Goal: Information Seeking & Learning: Learn about a topic

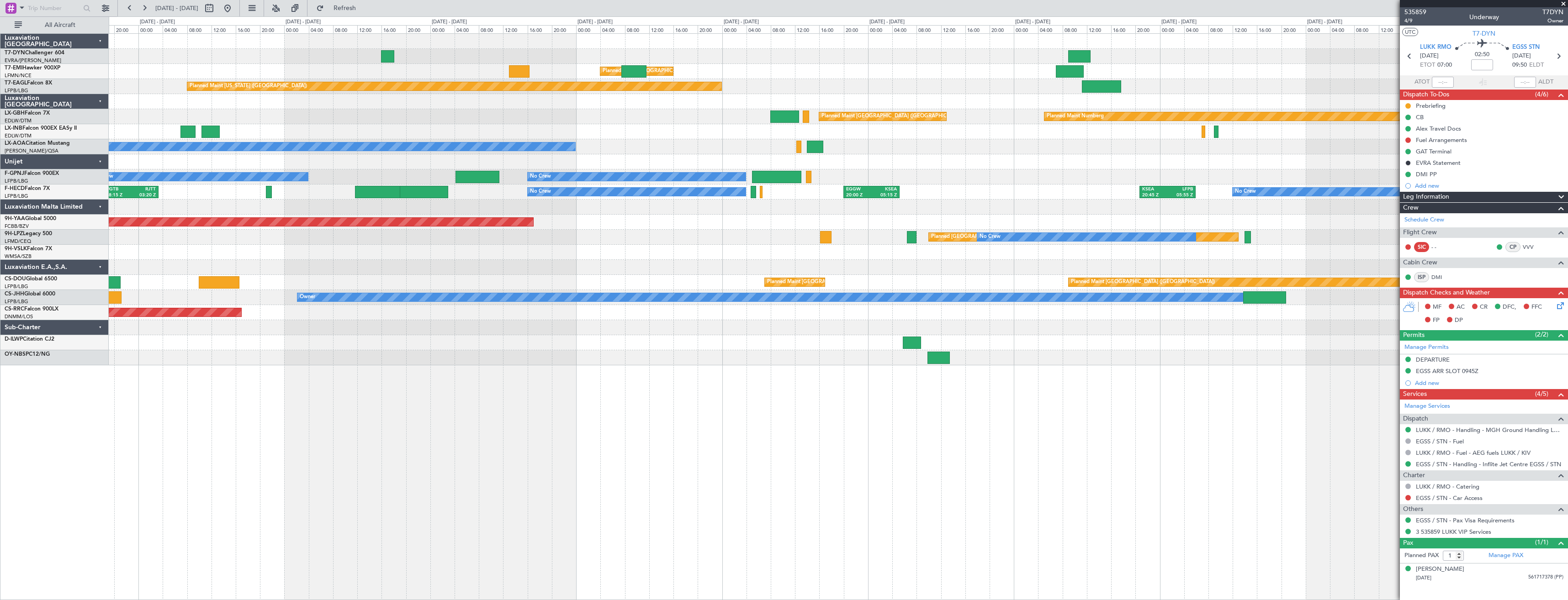
click at [643, 237] on div "Planned Maint Zurich Planned Maint Zurich Planned Maint New York (Teterboro) Pl…" at bounding box center [838, 200] width 1459 height 332
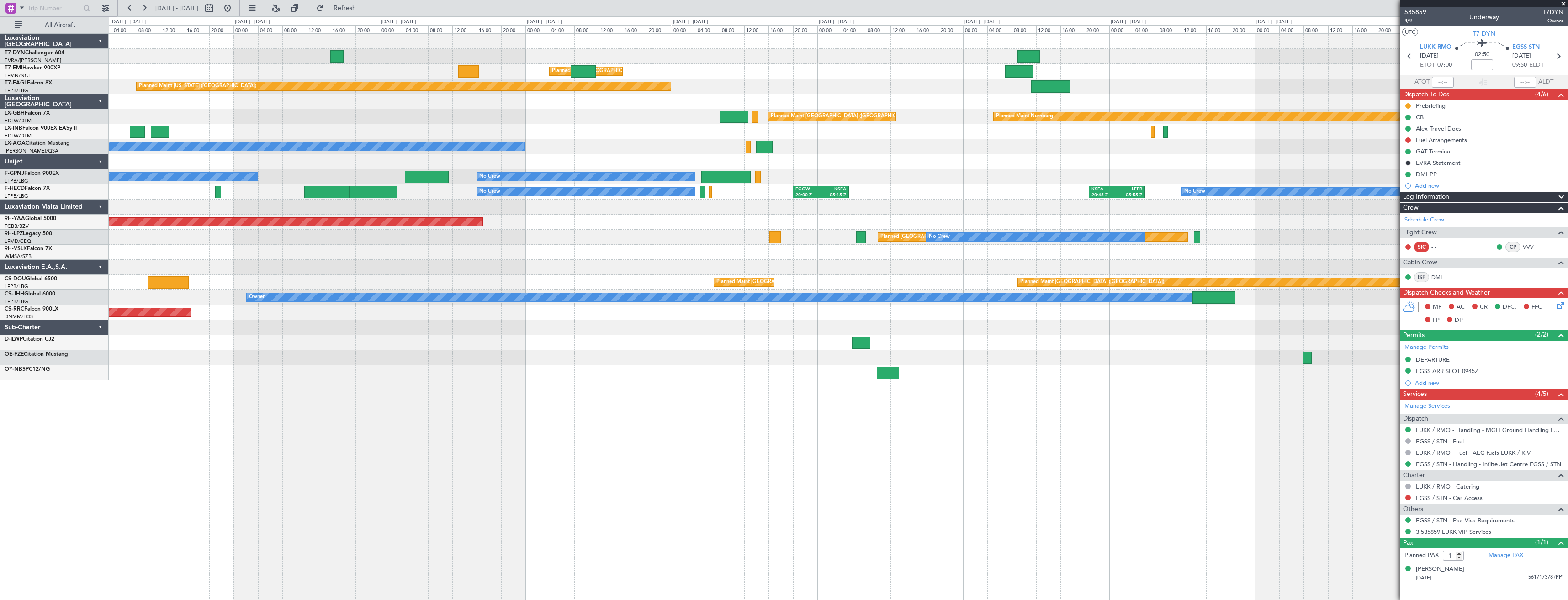
click at [1009, 209] on div at bounding box center [838, 207] width 1459 height 15
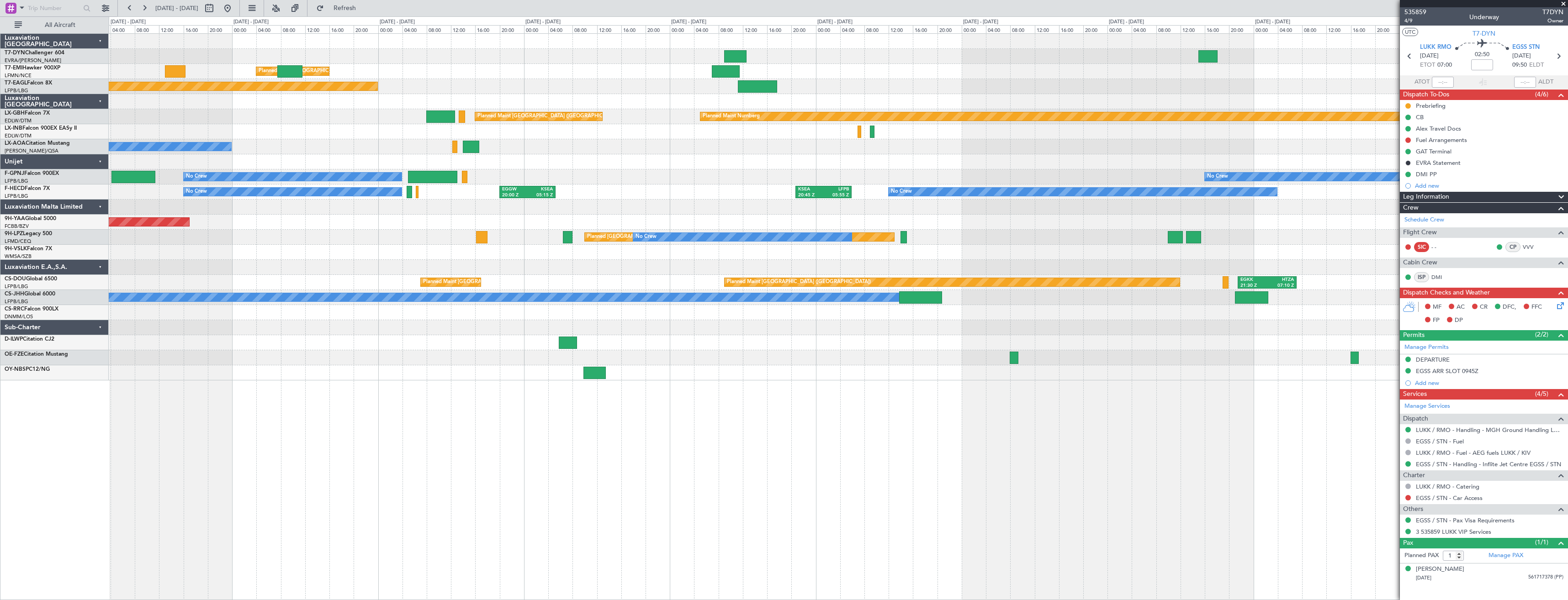
click at [684, 201] on div at bounding box center [838, 207] width 1459 height 15
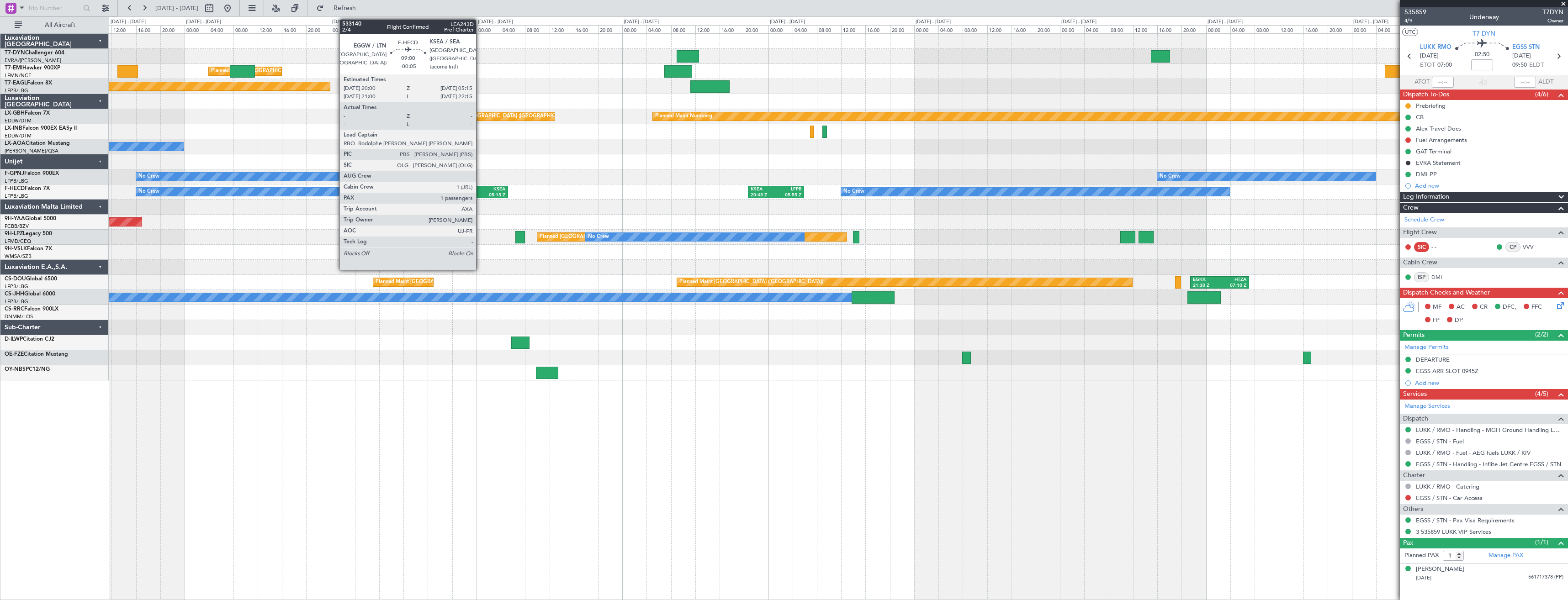
click at [480, 195] on div "05:15 Z" at bounding box center [492, 195] width 26 height 7
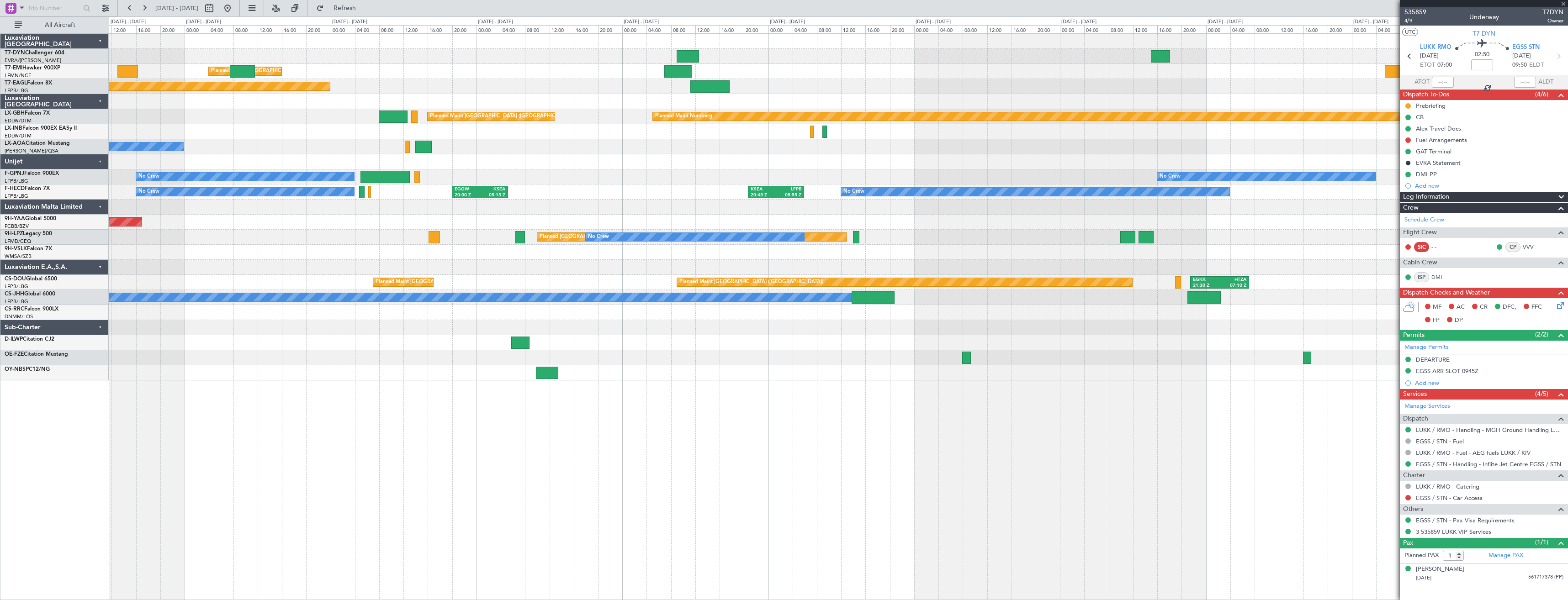
type input "-00:05"
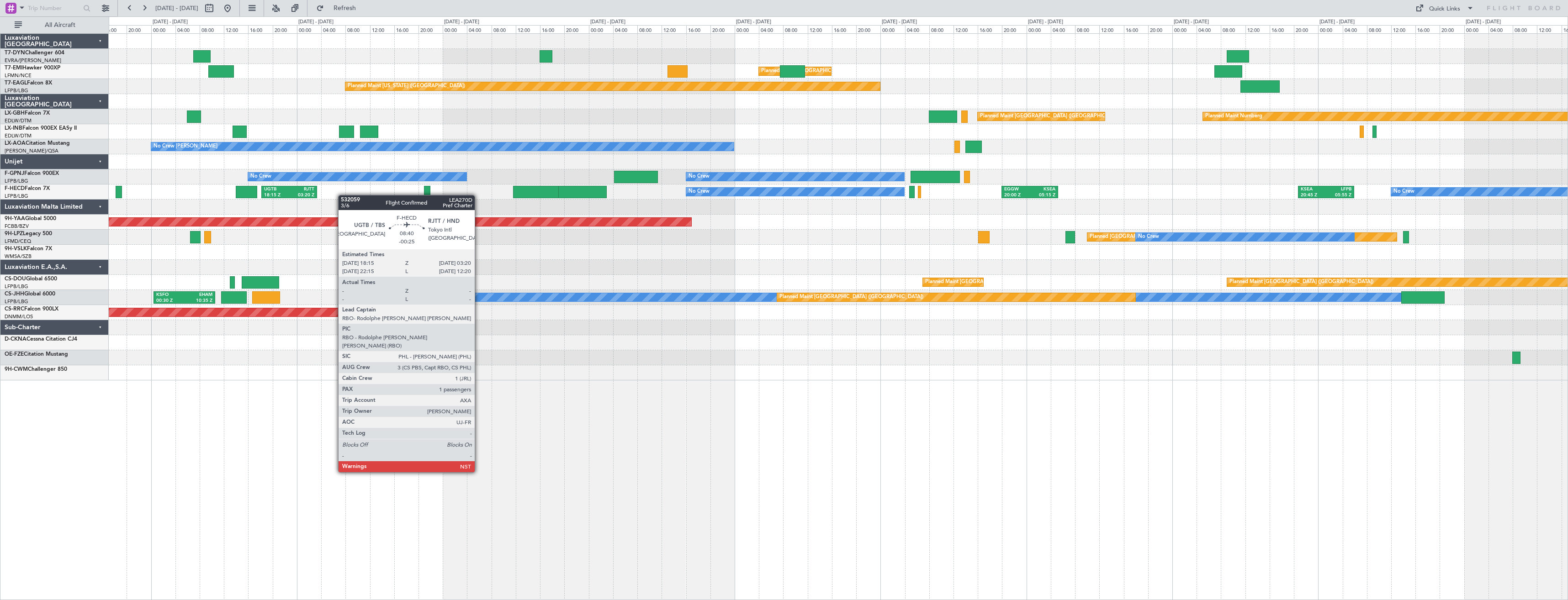
click at [195, 175] on div "Planned Maint [GEOGRAPHIC_DATA] Planned Maint [GEOGRAPHIC_DATA] Planned Maint […" at bounding box center [838, 208] width 1459 height 347
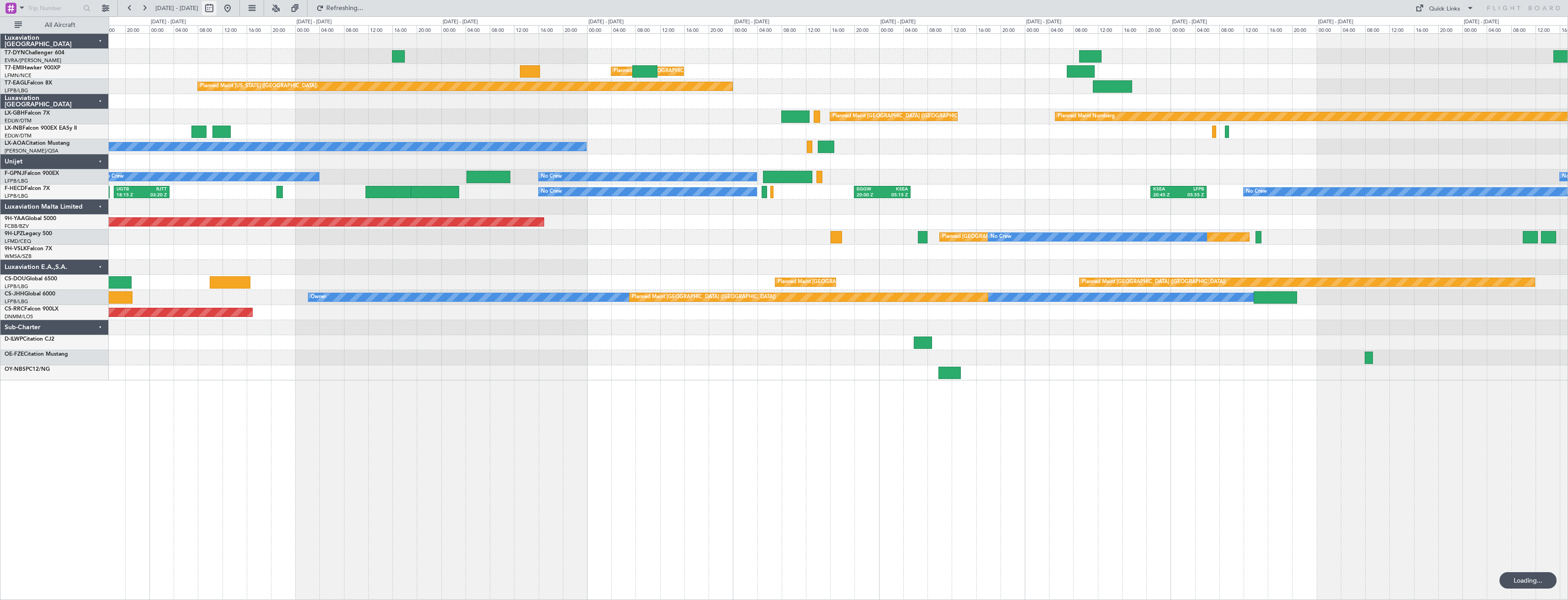
click at [217, 10] on button at bounding box center [209, 9] width 15 height 15
select select "9"
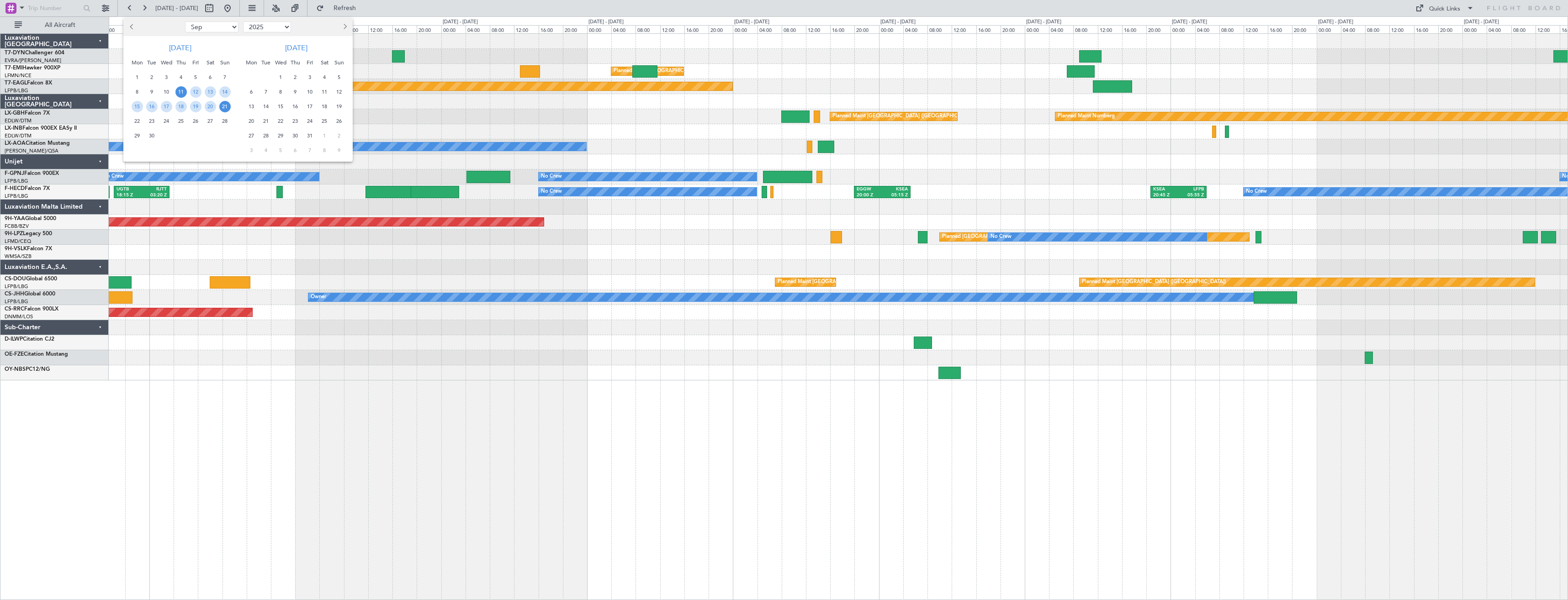
click at [228, 28] on select "Jan Feb Mar Apr May Jun [DATE] Aug Sep Oct Nov Dec" at bounding box center [212, 27] width 54 height 11
click at [274, 29] on select "2015 2016 2017 2018 2019 2020 2021 2022 2023 2024 2025 2026 2027 2028 2029 2030…" at bounding box center [267, 27] width 48 height 11
select select "2026"
click at [243, 21] on select "2015 2016 2017 2018 2019 2020 2021 2022 2023 2024 2025 2026 2027 2028 2029 2030…" at bounding box center [267, 27] width 48 height 11
click at [225, 27] on select "Jan Feb Mar Apr May Jun [DATE] Aug Sep Oct Nov Dec" at bounding box center [212, 27] width 54 height 11
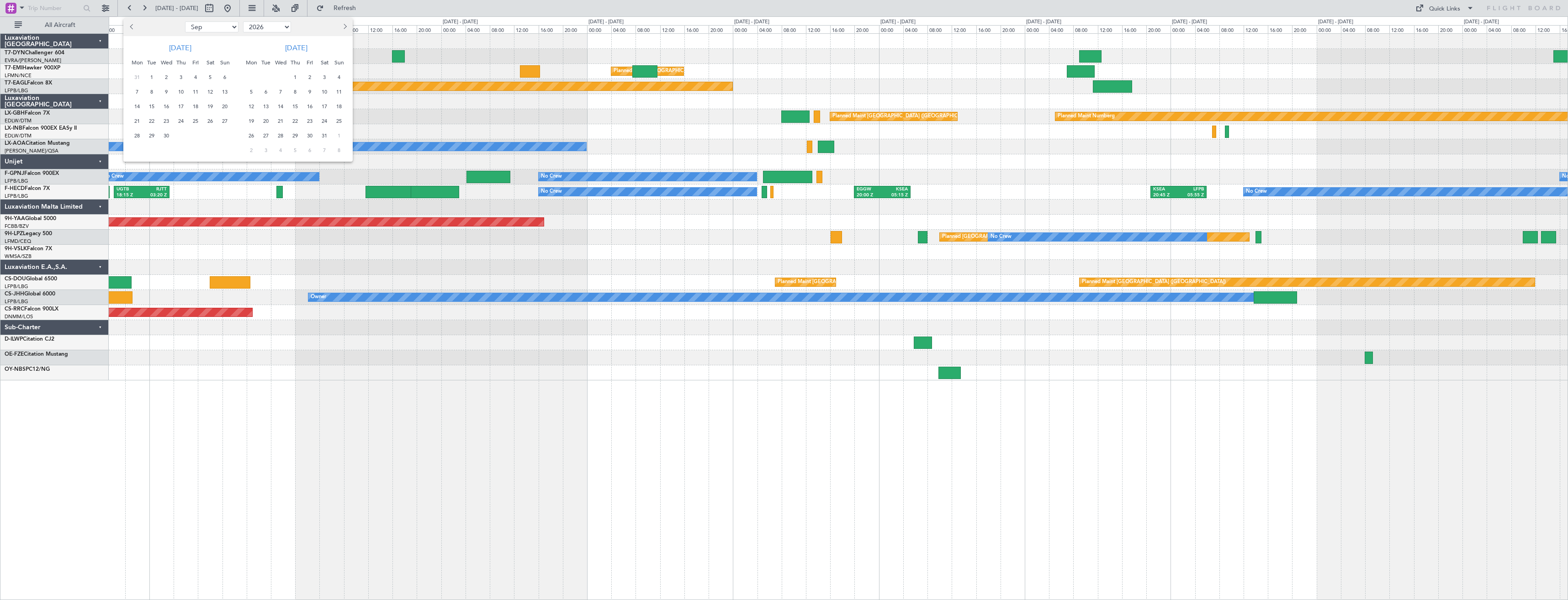
select select "1"
click at [185, 21] on select "Jan Feb Mar Apr May Jun [DATE] Aug Sep Oct Nov Dec" at bounding box center [212, 27] width 54 height 11
click at [225, 108] on span "18" at bounding box center [225, 106] width 12 height 12
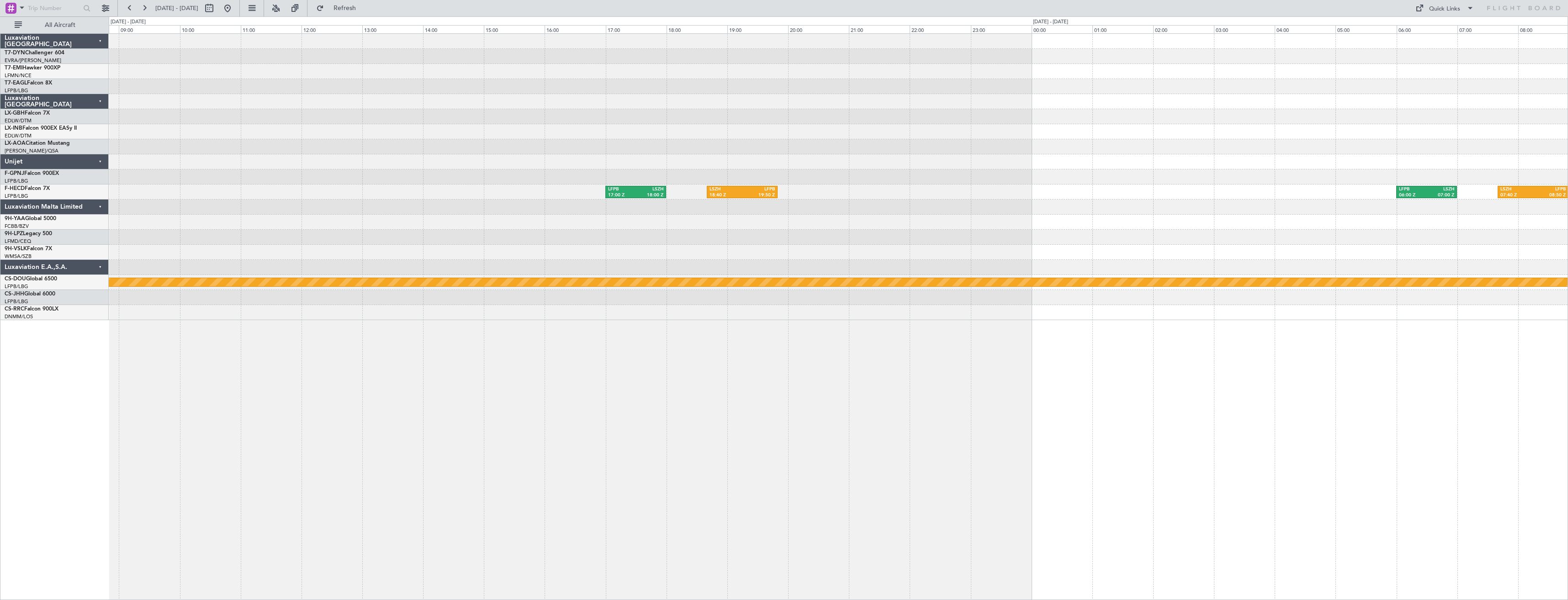
click at [677, 240] on div "LFPB 17:00 Z LSZH 18:00 Z LSZH 18:40 Z LFPB 19:50 Z LFPB 06:00 Z LSZH 07:00 Z L…" at bounding box center [838, 177] width 1459 height 287
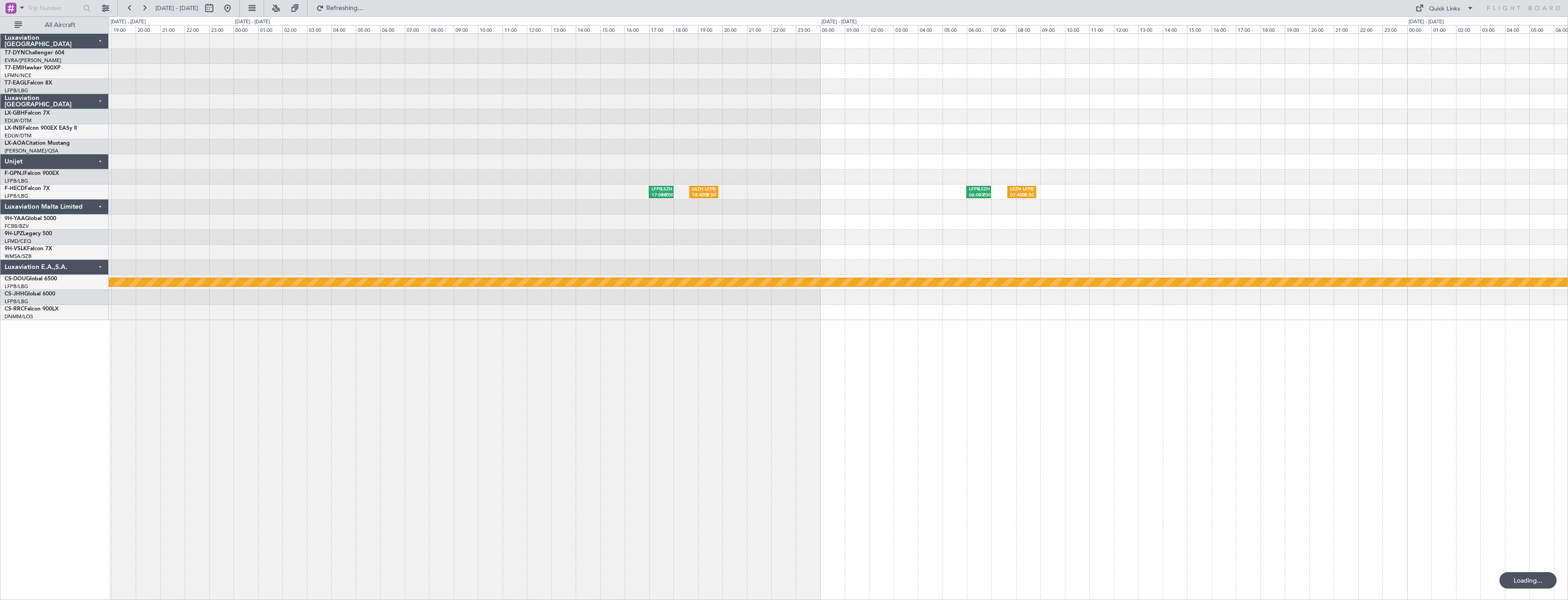
click at [628, 204] on div at bounding box center [838, 207] width 1459 height 15
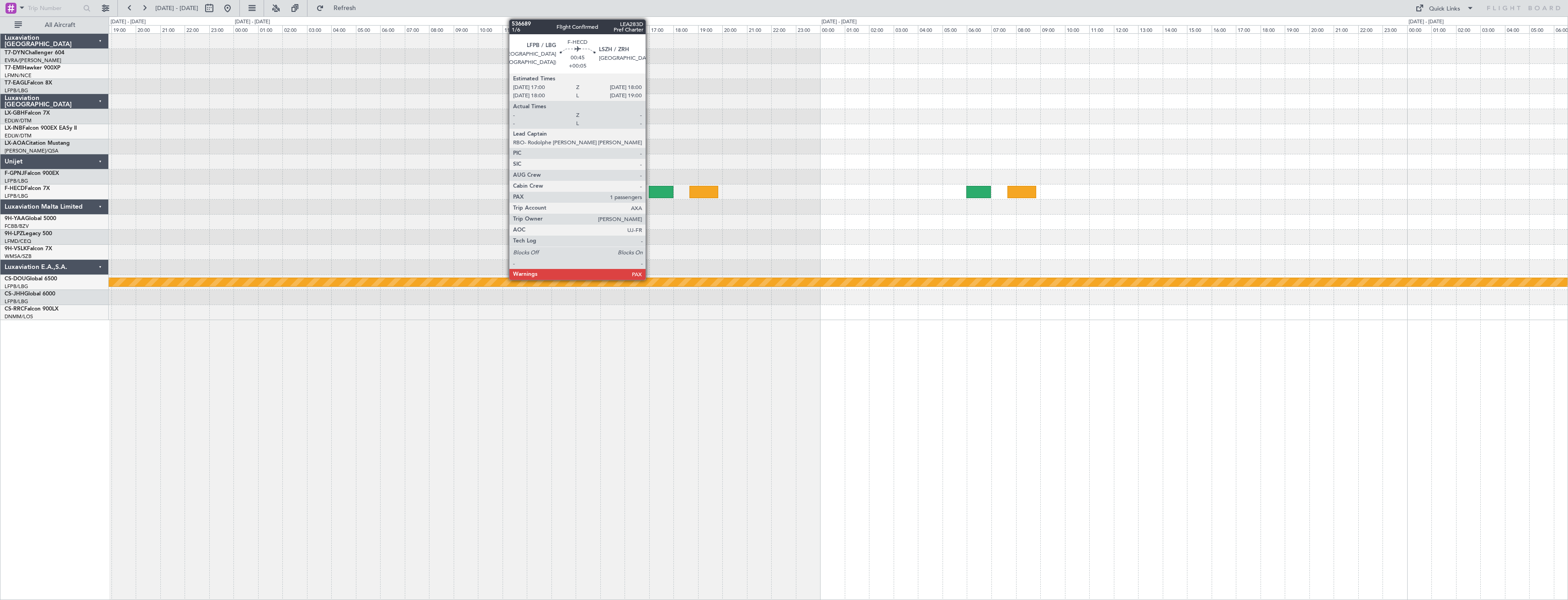
click at [649, 195] on div at bounding box center [661, 192] width 25 height 12
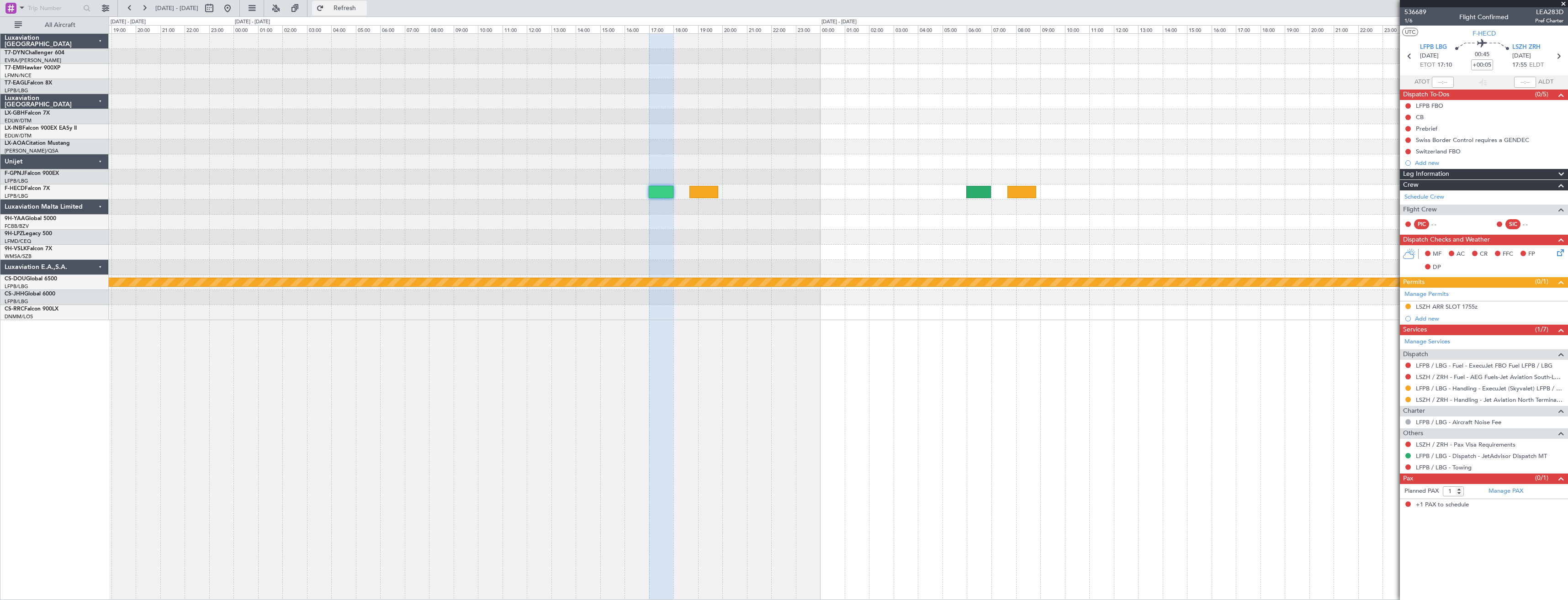
click at [364, 10] on span "Refresh" at bounding box center [345, 8] width 38 height 7
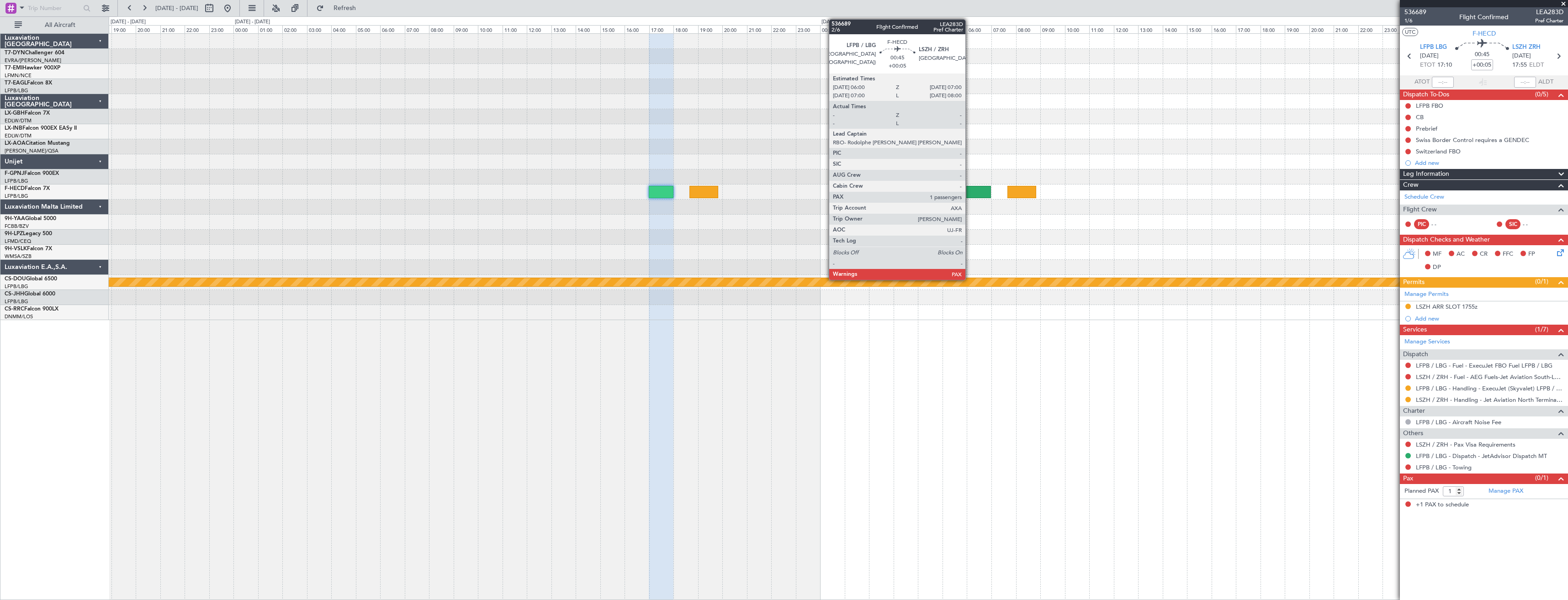
click at [970, 189] on div at bounding box center [978, 192] width 25 height 12
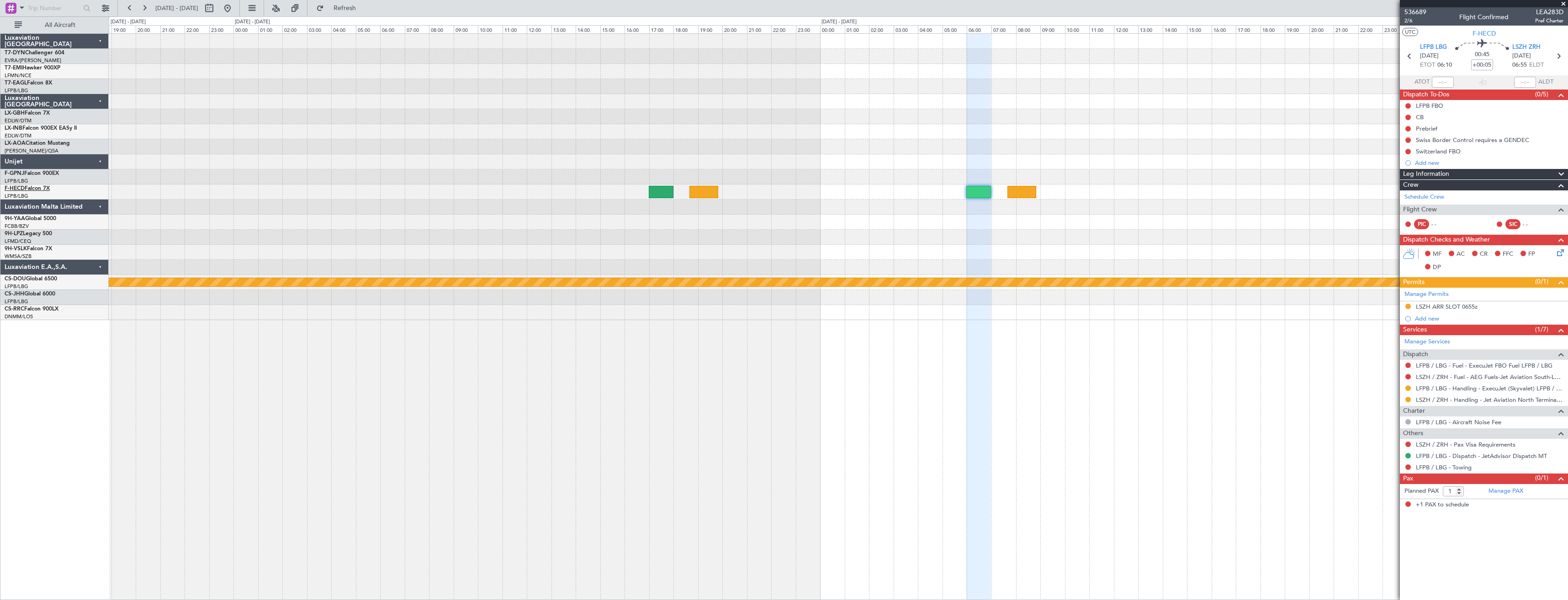
click at [32, 189] on link "F-HECD Falcon 7X" at bounding box center [27, 188] width 45 height 5
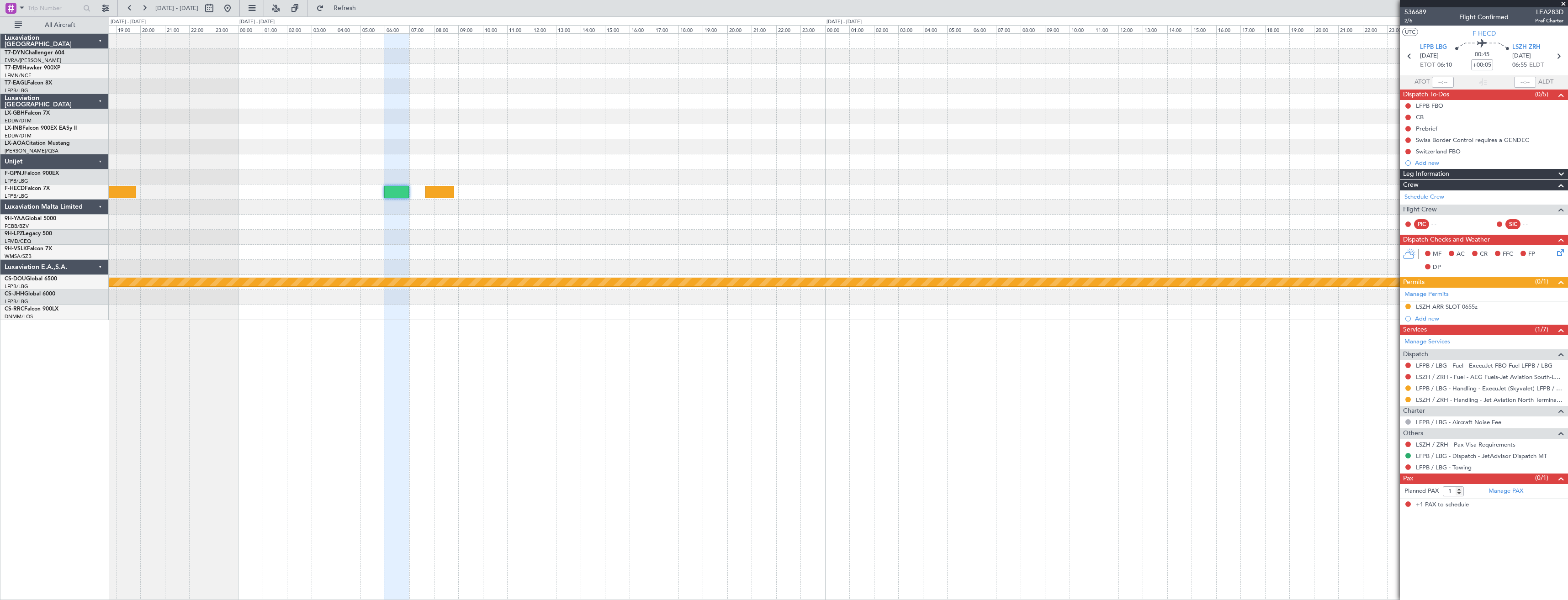
click at [335, 140] on div "Planned Maint London ([GEOGRAPHIC_DATA])" at bounding box center [838, 177] width 1459 height 287
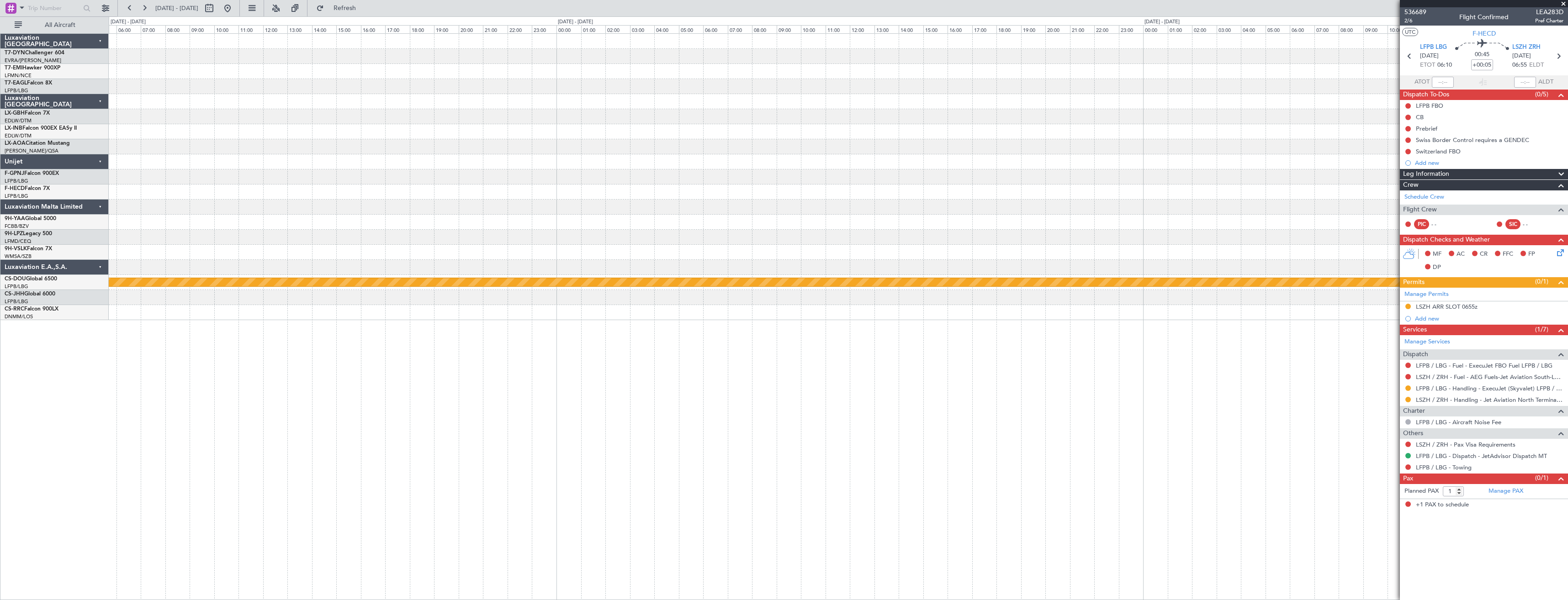
click at [426, 161] on div at bounding box center [838, 162] width 1459 height 15
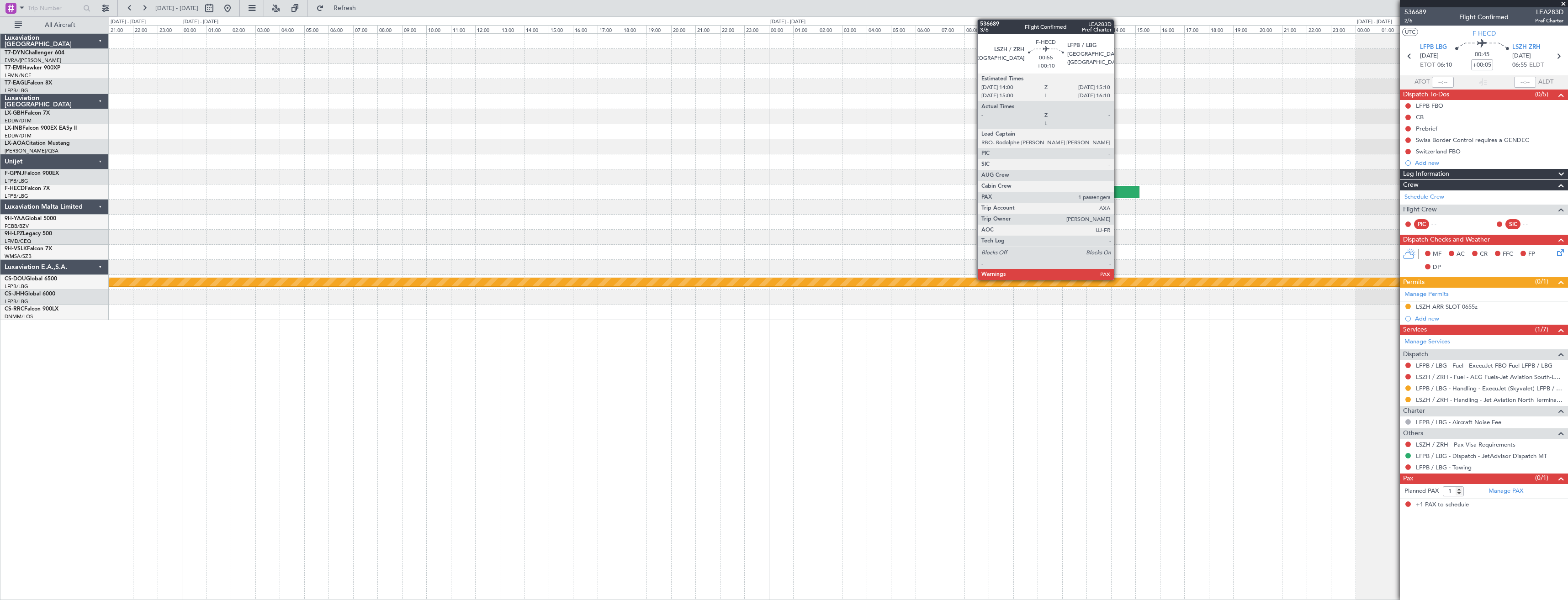
click at [1118, 187] on div at bounding box center [1125, 192] width 29 height 12
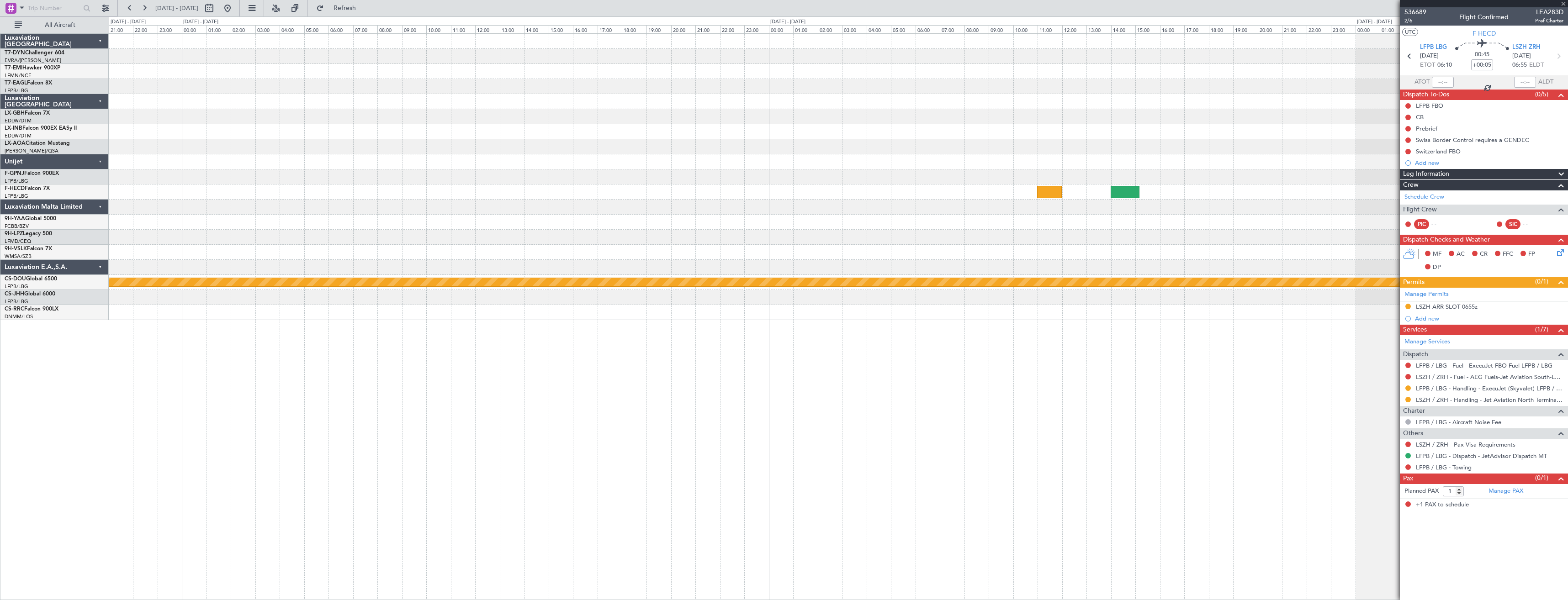
type input "+00:10"
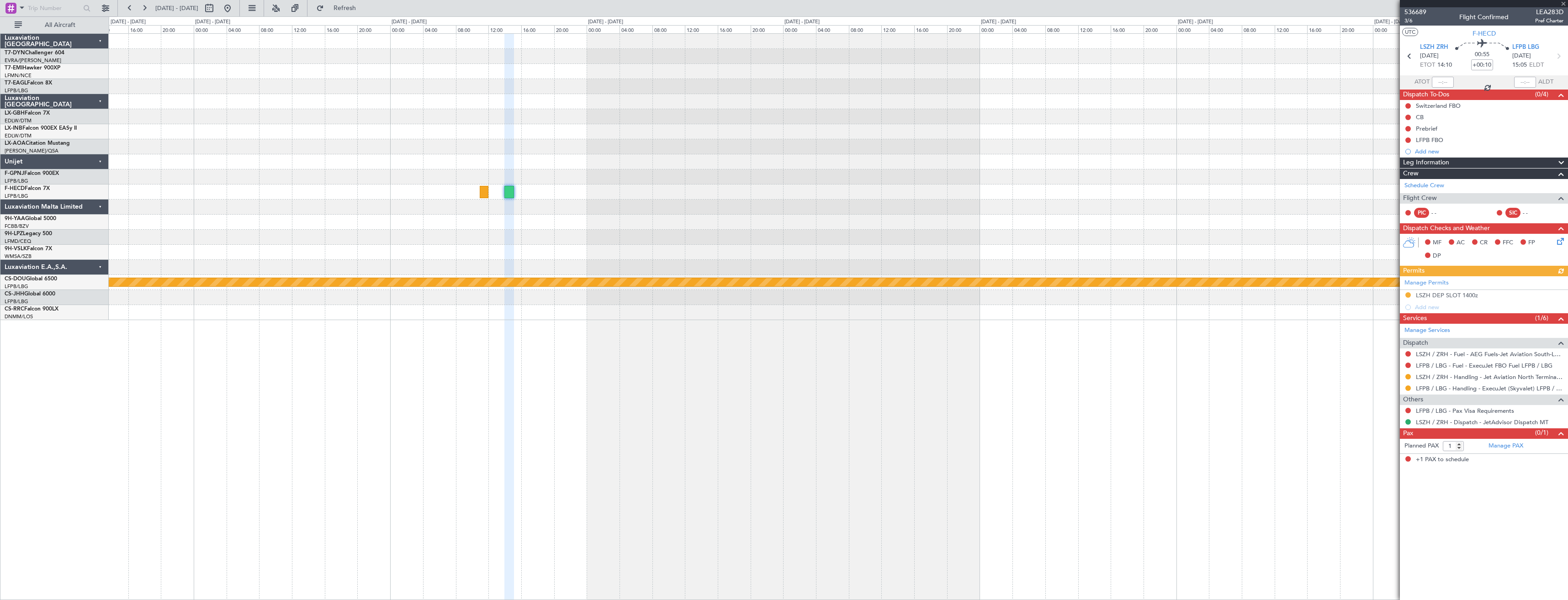
click at [586, 176] on div at bounding box center [838, 176] width 1459 height 15
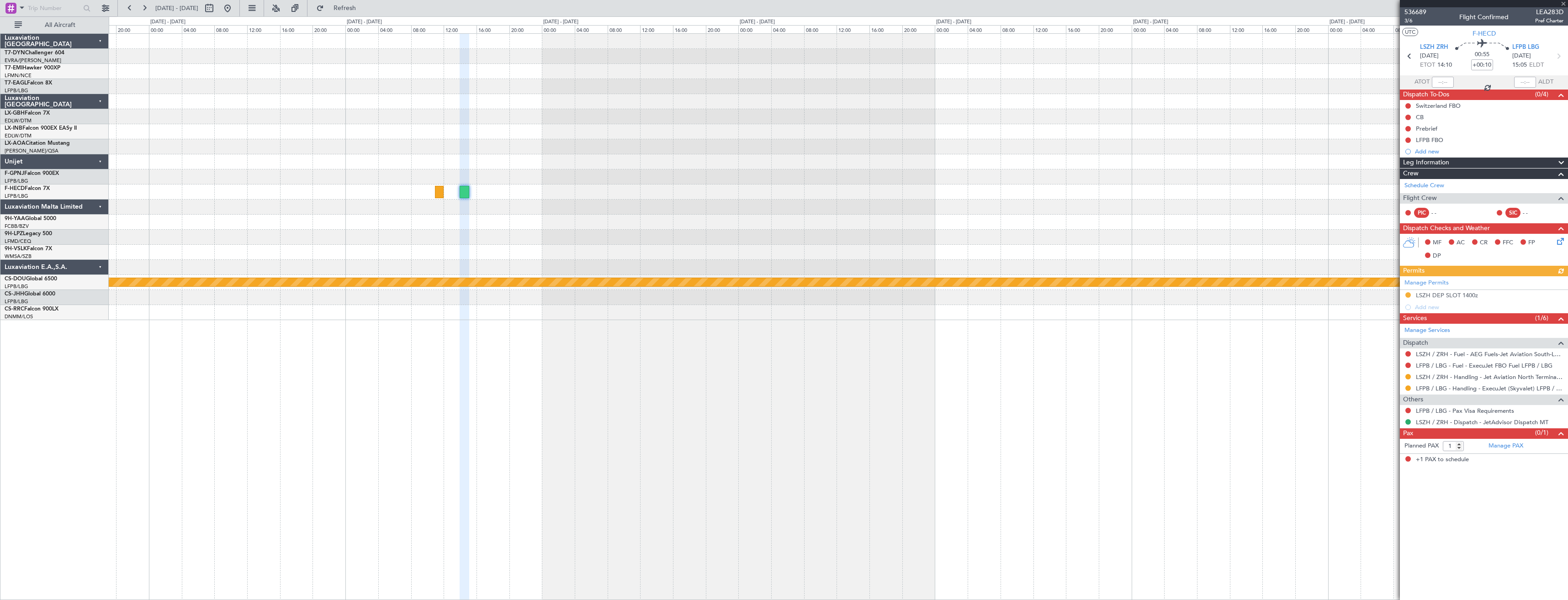
click at [441, 177] on div "Planned Maint London ([GEOGRAPHIC_DATA])" at bounding box center [838, 177] width 1459 height 287
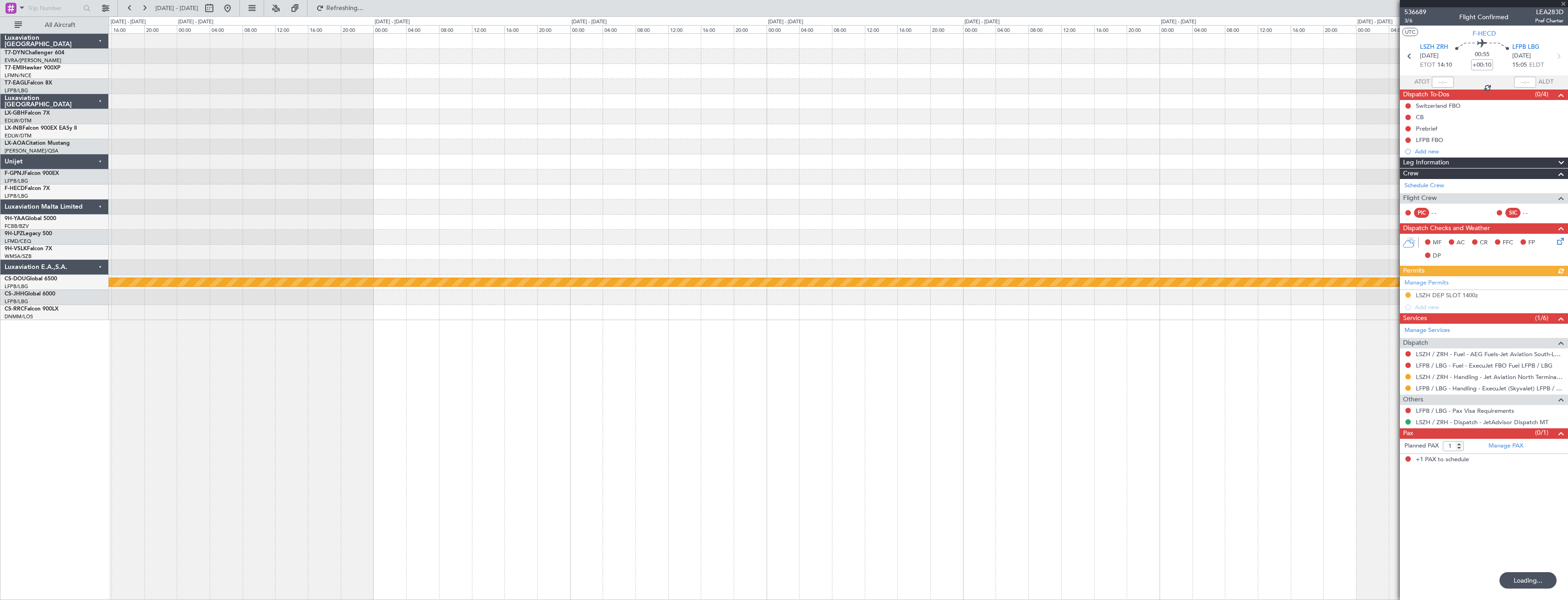
click at [514, 180] on div "Planned Maint London ([GEOGRAPHIC_DATA])" at bounding box center [838, 177] width 1459 height 287
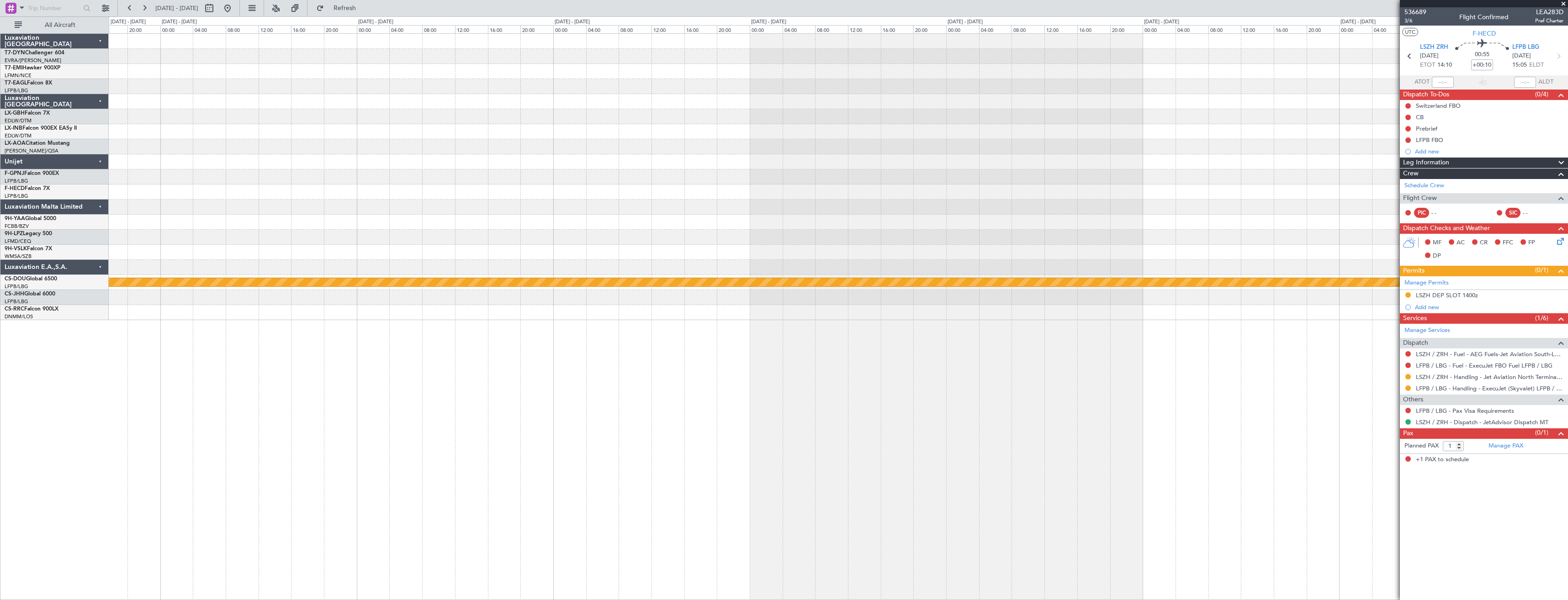
click at [600, 171] on div "Planned Maint London ([GEOGRAPHIC_DATA])" at bounding box center [838, 177] width 1459 height 287
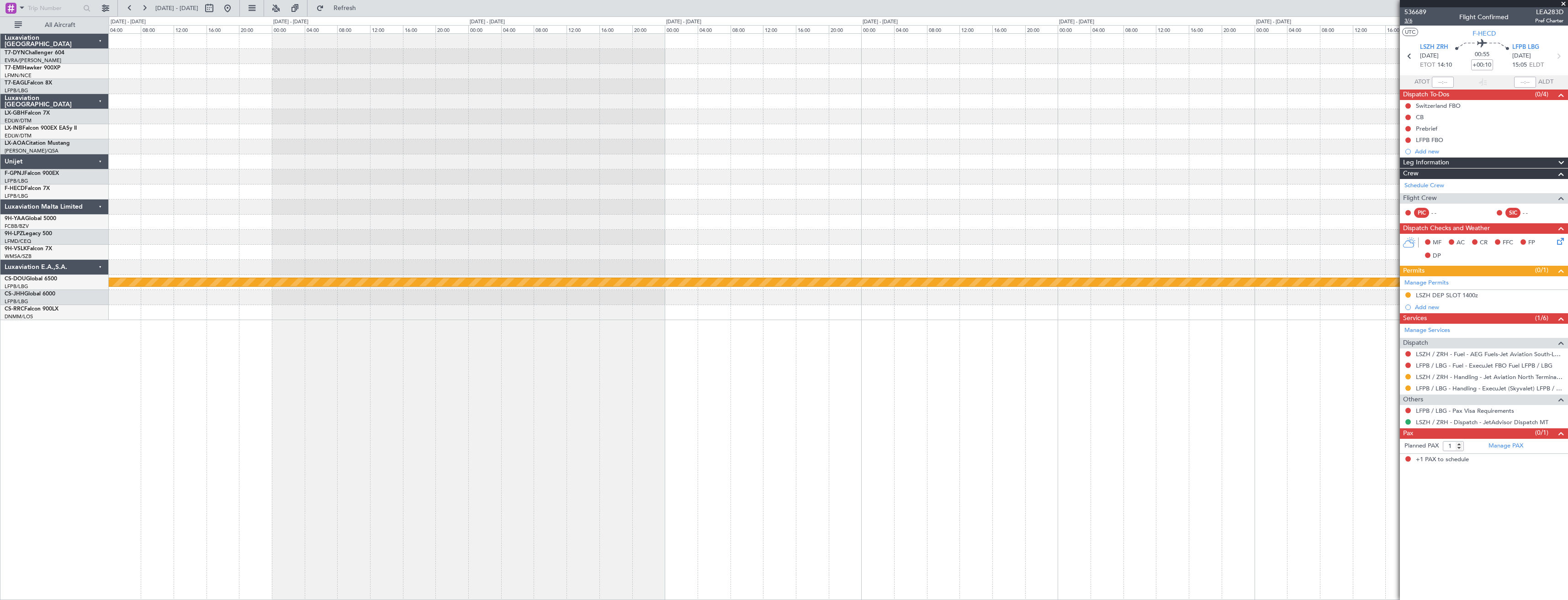
click at [1408, 23] on span "3/6" at bounding box center [1415, 21] width 22 height 8
click at [30, 190] on link "F-HECD Falcon 7X" at bounding box center [27, 188] width 45 height 5
click at [217, 5] on button at bounding box center [209, 9] width 15 height 15
click at [258, 32] on select "2016 2017 2018 2019 2020 2021 2022 2023 2024 2025 2026 2027 2028 2029 2030 2031…" at bounding box center [266, 27] width 48 height 11
select select "2025"
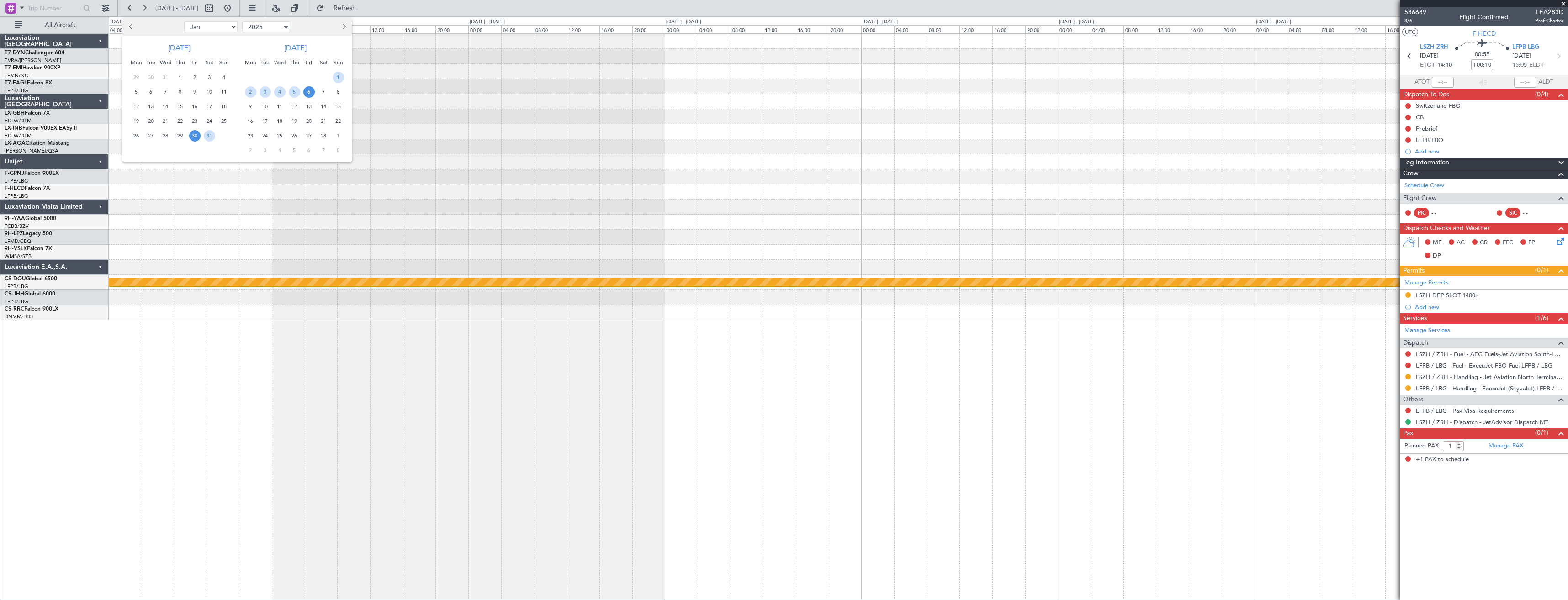
click at [242, 21] on select "2016 2017 2018 2019 2020 2021 2022 2023 2024 2025 2026 2027 2028 2029 2030 2031…" at bounding box center [266, 27] width 48 height 11
click at [203, 21] on ngb-datepicker-navigation "Jan Feb Mar Apr May Jun [DATE] Aug Sep Oct Nov [DATE] 2016 2017 2018 2019 2020 …" at bounding box center [237, 27] width 229 height 15
click at [204, 25] on select "Jan Feb Mar Apr May Jun [DATE] Aug Sep Oct Nov Dec" at bounding box center [211, 27] width 54 height 11
select select "8"
click at [184, 21] on select "Jan Feb Mar Apr May Jun [DATE] Aug Sep Oct Nov Dec" at bounding box center [211, 27] width 54 height 11
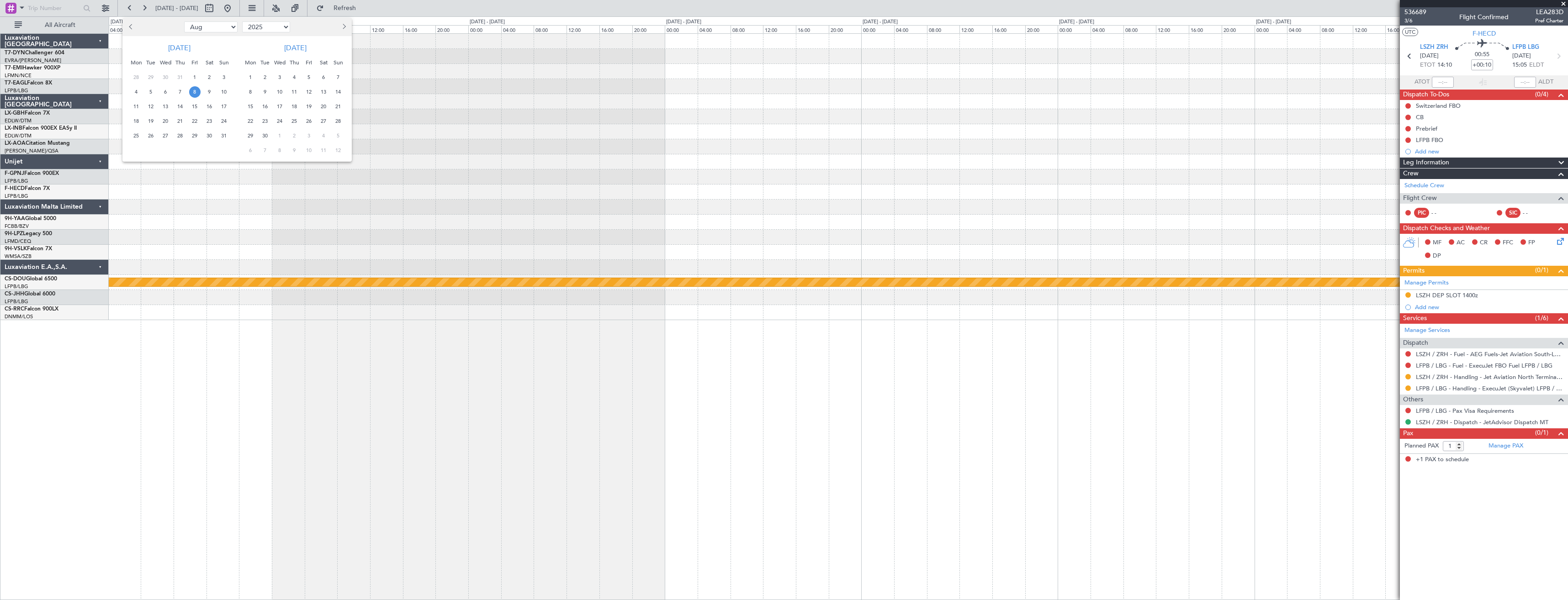
click at [198, 90] on span "8" at bounding box center [195, 92] width 12 height 12
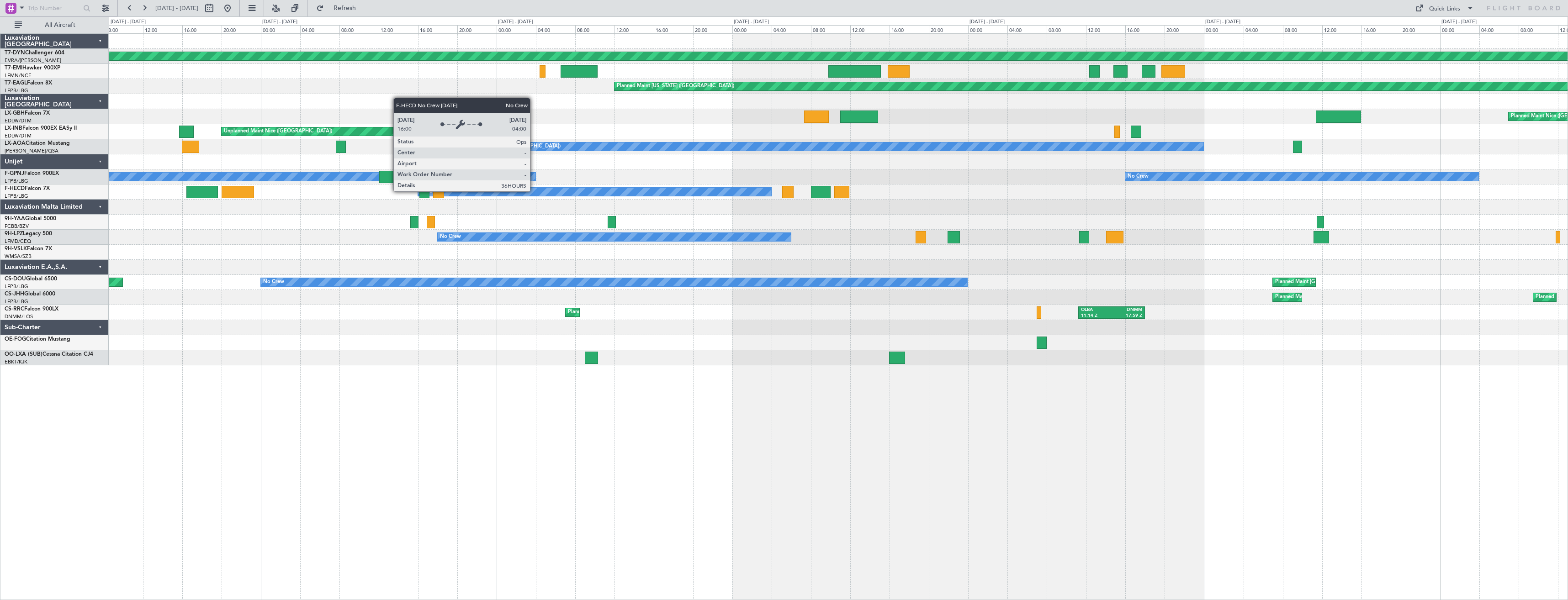
click at [771, 190] on div "No Crew" at bounding box center [595, 192] width 353 height 9
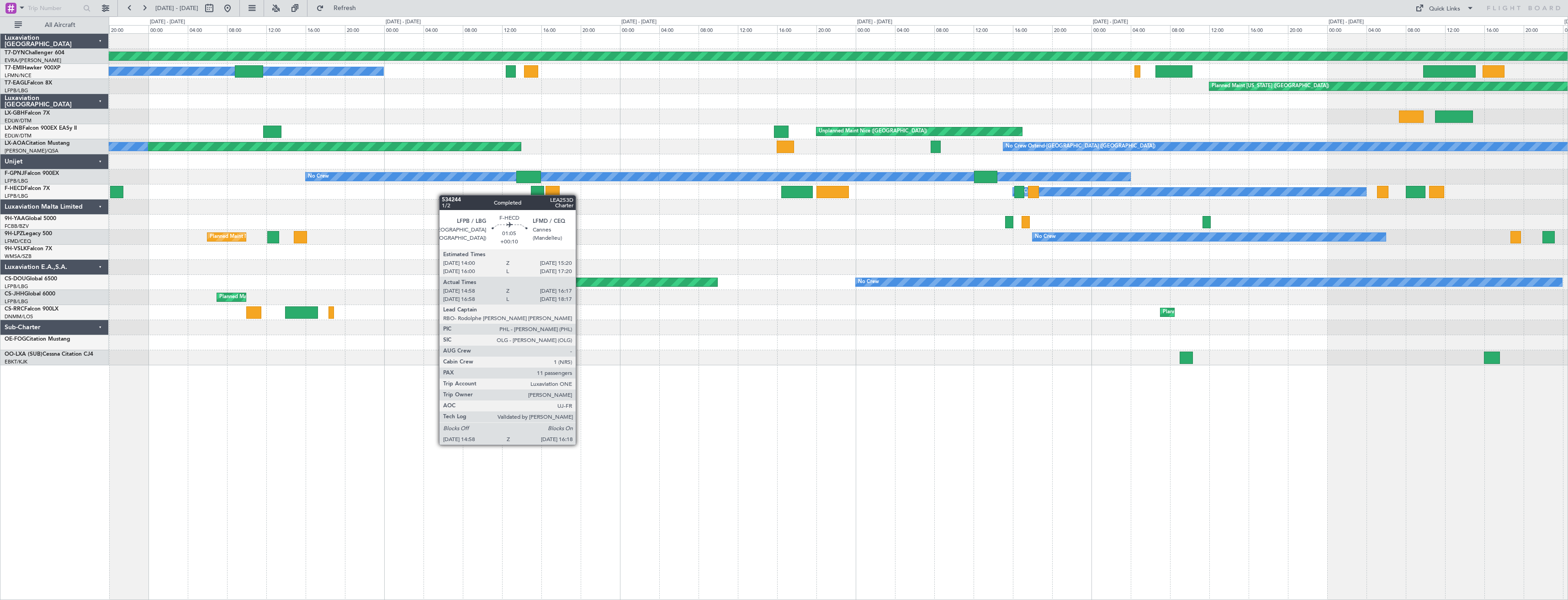
click at [850, 195] on div "No Crew" at bounding box center [838, 192] width 1459 height 15
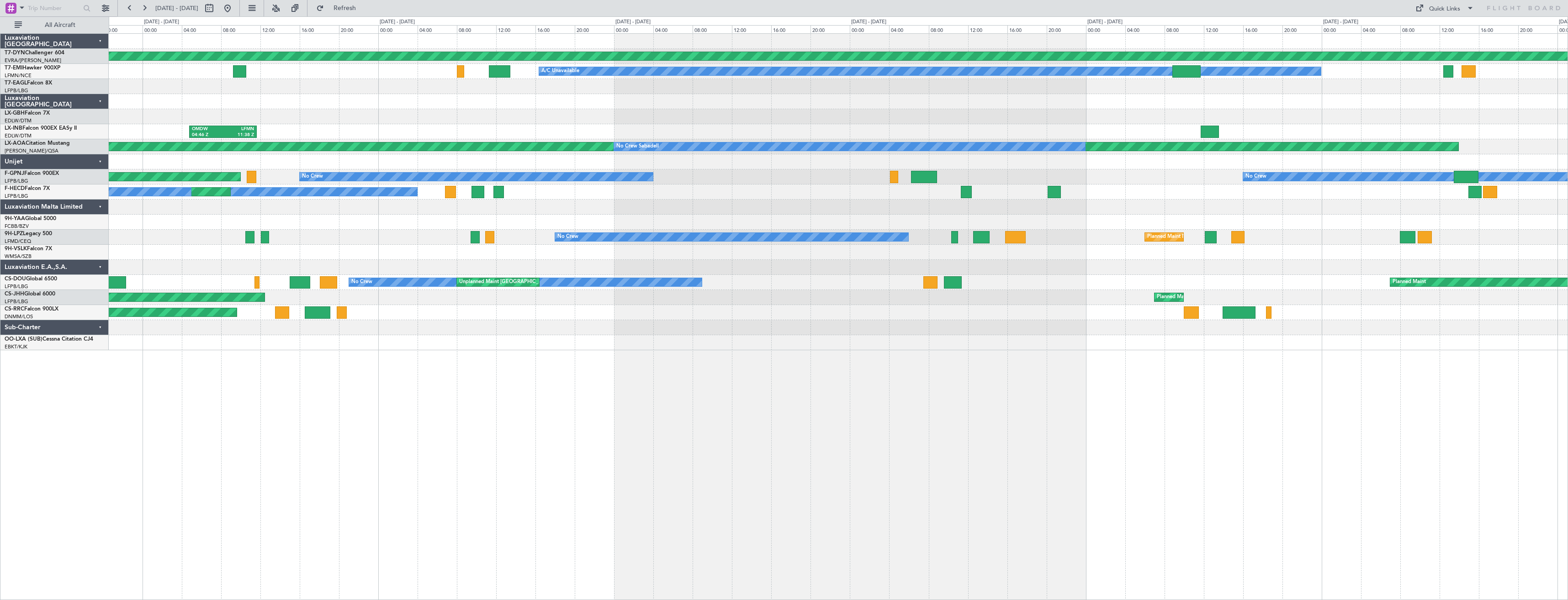
click at [861, 184] on div "Planned Maint [GEOGRAPHIC_DATA]-[GEOGRAPHIC_DATA] A/C Unavailable Planned Maint…" at bounding box center [838, 192] width 1459 height 316
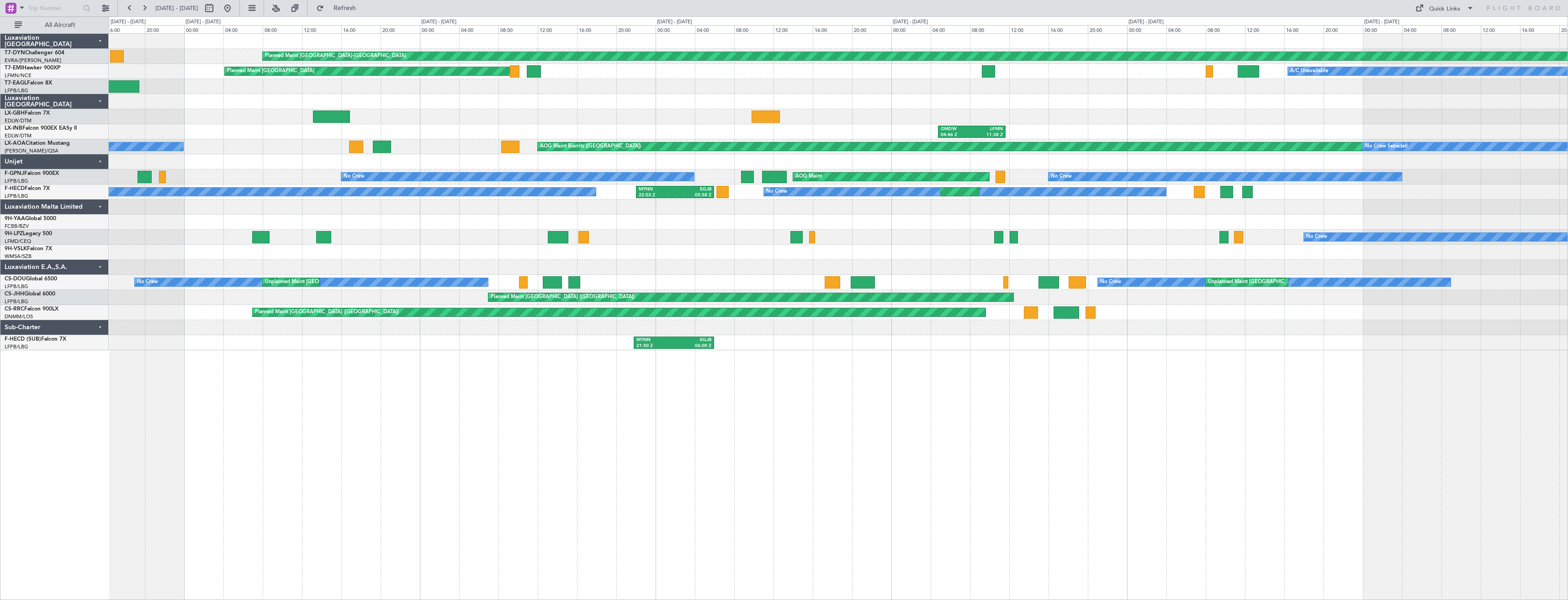
click at [906, 212] on div "Planned Maint [GEOGRAPHIC_DATA]-[GEOGRAPHIC_DATA] A/C Unavailable Planned Maint…" at bounding box center [838, 192] width 1459 height 316
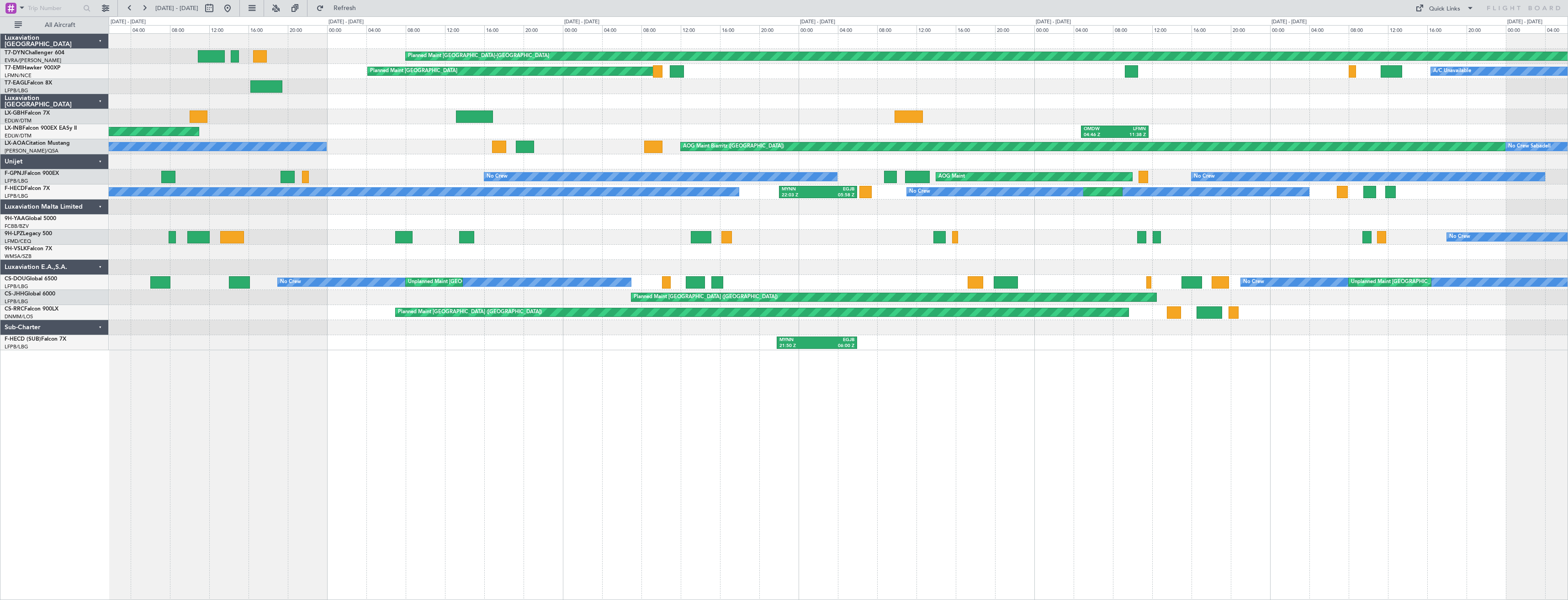
click at [1115, 191] on div "Planned Maint [GEOGRAPHIC_DATA]-[GEOGRAPHIC_DATA] A/C Unavailable Planned Maint…" at bounding box center [838, 192] width 1459 height 316
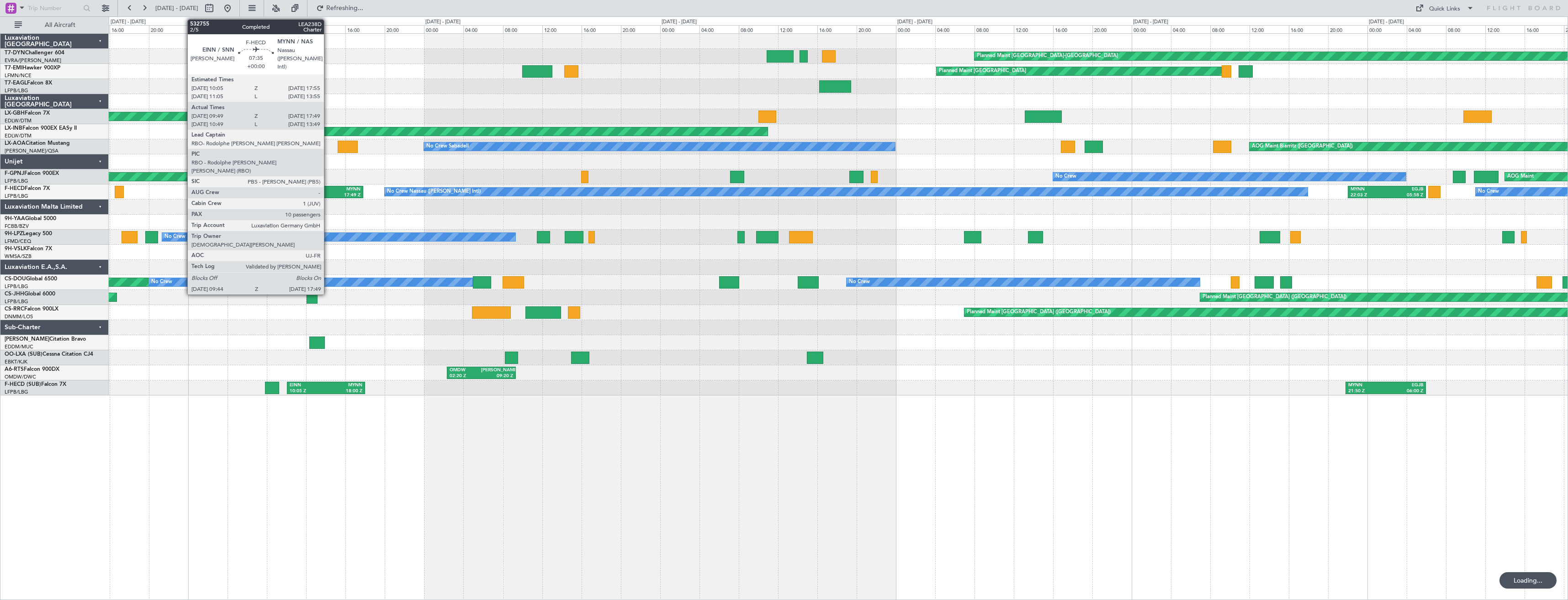
click at [959, 195] on div "Planned Maint [GEOGRAPHIC_DATA] ([GEOGRAPHIC_DATA]) No Crew Nassau ([PERSON_NAM…" at bounding box center [838, 192] width 1459 height 15
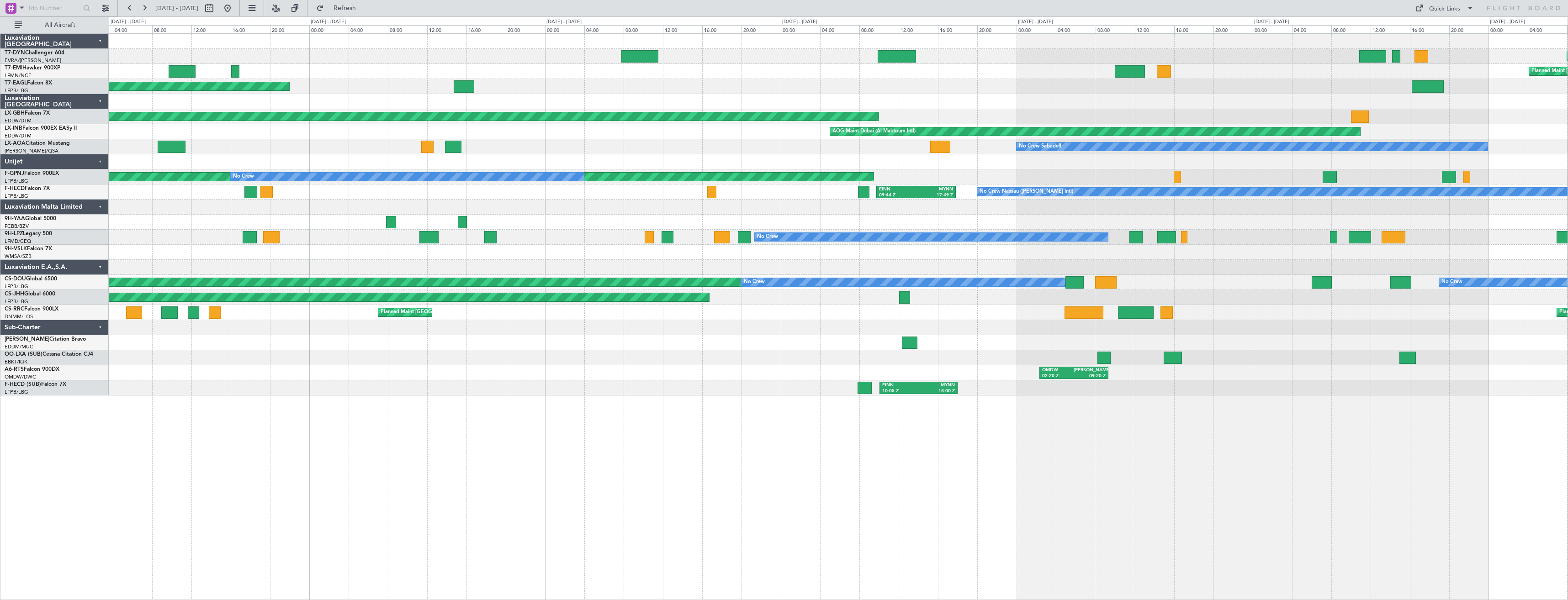
click at [698, 201] on div "Planned Maint [GEOGRAPHIC_DATA]-[GEOGRAPHIC_DATA] Planned Maint [GEOGRAPHIC_DAT…" at bounding box center [838, 215] width 1459 height 361
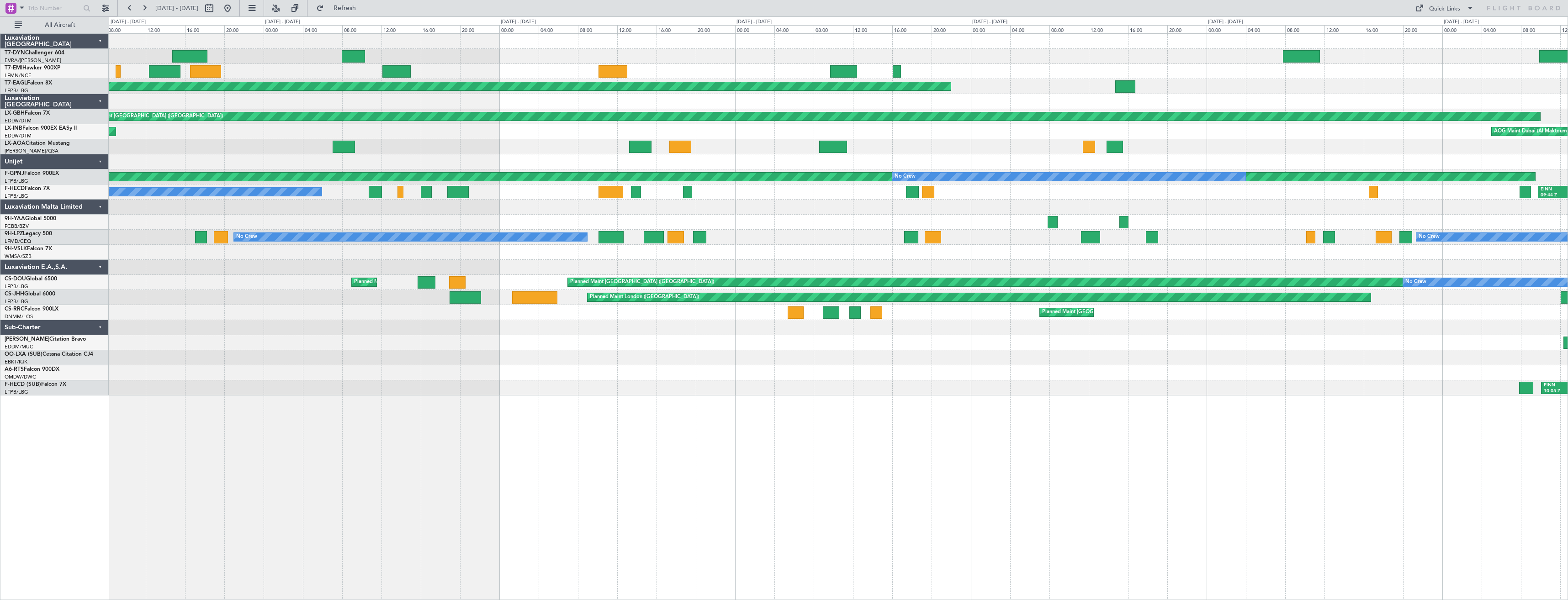
click at [836, 178] on div "Planned Maint [PERSON_NAME] Planned Maint [US_STATE] ([GEOGRAPHIC_DATA]) Planne…" at bounding box center [838, 215] width 1459 height 361
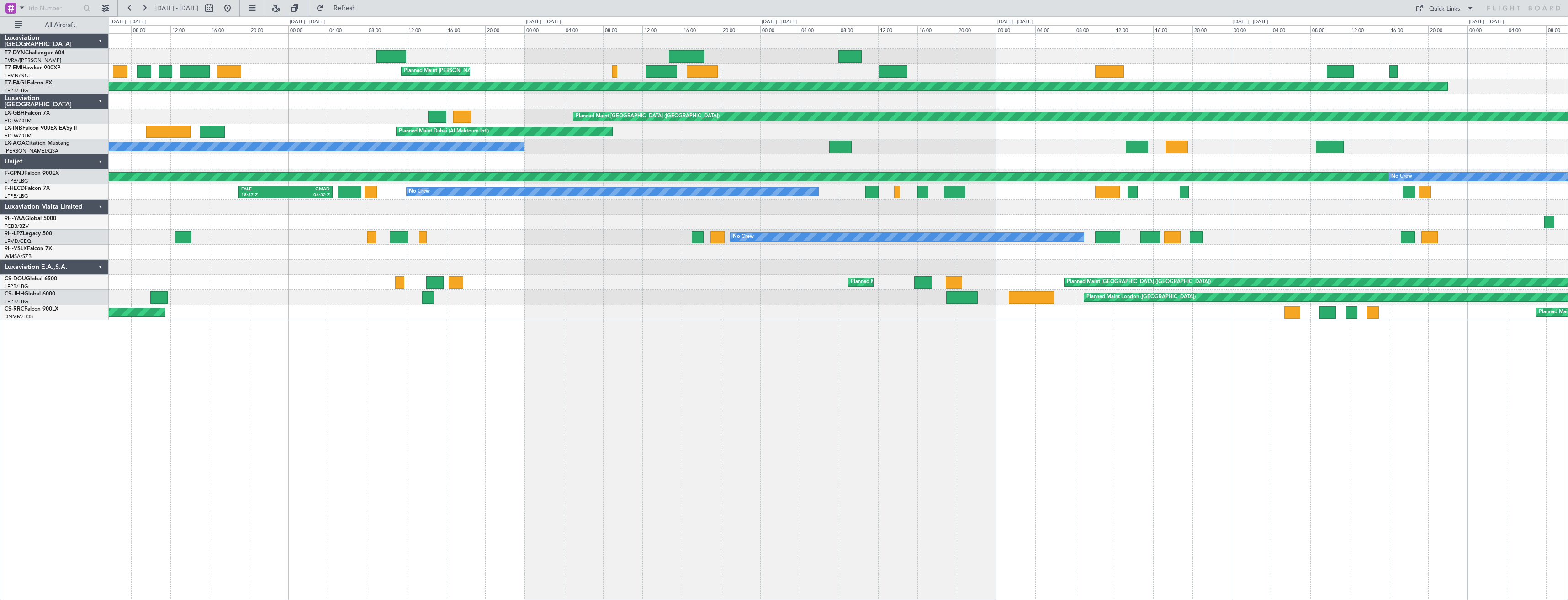
click at [912, 190] on div "No Crew FALE 18:57 Z GMAD 04:32 Z HELX 19:21 Z FALE 03:16 Z Planned Maint [GEOG…" at bounding box center [838, 192] width 1459 height 15
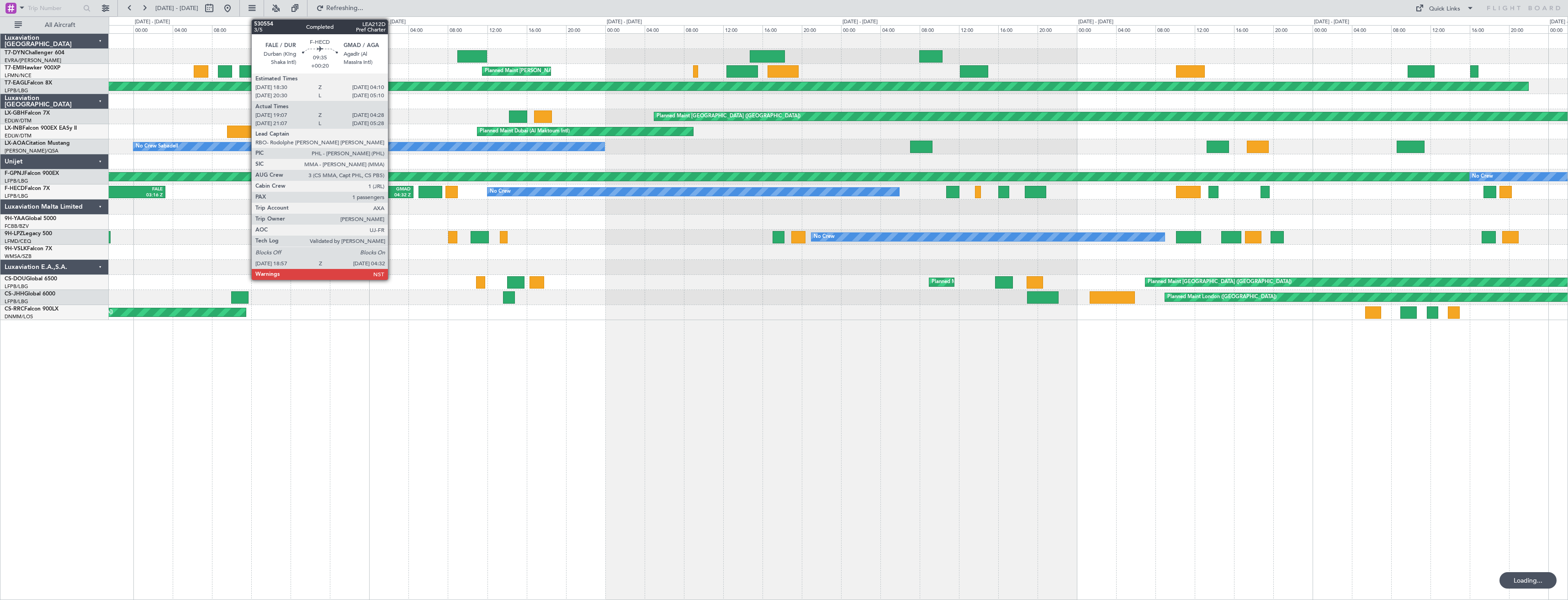
click at [392, 195] on div "04:32 Z" at bounding box center [388, 195] width 44 height 7
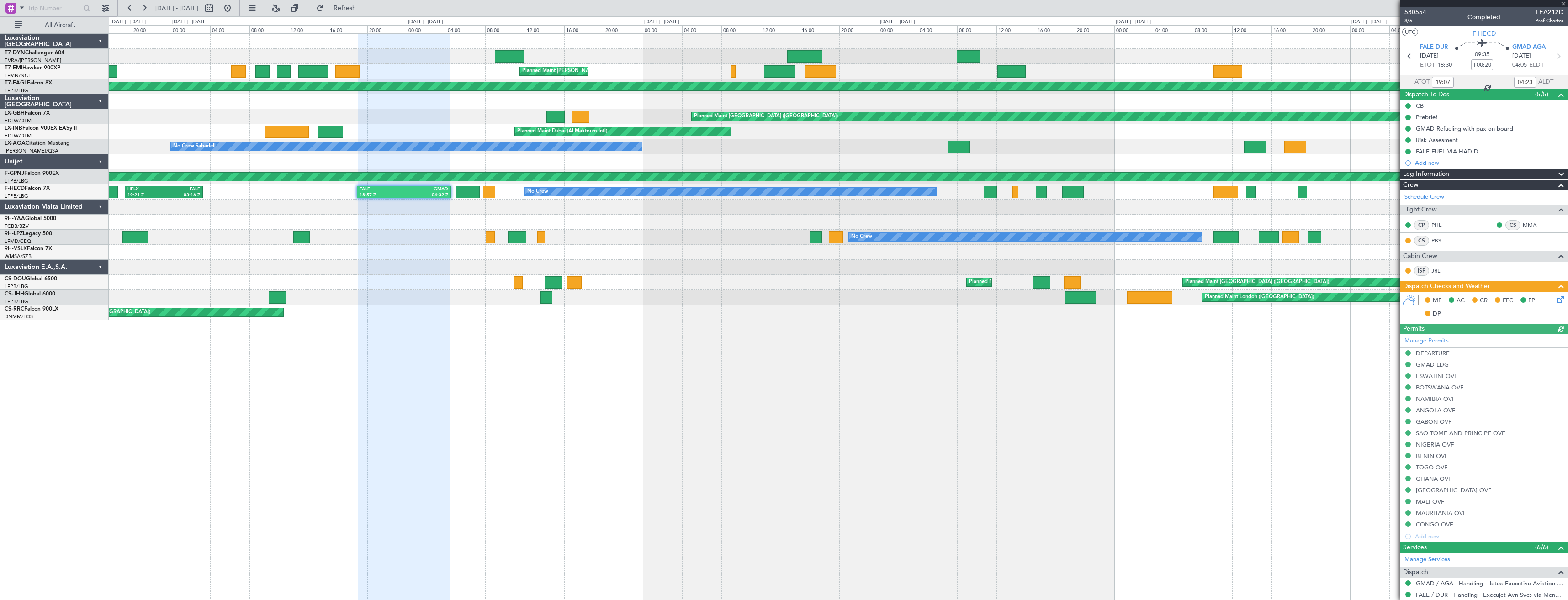
click at [469, 208] on div at bounding box center [838, 207] width 1459 height 15
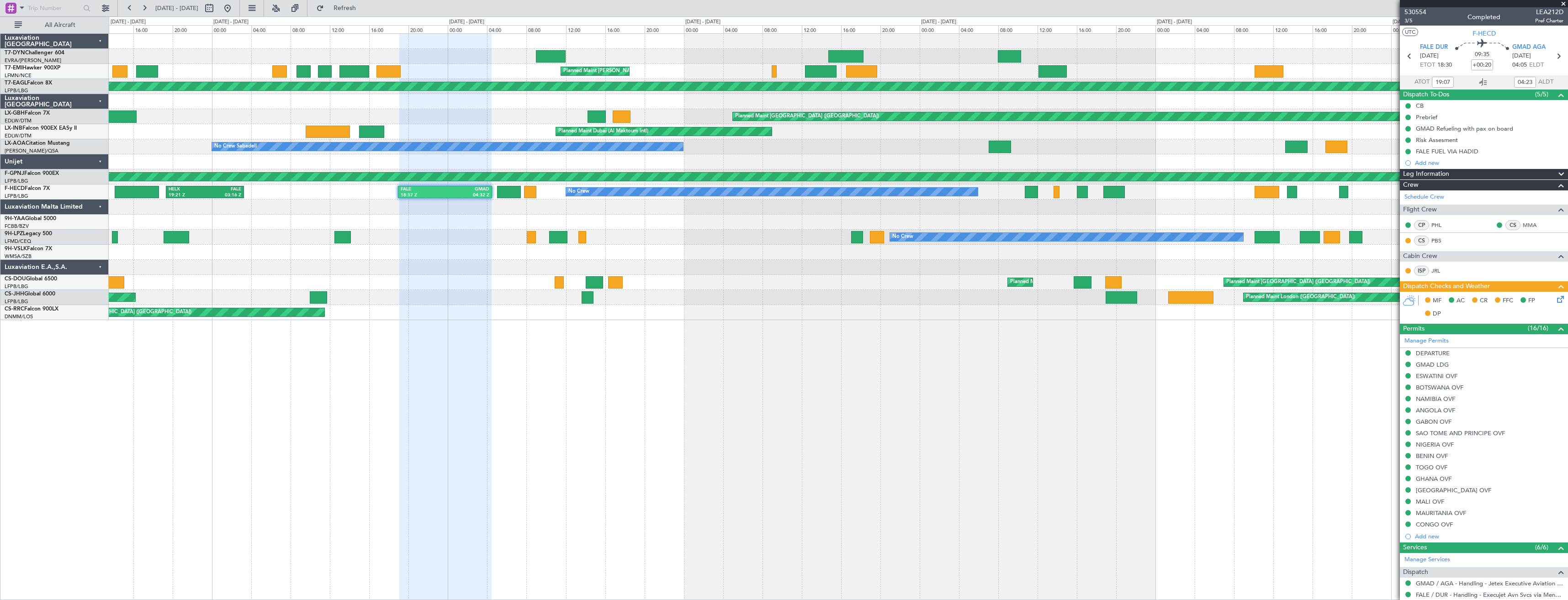
scroll to position [124, 0]
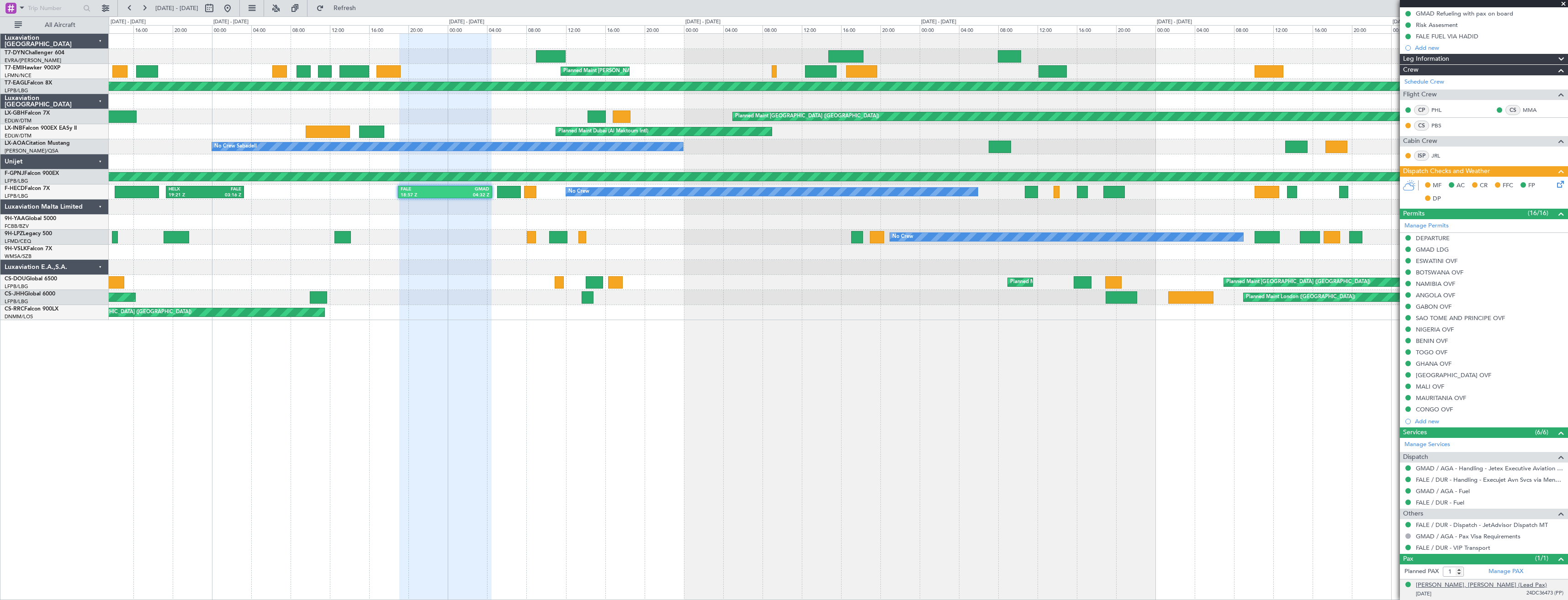
click at [1444, 581] on div "[PERSON_NAME], [PERSON_NAME] (Lead Pax)" at bounding box center [1481, 585] width 131 height 9
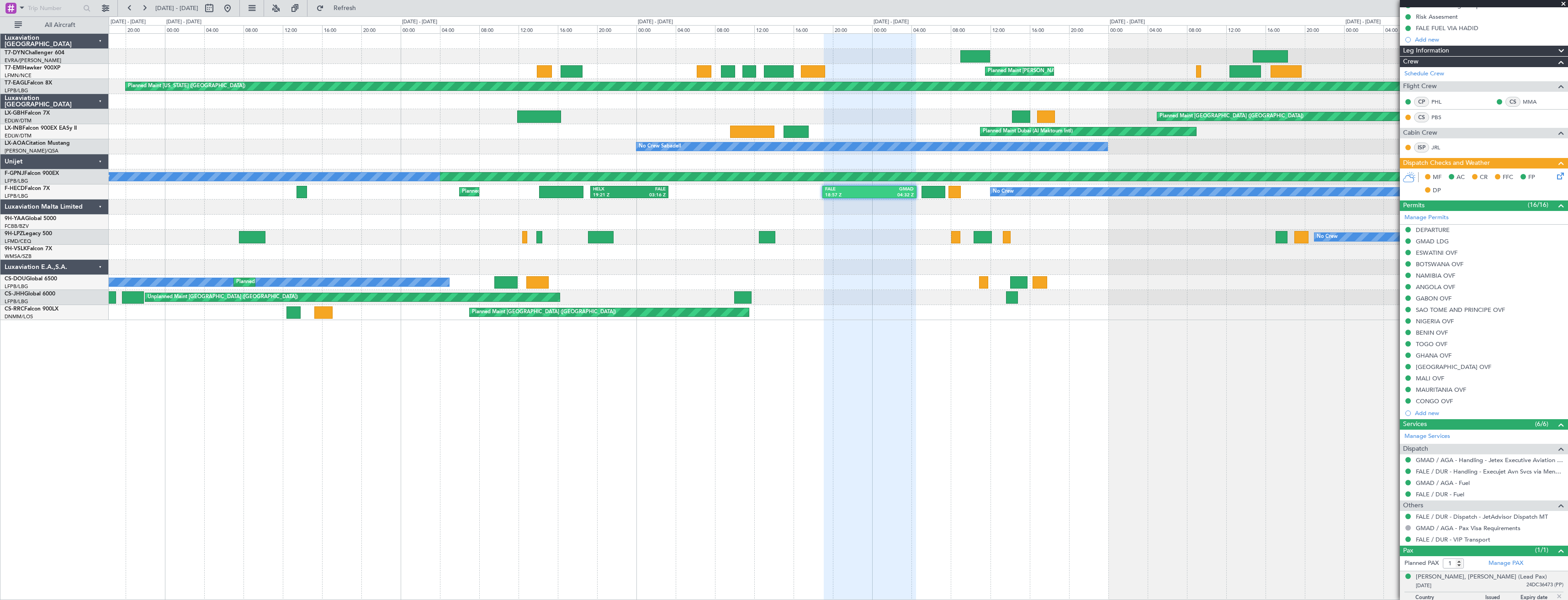
click at [866, 246] on div "Planned Maint [PERSON_NAME] Planned Maint [US_STATE] ([GEOGRAPHIC_DATA]) Planne…" at bounding box center [838, 177] width 1459 height 287
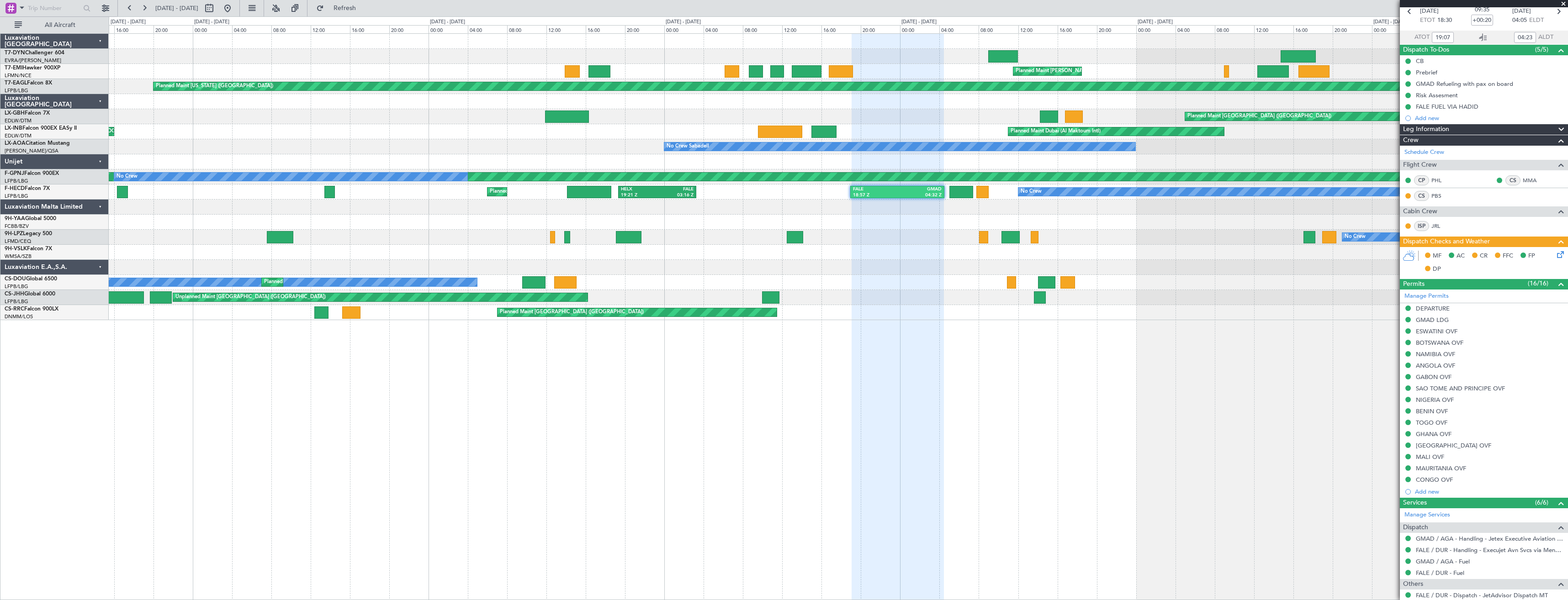
scroll to position [0, 0]
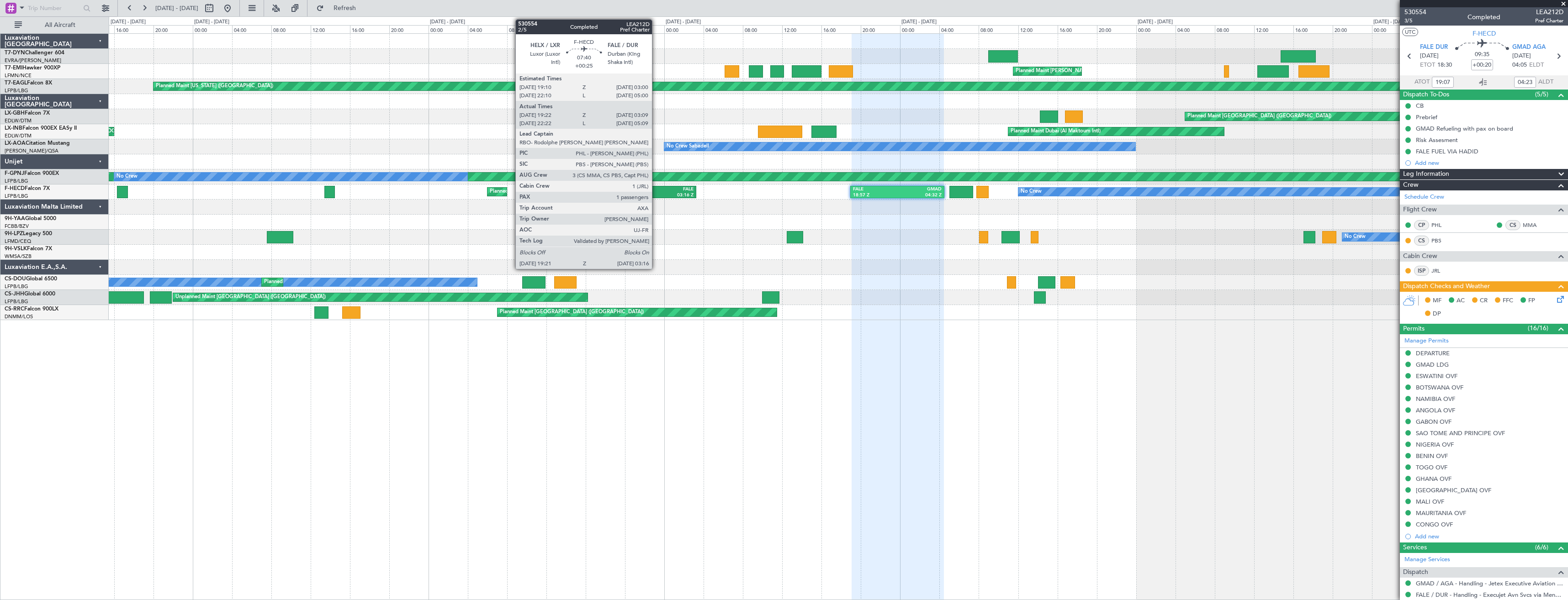
click at [656, 194] on div "19:21 Z" at bounding box center [639, 195] width 36 height 7
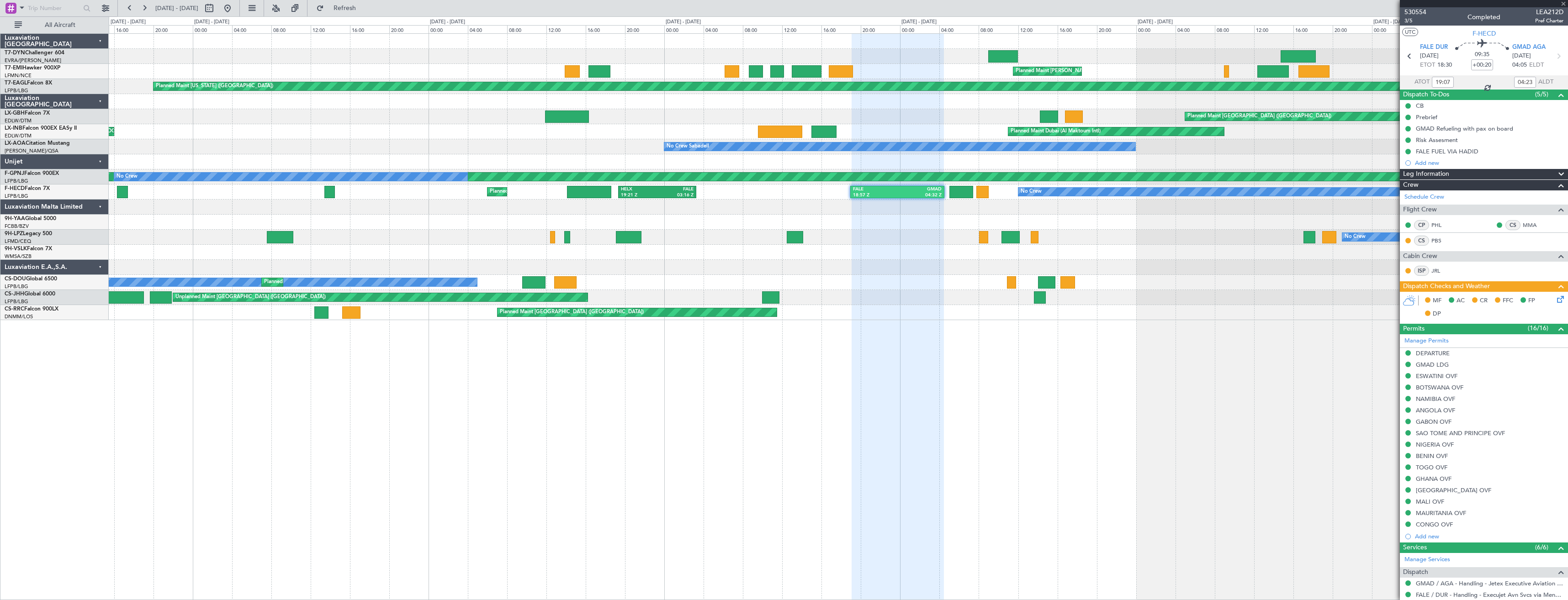
type input "+00:25"
type input "19:32"
type input "03:09"
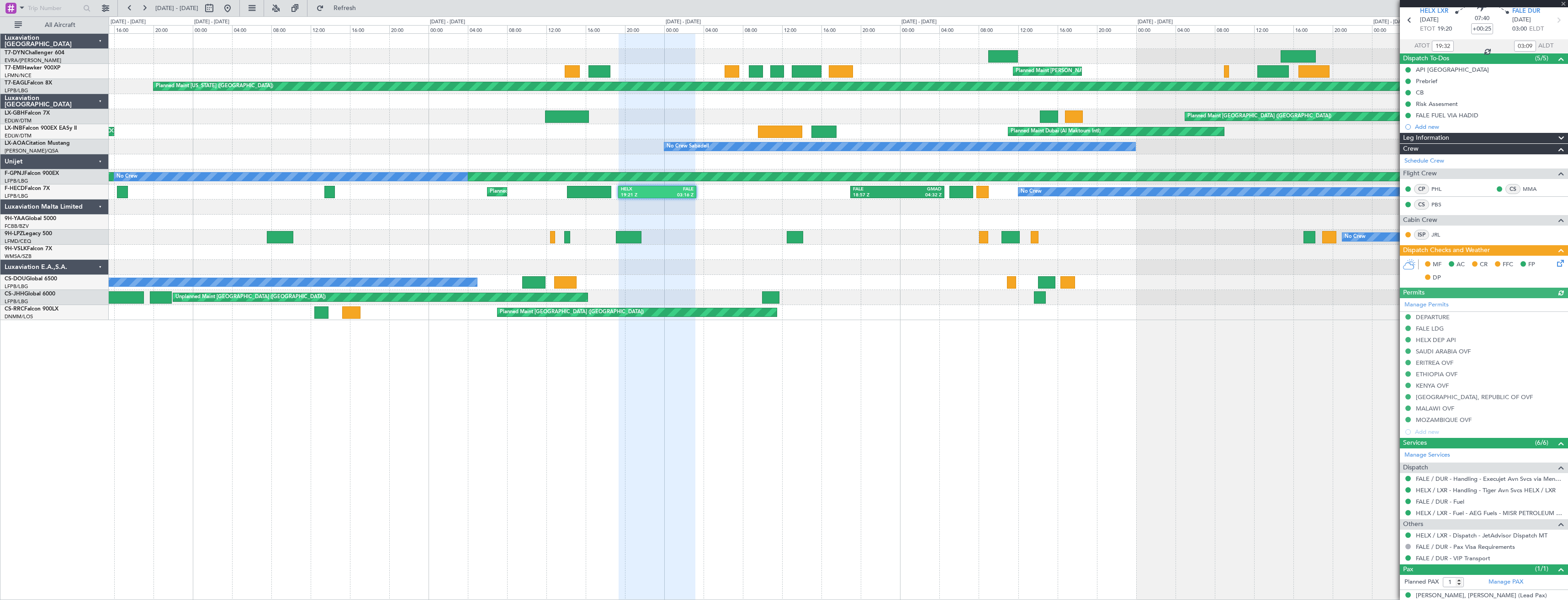
scroll to position [55, 0]
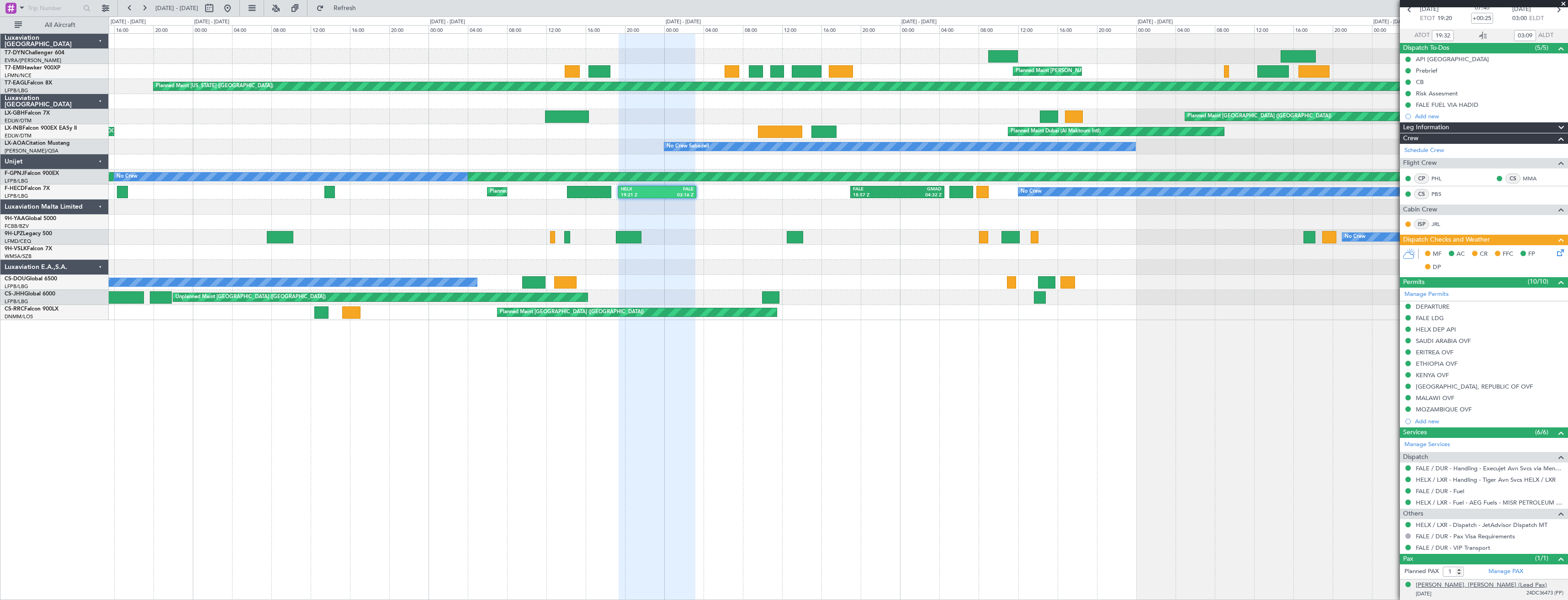
click at [1465, 589] on div "[PERSON_NAME], [PERSON_NAME] (Lead Pax)" at bounding box center [1481, 585] width 131 height 9
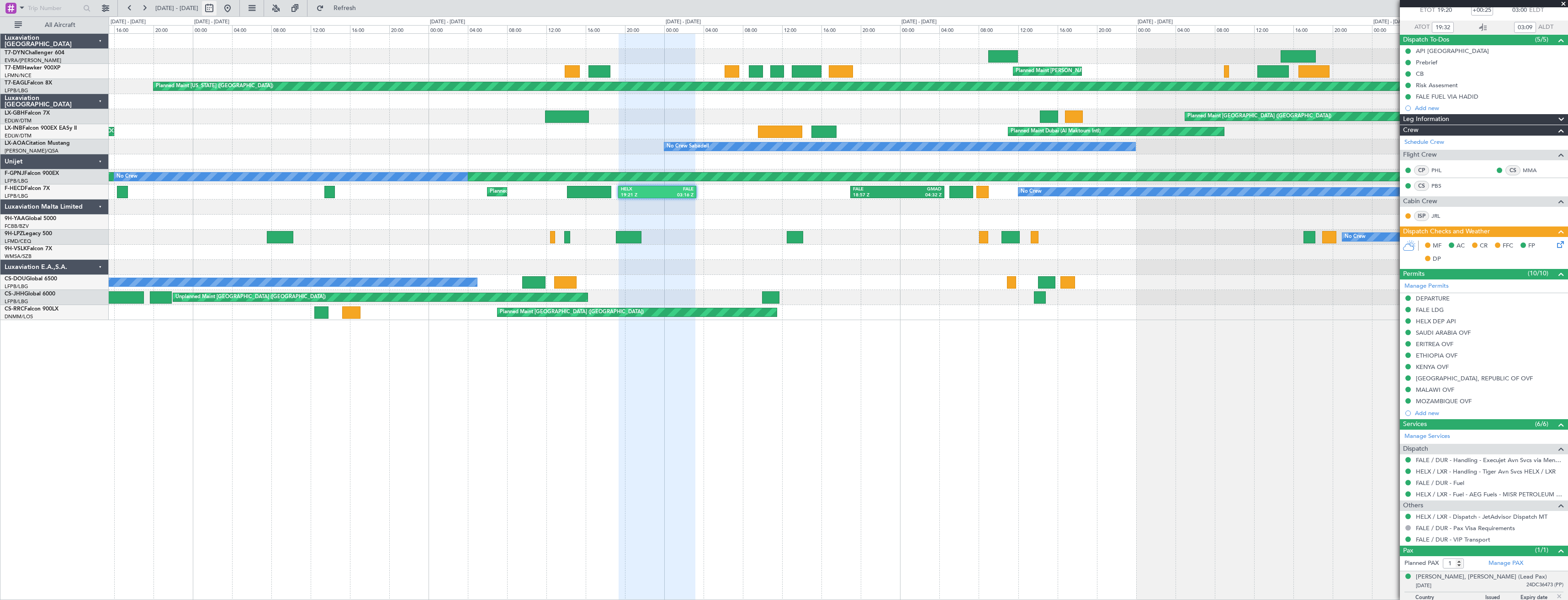
click at [217, 12] on button at bounding box center [209, 9] width 15 height 15
select select "7"
click at [277, 30] on select "2015 2016 2017 2018 2019 2020 2021 2022 2023 2024 2025 2026 2027 2028 2029 2030…" at bounding box center [262, 27] width 48 height 11
select select "2026"
click at [238, 21] on select "2015 2016 2017 2018 2019 2020 2021 2022 2023 2024 2025 2026 2027 2028 2029 2030…" at bounding box center [262, 27] width 48 height 11
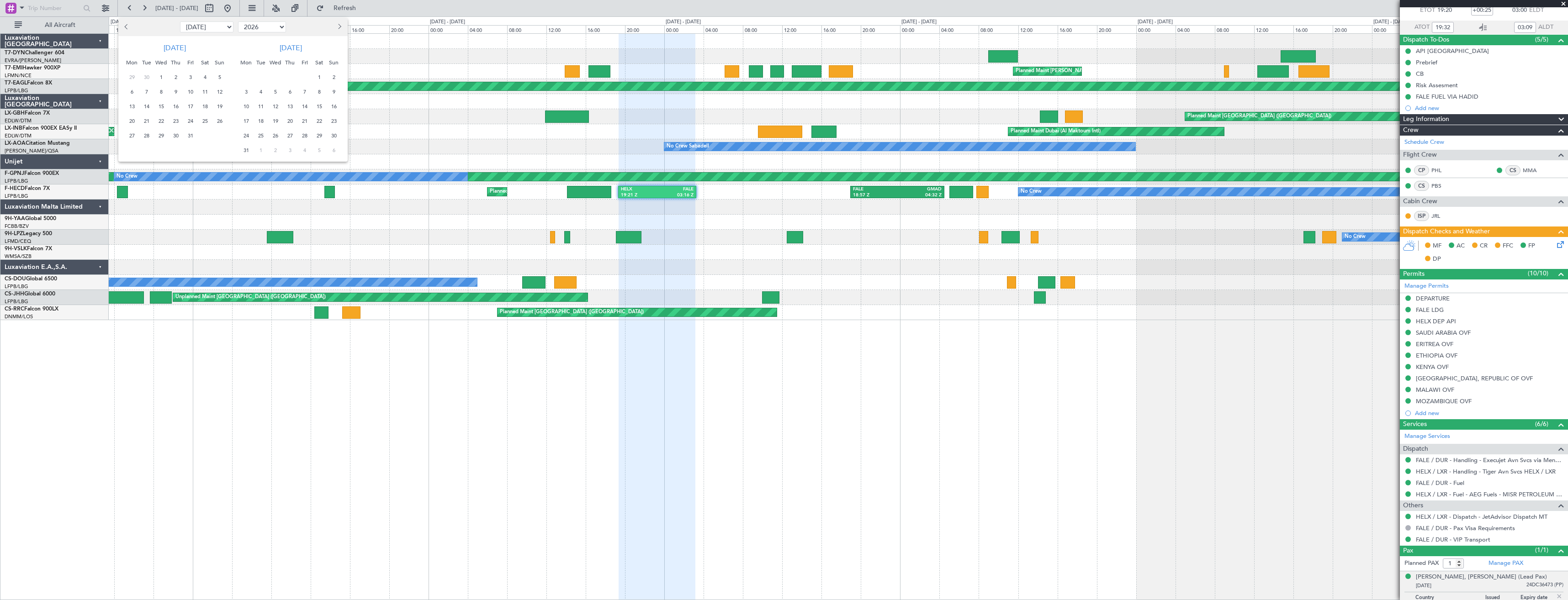
click at [215, 27] on select "Jan Feb Mar Apr May Jun [DATE] Aug Sep Oct Nov Dec" at bounding box center [207, 27] width 54 height 11
select select "1"
click at [180, 21] on select "Jan Feb Mar Apr May Jun [DATE] Aug Sep Oct Nov Dec" at bounding box center [207, 27] width 54 height 11
click at [173, 92] on span "8" at bounding box center [175, 92] width 12 height 12
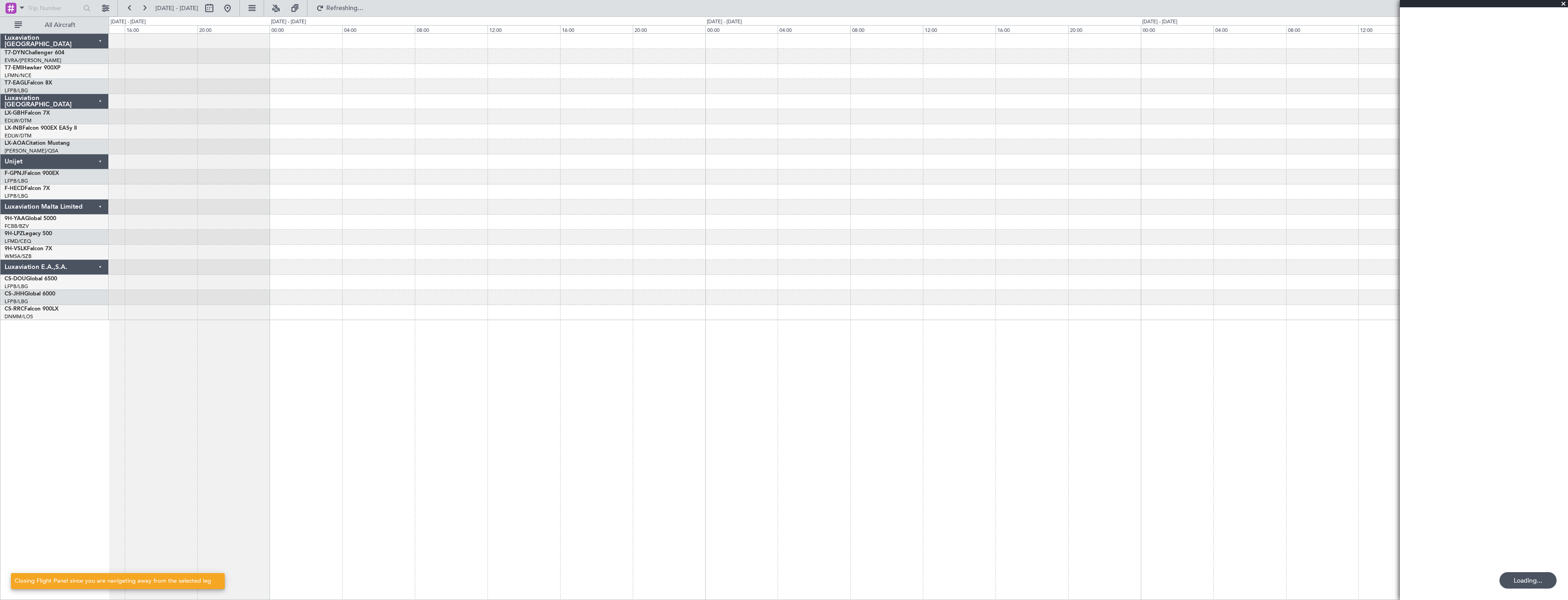
scroll to position [0, 0]
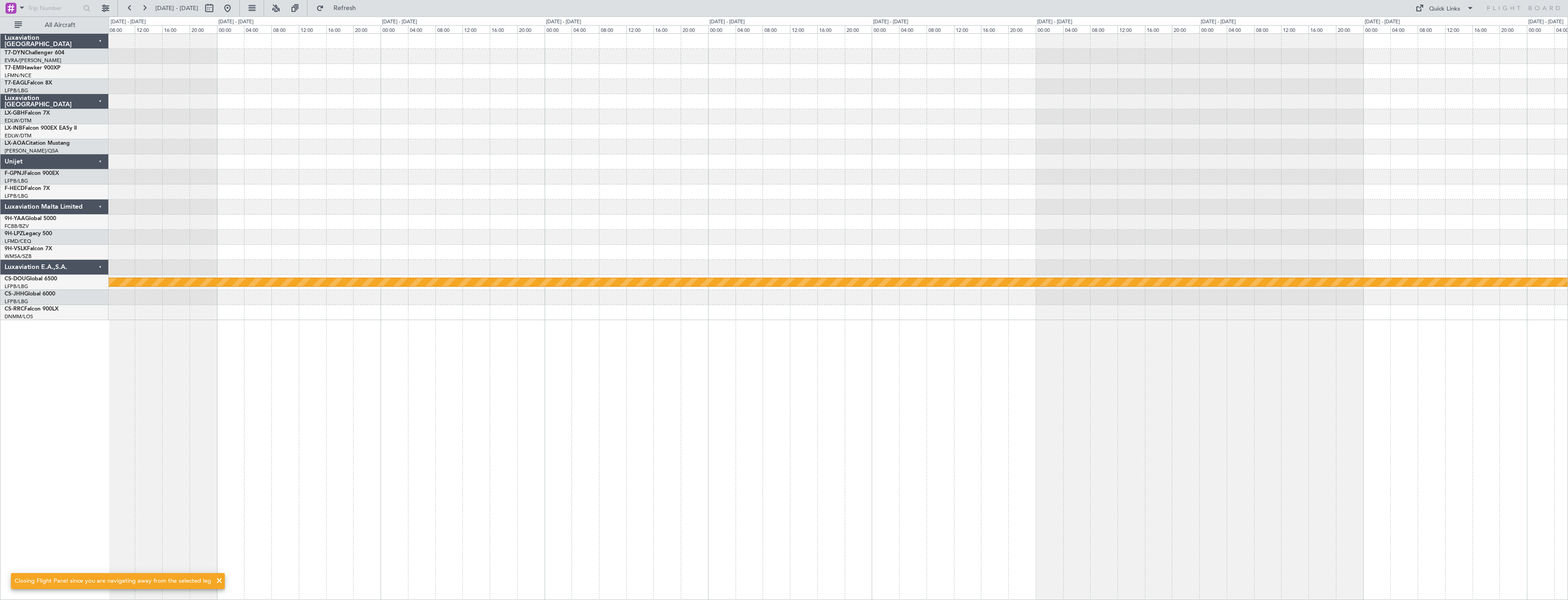
click at [131, 103] on div "Planned Maint London ([GEOGRAPHIC_DATA])" at bounding box center [838, 177] width 1459 height 287
click at [303, 127] on div at bounding box center [838, 131] width 1459 height 15
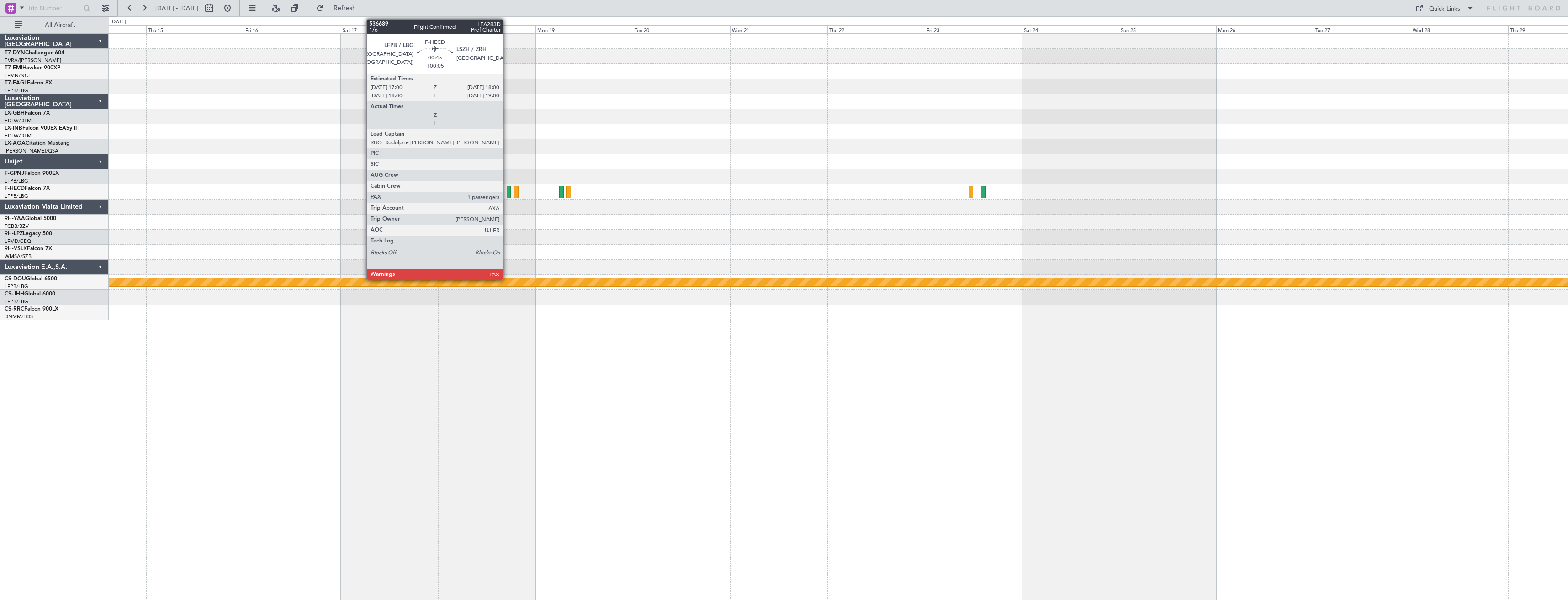
click at [507, 194] on div at bounding box center [508, 192] width 4 height 12
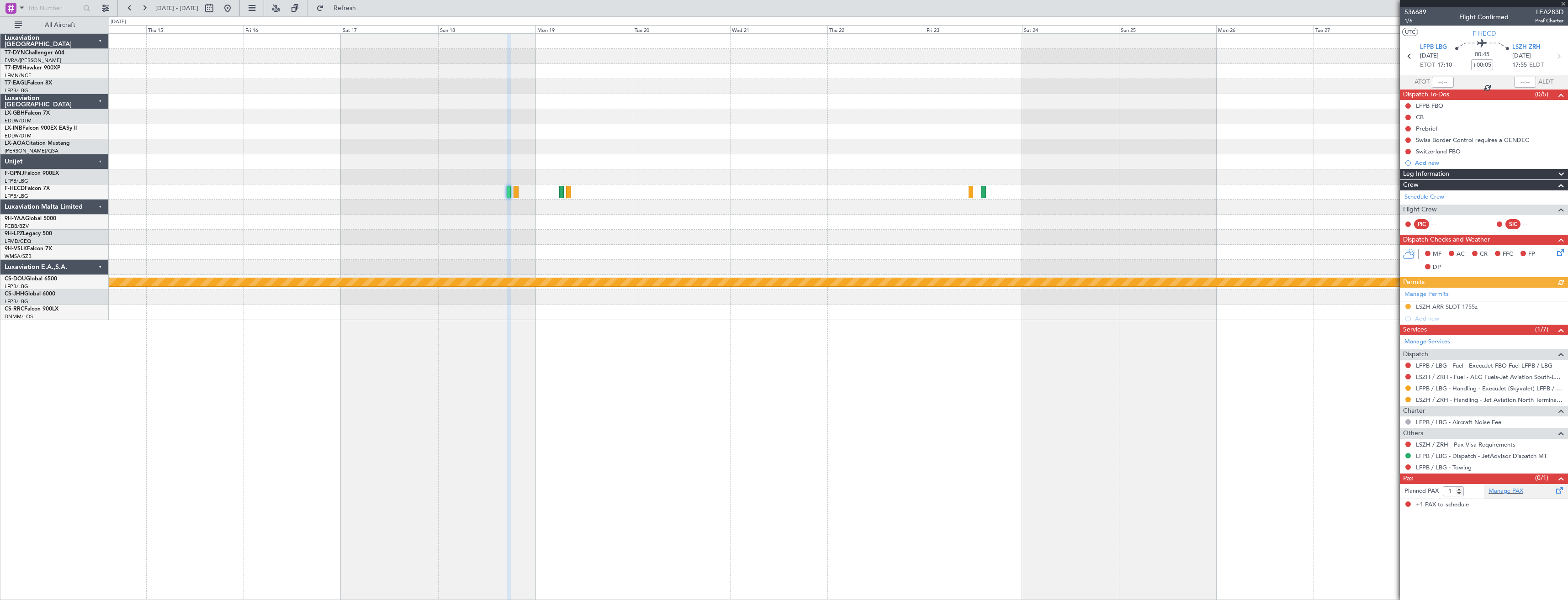
click at [1523, 489] on div "Manage PAX" at bounding box center [1526, 492] width 84 height 15
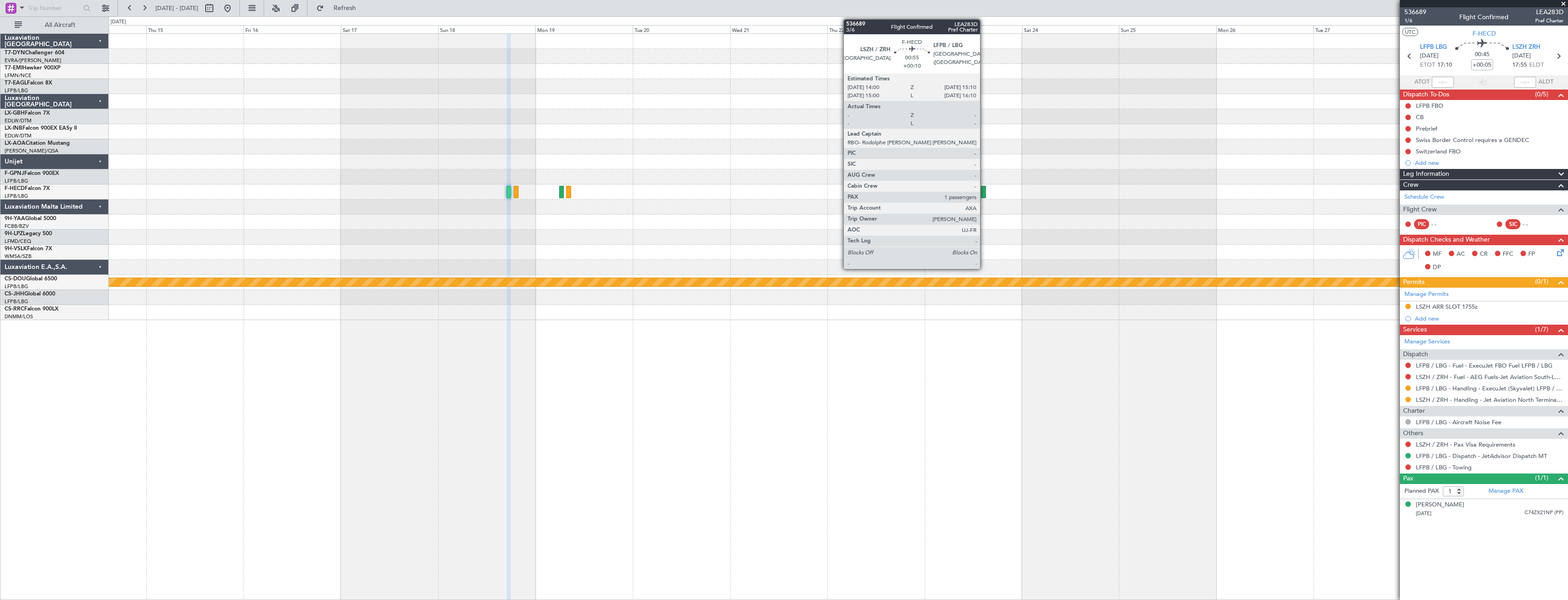
click at [984, 197] on div at bounding box center [984, 192] width 5 height 12
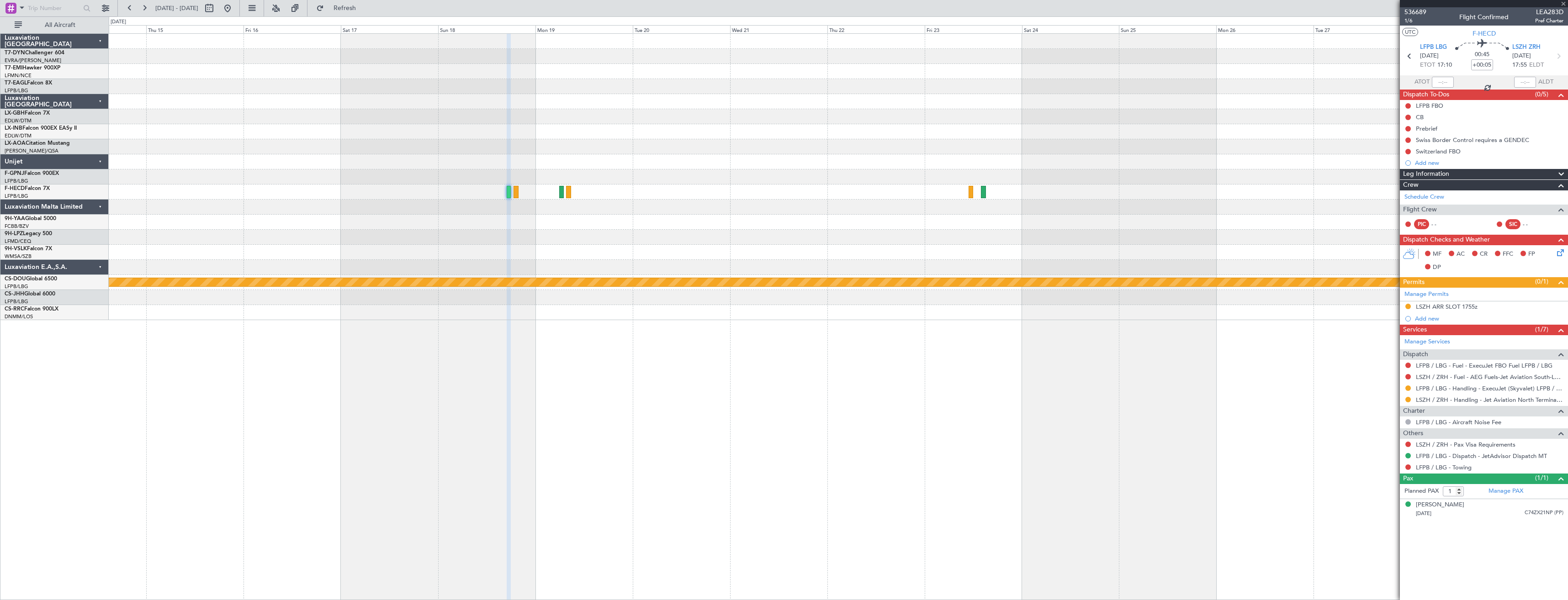
type input "+00:10"
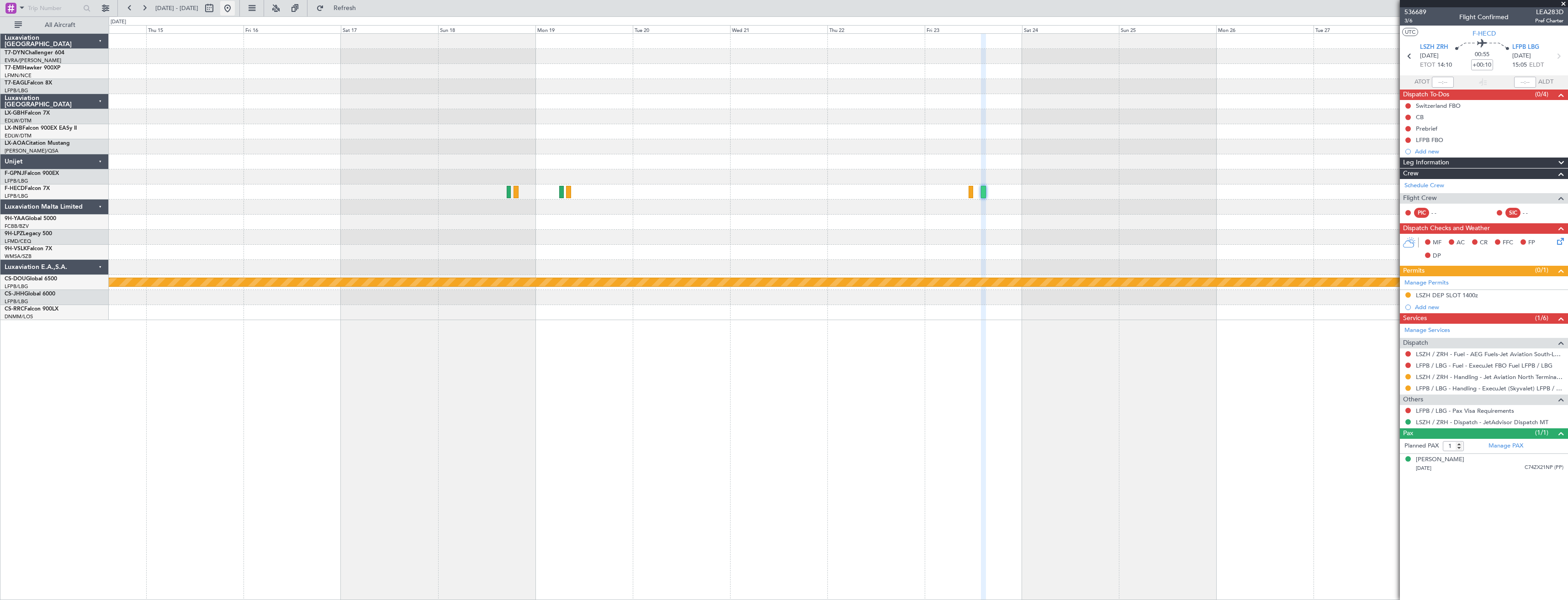
click at [235, 12] on button at bounding box center [228, 9] width 15 height 15
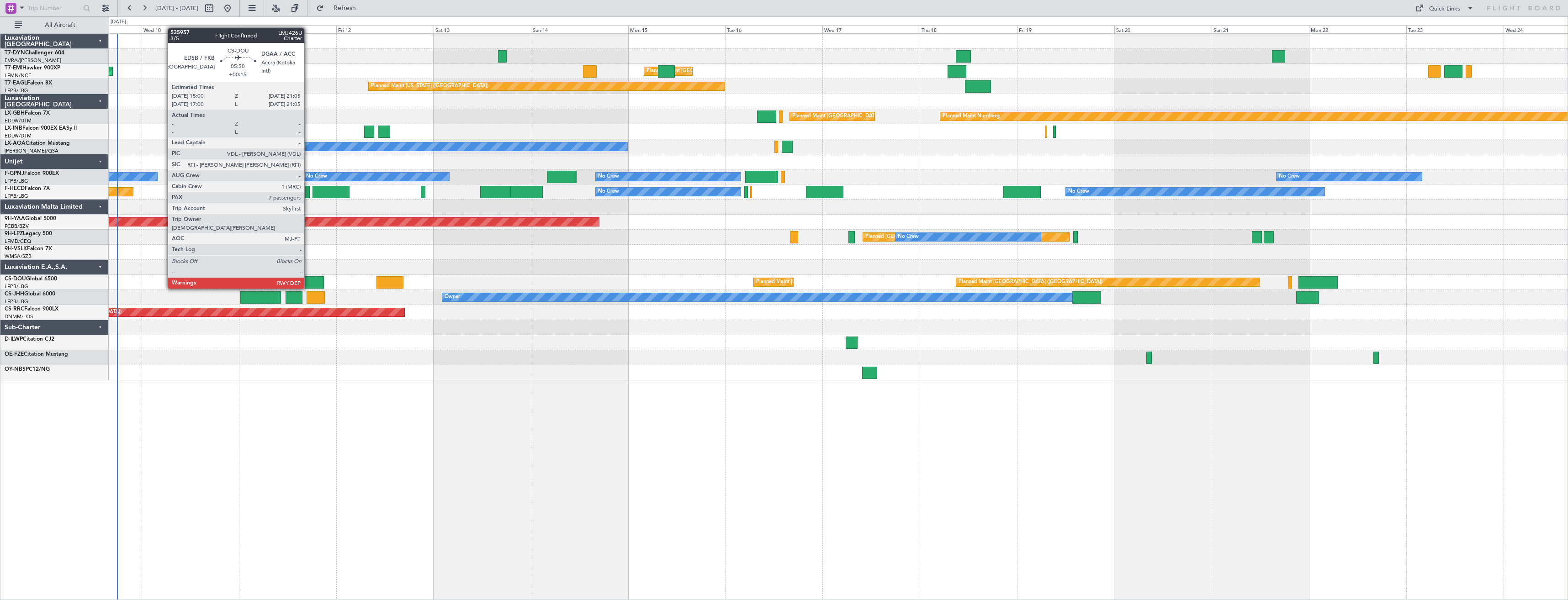
click at [309, 279] on div at bounding box center [312, 282] width 25 height 12
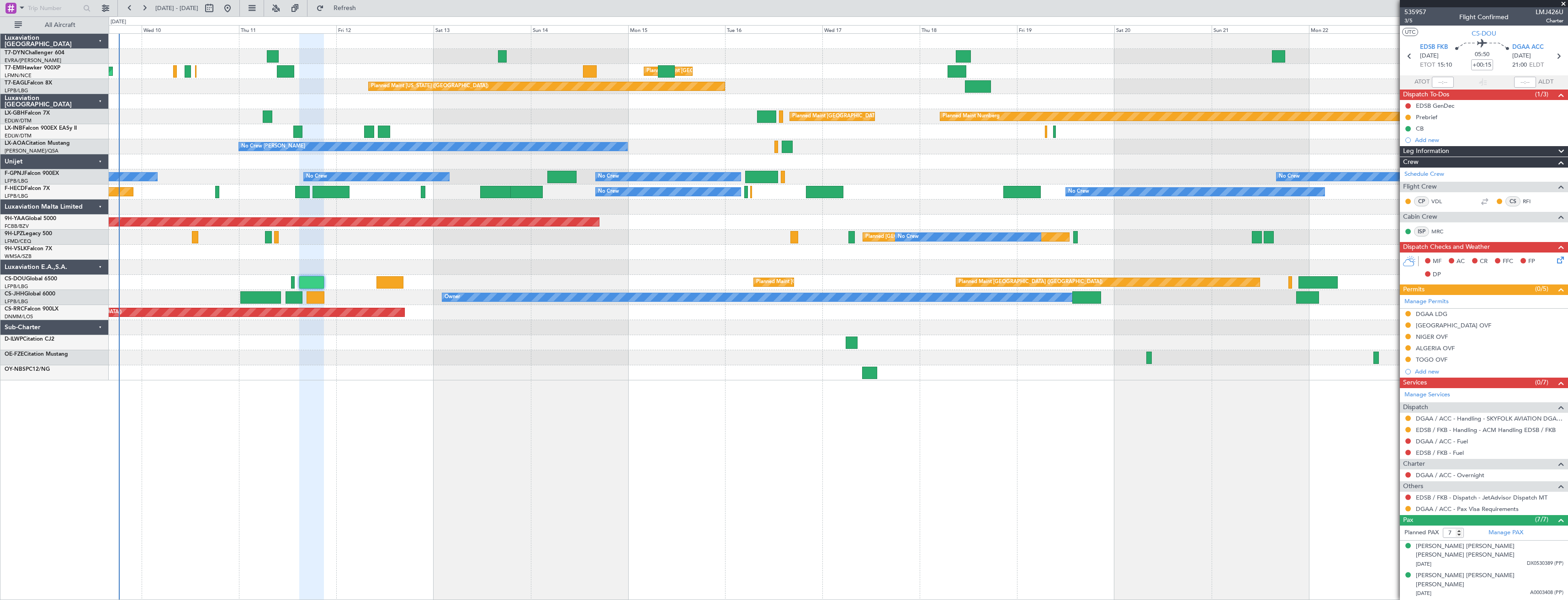
click at [430, 223] on div "Planned Maint [GEOGRAPHIC_DATA] Planned Maint [GEOGRAPHIC_DATA] Planned Maint […" at bounding box center [838, 208] width 1459 height 347
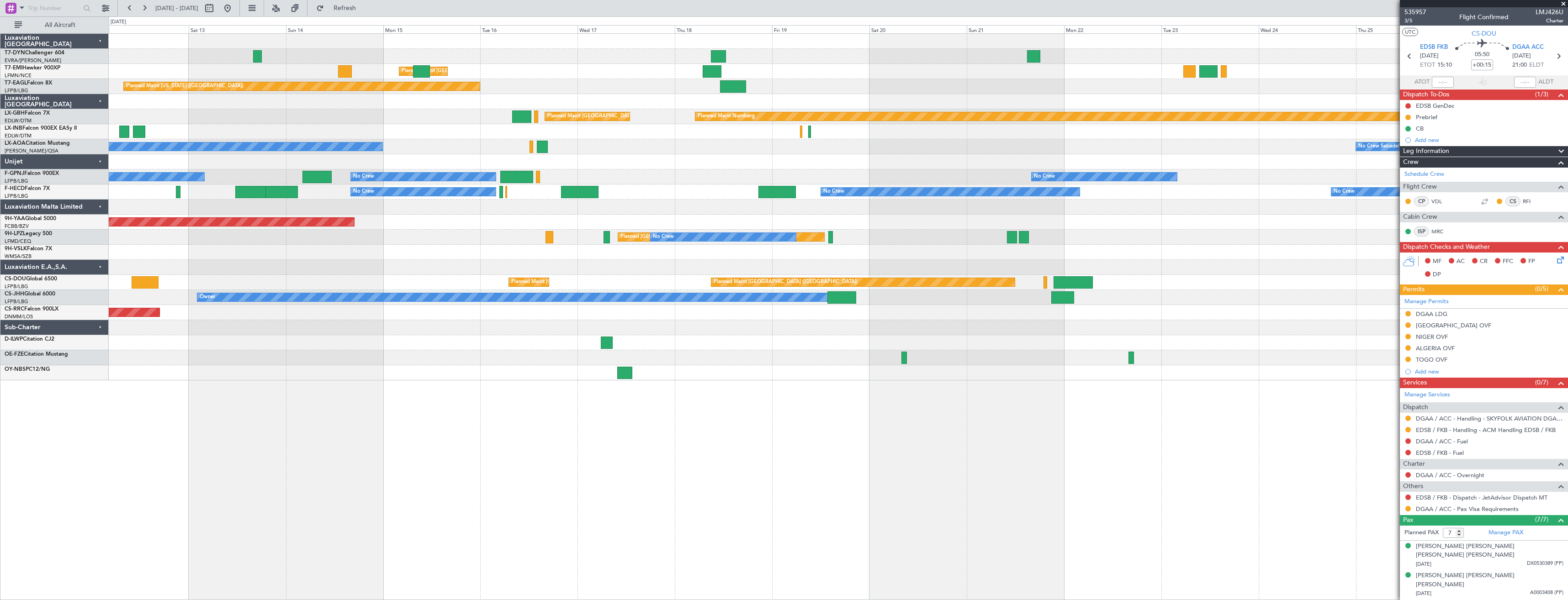
click at [592, 237] on div "Planned [GEOGRAPHIC_DATA] ([GEOGRAPHIC_DATA]) No Crew No Crew" at bounding box center [838, 237] width 1459 height 15
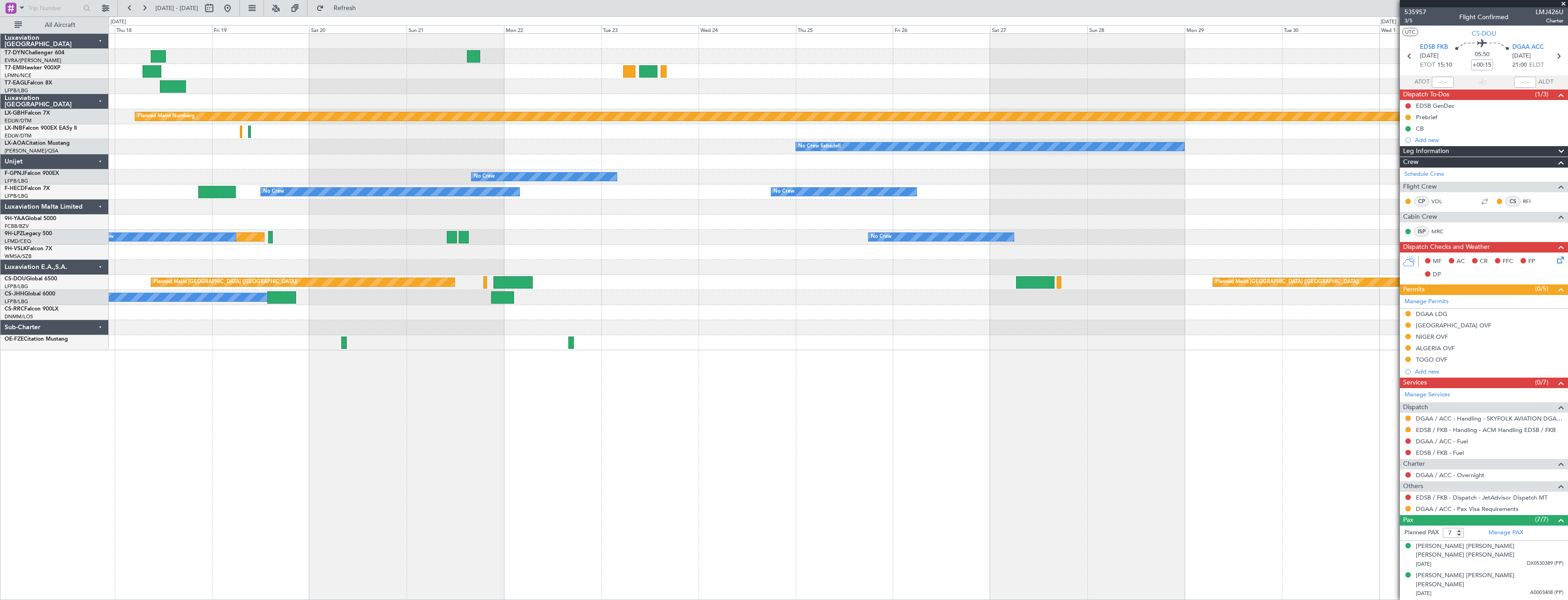
click at [1562, 4] on span at bounding box center [1563, 4] width 9 height 9
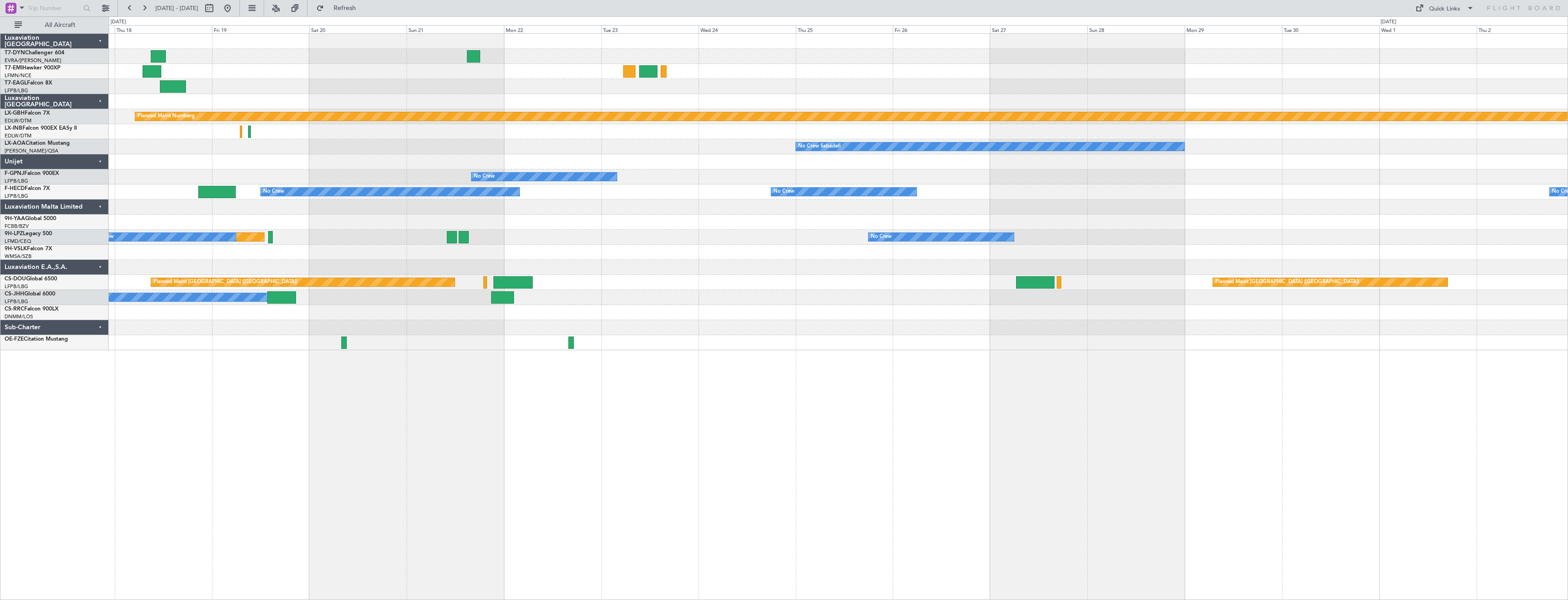
type input "0"
click at [1452, 12] on div "Quick Links" at bounding box center [1444, 9] width 31 height 9
click at [1444, 23] on button "Trip Builder" at bounding box center [1445, 30] width 69 height 22
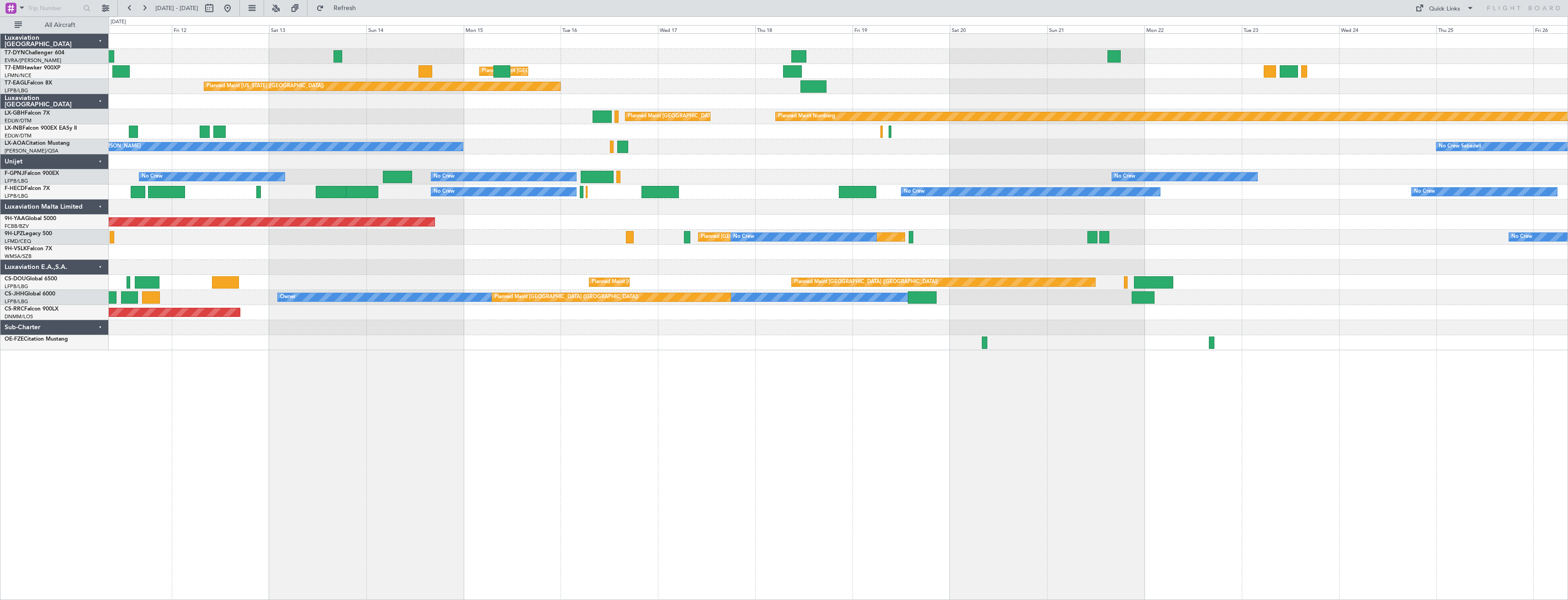
click at [945, 159] on div at bounding box center [838, 162] width 1459 height 15
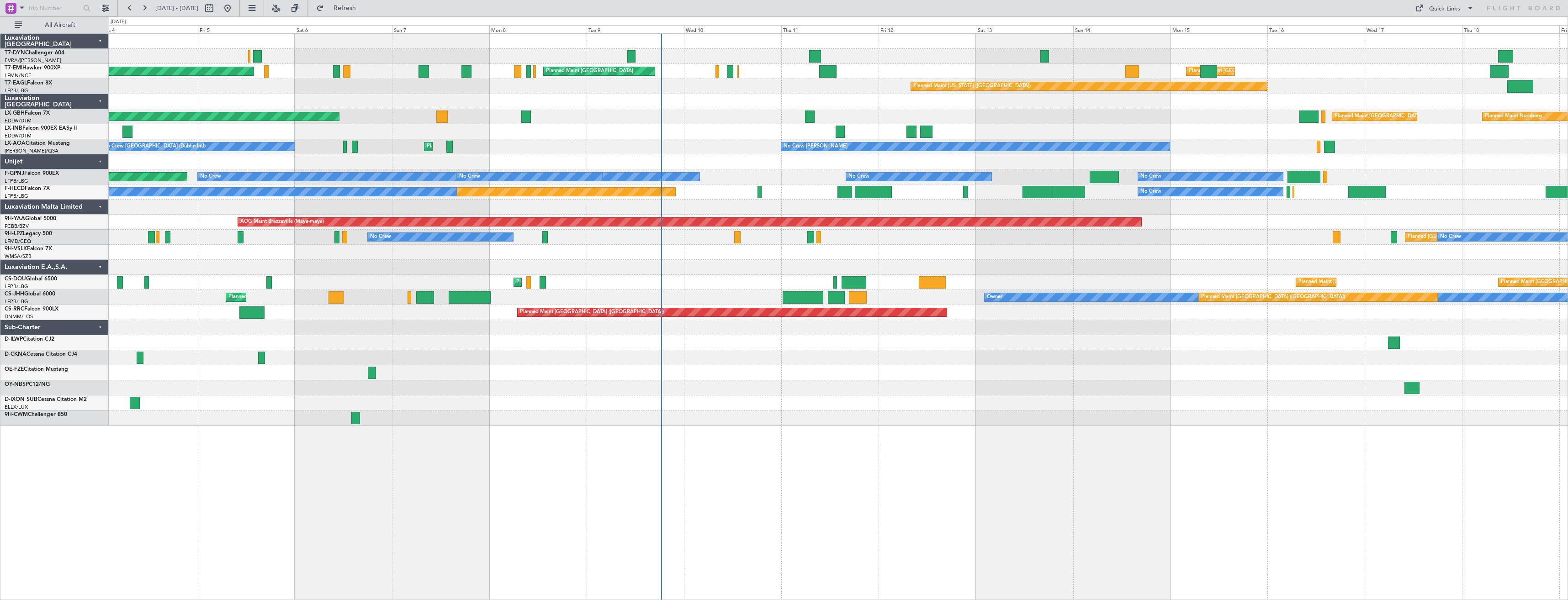
click at [642, 237] on div "Planned [GEOGRAPHIC_DATA] ([GEOGRAPHIC_DATA]) No Crew No Crew [GEOGRAPHIC_DATA]…" at bounding box center [838, 237] width 1459 height 15
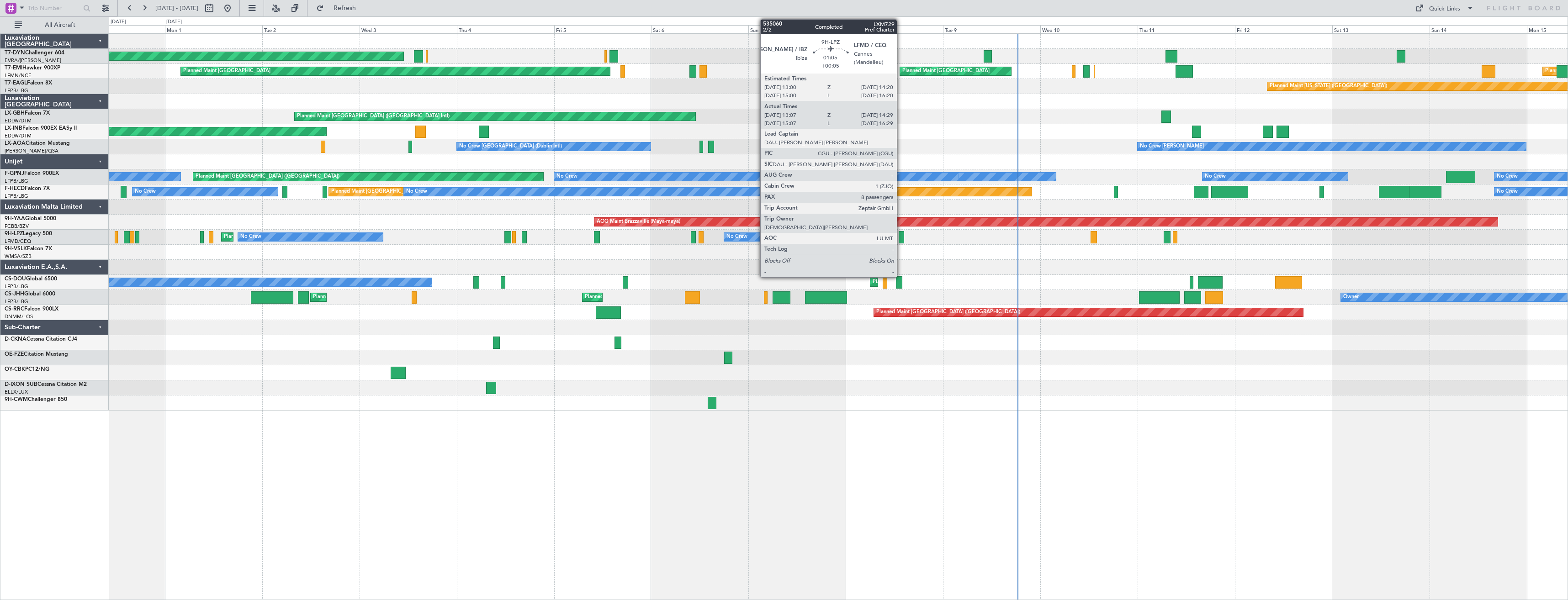
click at [901, 239] on div at bounding box center [901, 237] width 6 height 12
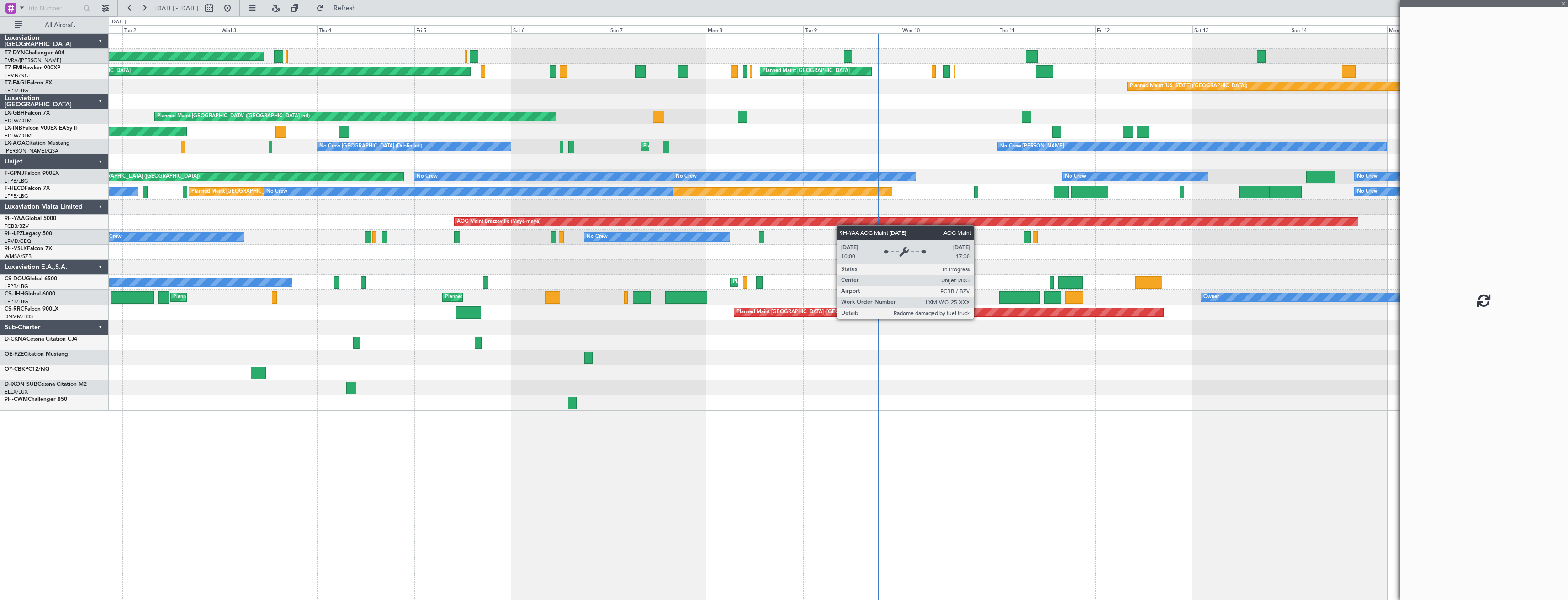
click at [676, 225] on div "AOG Maint Riga (Riga Intl) Planned Maint [GEOGRAPHIC_DATA] Planned Maint [GEOGR…" at bounding box center [838, 222] width 1459 height 377
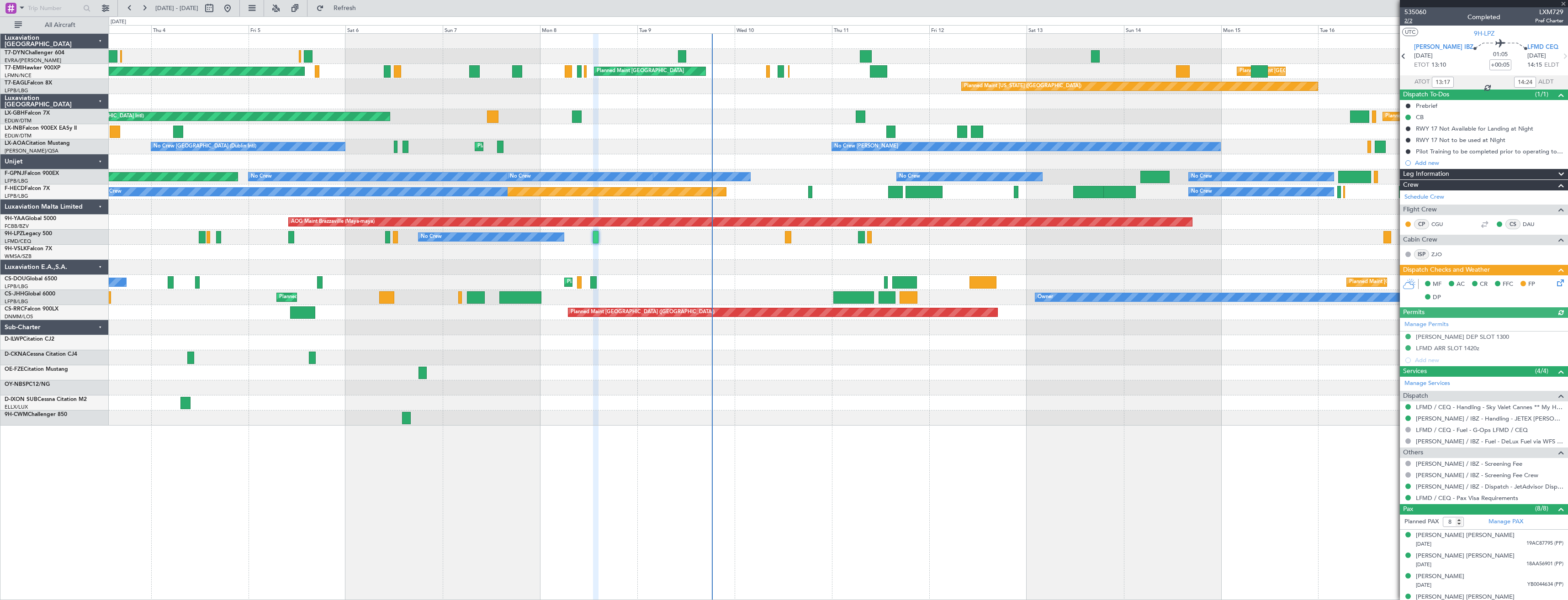
type input "15:17"
type input "16:24"
type input "13:17"
type input "14:24"
click at [1407, 22] on span "2/2" at bounding box center [1415, 21] width 22 height 8
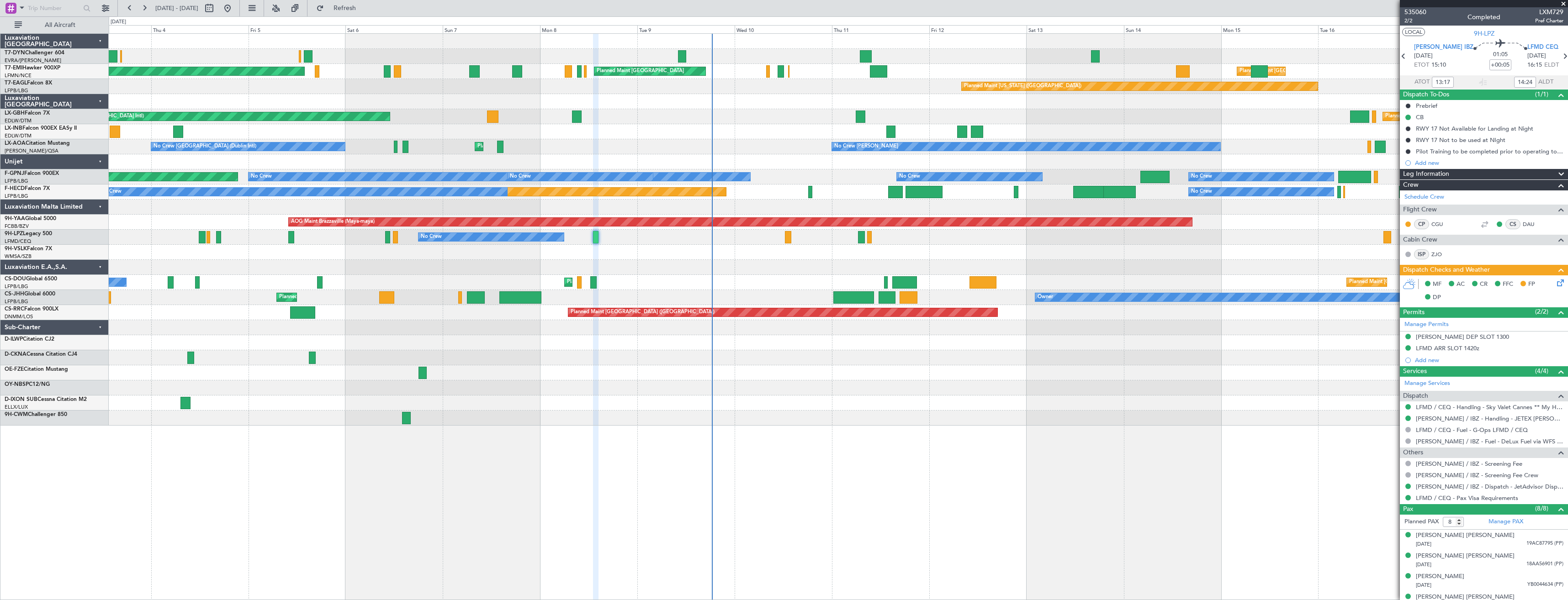
type input "15:17"
type input "16:24"
type input "13:17"
type input "14:24"
click at [1410, 20] on span "2/2" at bounding box center [1415, 21] width 22 height 8
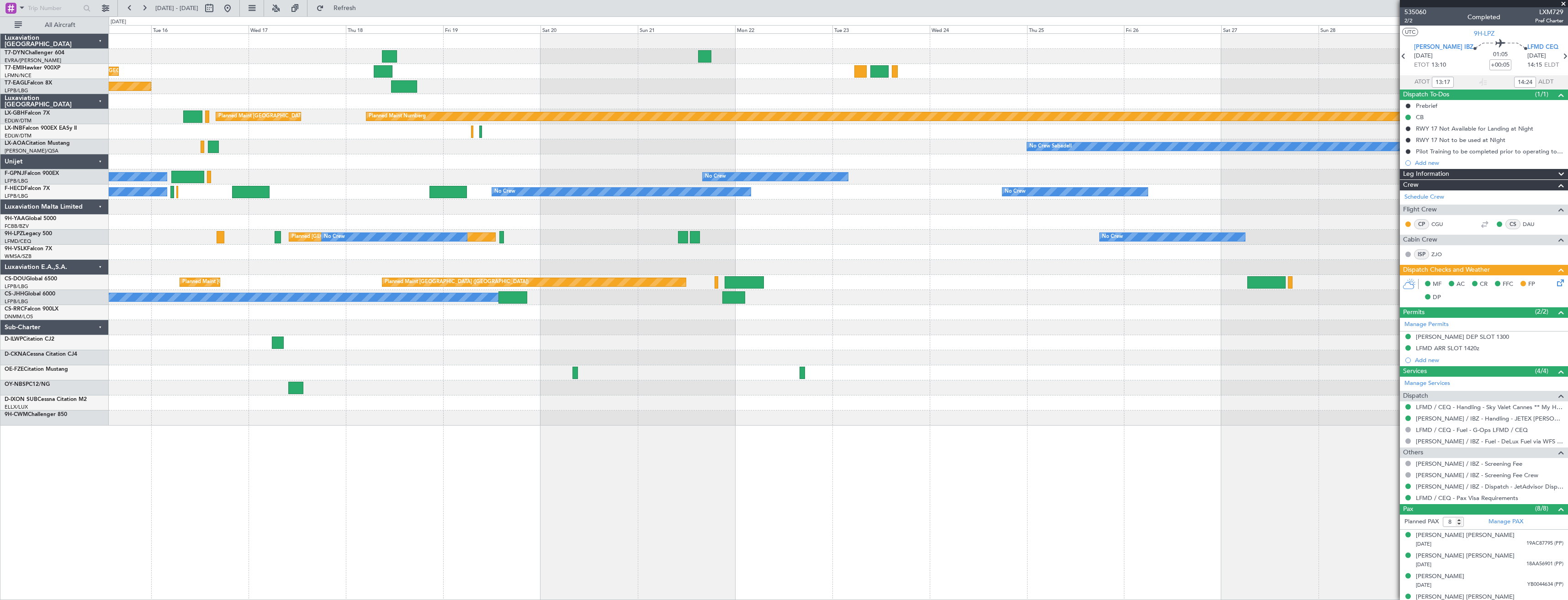
click at [0, 225] on html "[DATE] - [DATE] Refresh Quick Links All Aircraft Planned Maint [GEOGRAPHIC_DATA…" at bounding box center [784, 300] width 1568 height 600
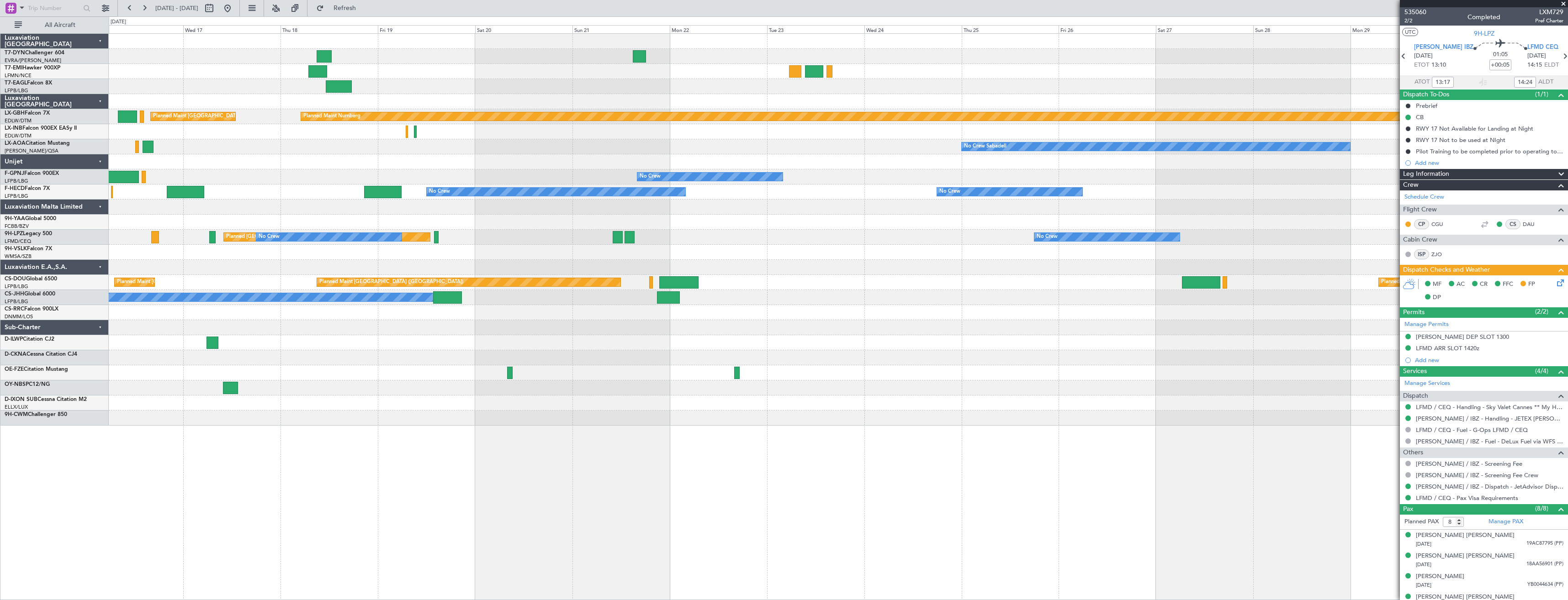
click at [923, 245] on div at bounding box center [838, 252] width 1459 height 15
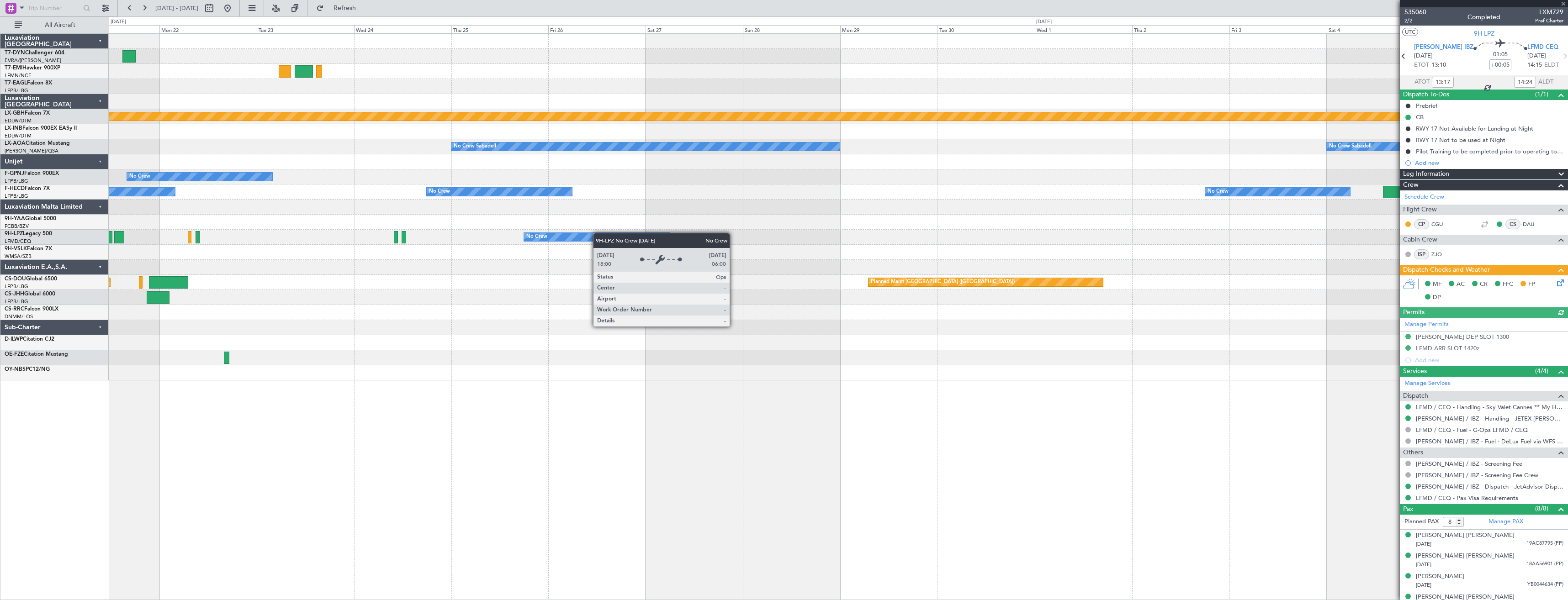
click at [779, 235] on div "Planned Maint Nurnberg No Crew Sabadell No Crew Sabadell No Crew Planned Maint …" at bounding box center [838, 208] width 1459 height 347
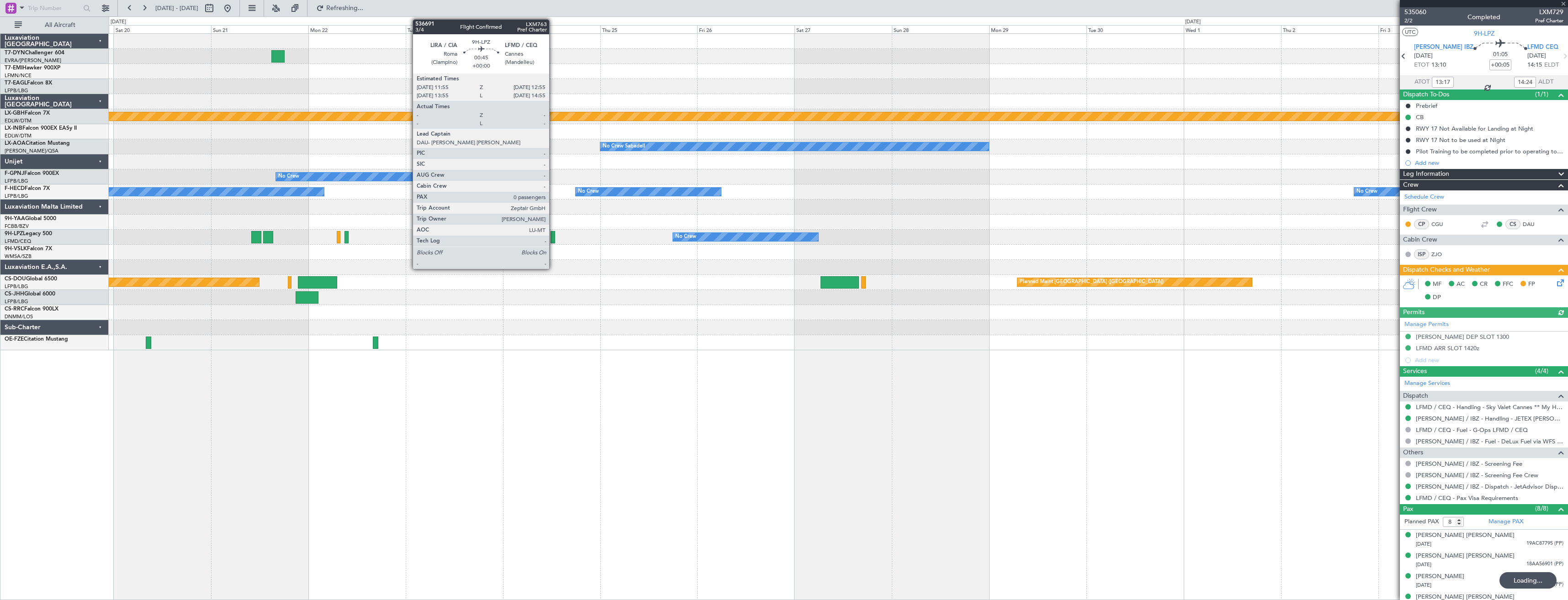
click at [553, 237] on div at bounding box center [552, 237] width 4 height 12
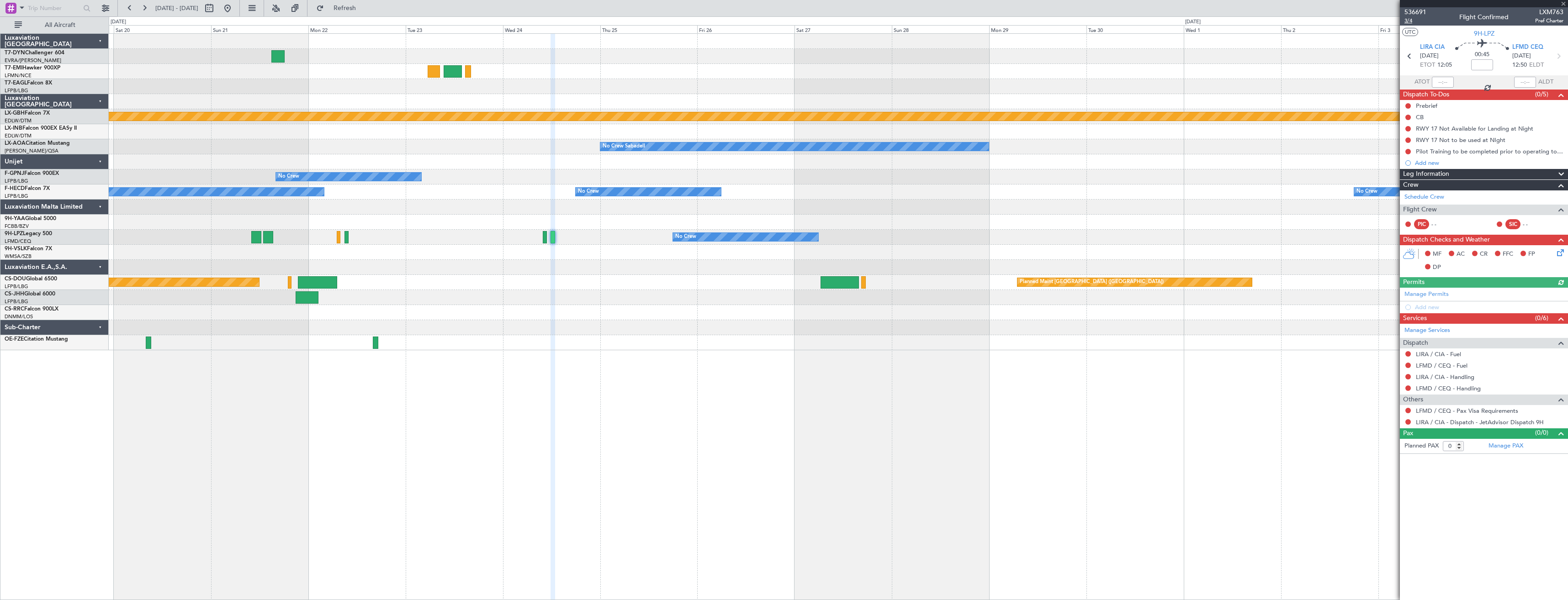
click at [1409, 21] on span "3/4" at bounding box center [1415, 21] width 22 height 8
click at [352, 4] on button "Refresh" at bounding box center [340, 9] width 55 height 15
click at [341, 237] on div "No Crew No Crew [GEOGRAPHIC_DATA] ([GEOGRAPHIC_DATA])" at bounding box center [838, 237] width 1459 height 15
click at [333, 237] on div "No Crew No Crew [GEOGRAPHIC_DATA] ([GEOGRAPHIC_DATA])" at bounding box center [838, 237] width 1459 height 15
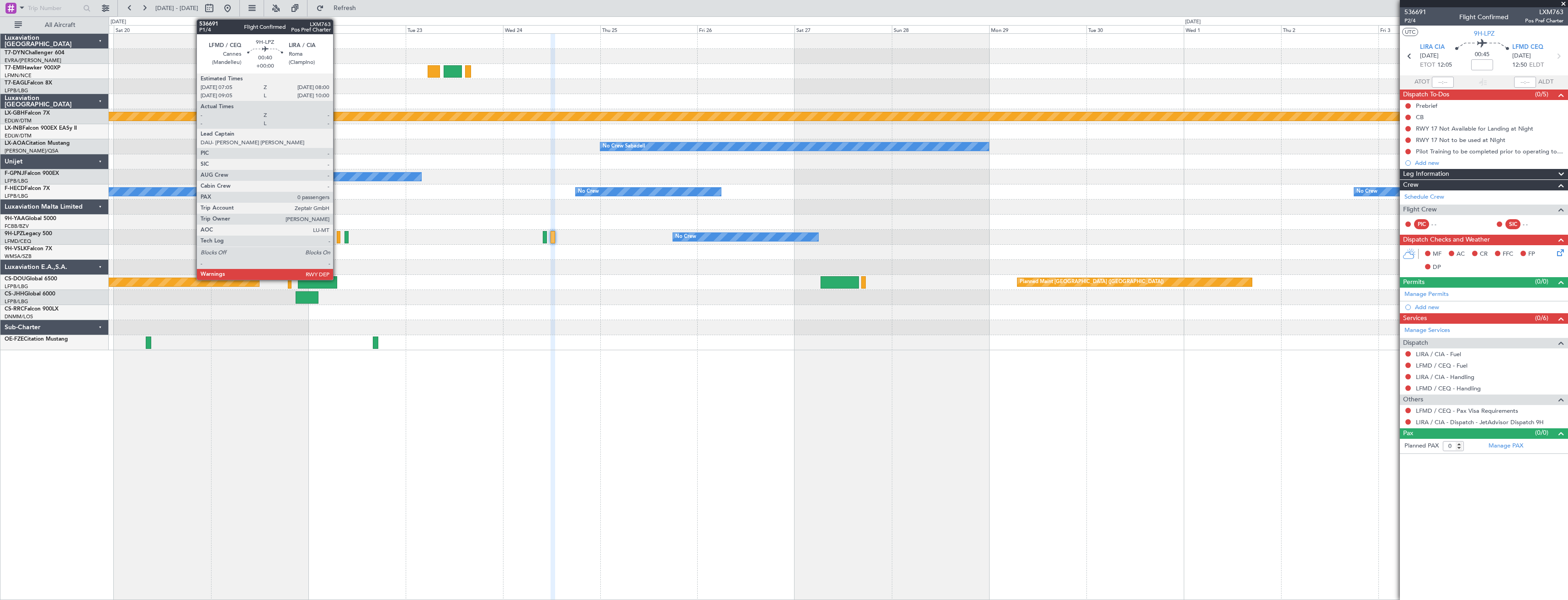
click at [337, 238] on div at bounding box center [338, 237] width 4 height 12
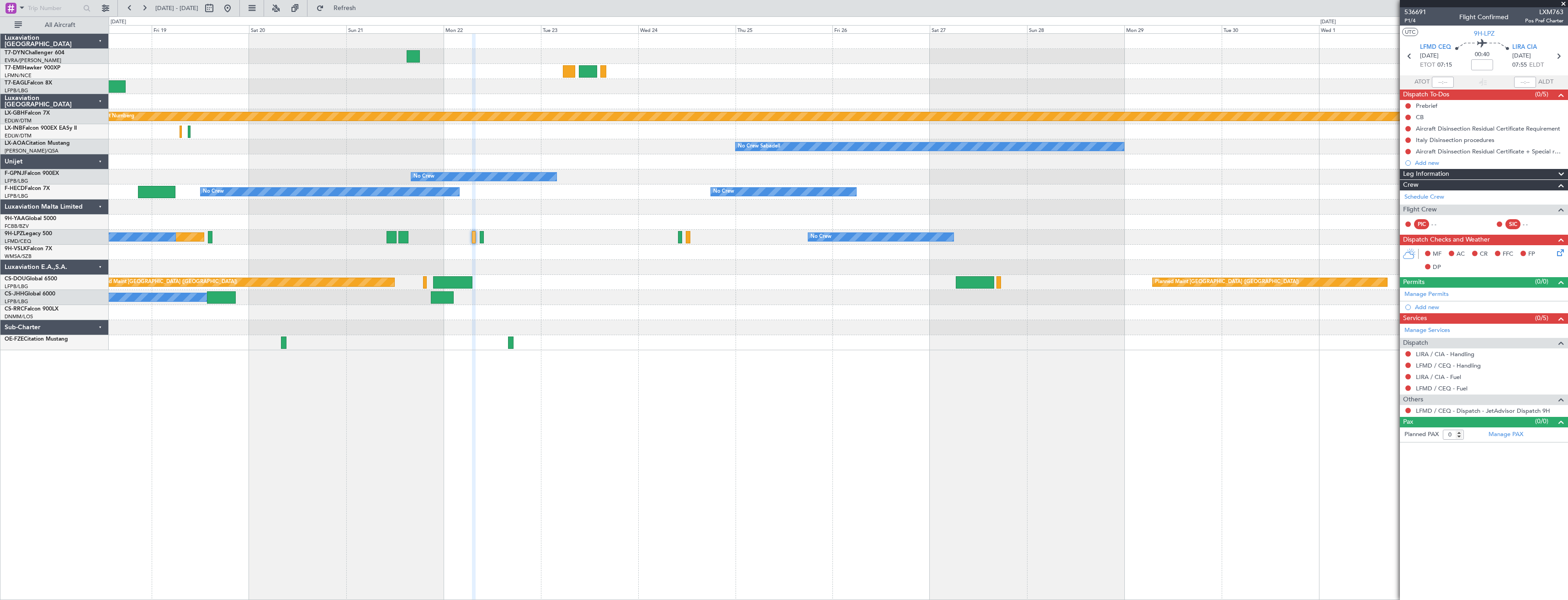
click at [530, 235] on div "Planned Maint [GEOGRAPHIC_DATA] Planned Maint [US_STATE] ([GEOGRAPHIC_DATA]) Pl…" at bounding box center [838, 192] width 1459 height 316
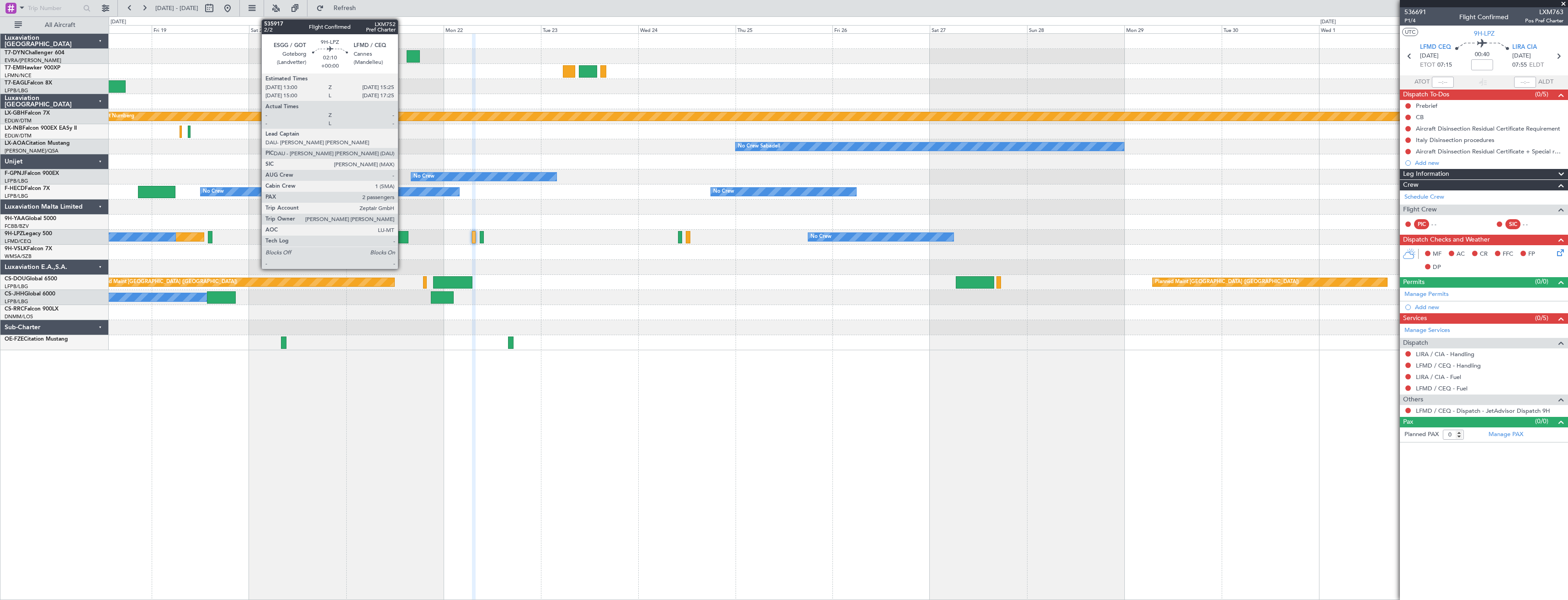
click at [402, 235] on div at bounding box center [404, 237] width 10 height 12
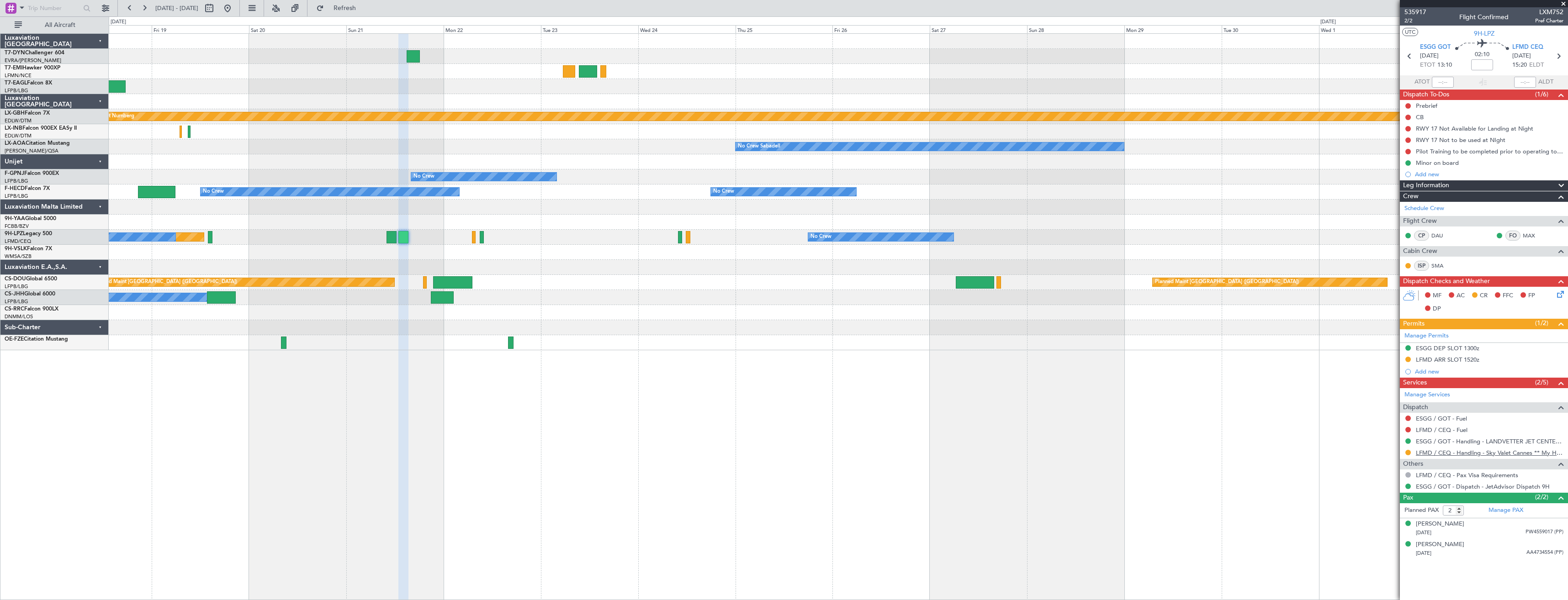
click at [1444, 449] on link "LFMD / CEQ - Handling - Sky Valet Cannes ** My Handling**LFMD / CEQ" at bounding box center [1489, 453] width 147 height 8
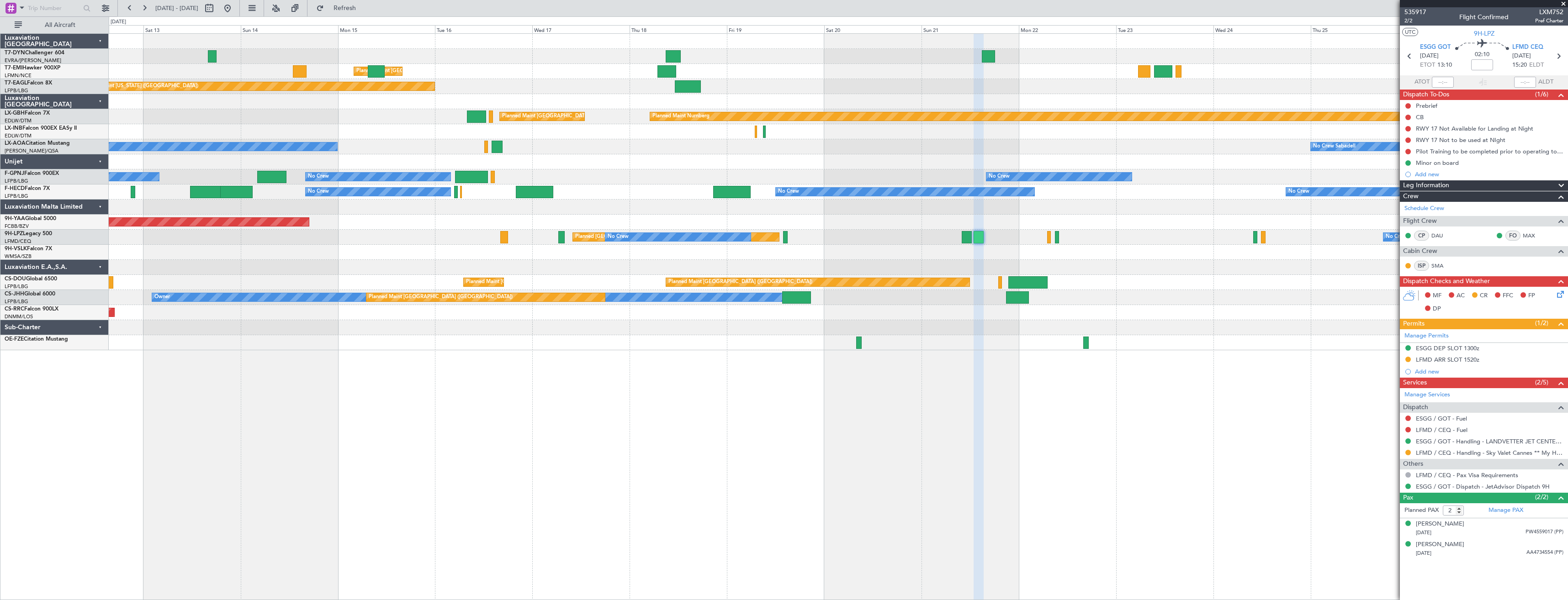
click at [970, 346] on div at bounding box center [838, 343] width 1459 height 15
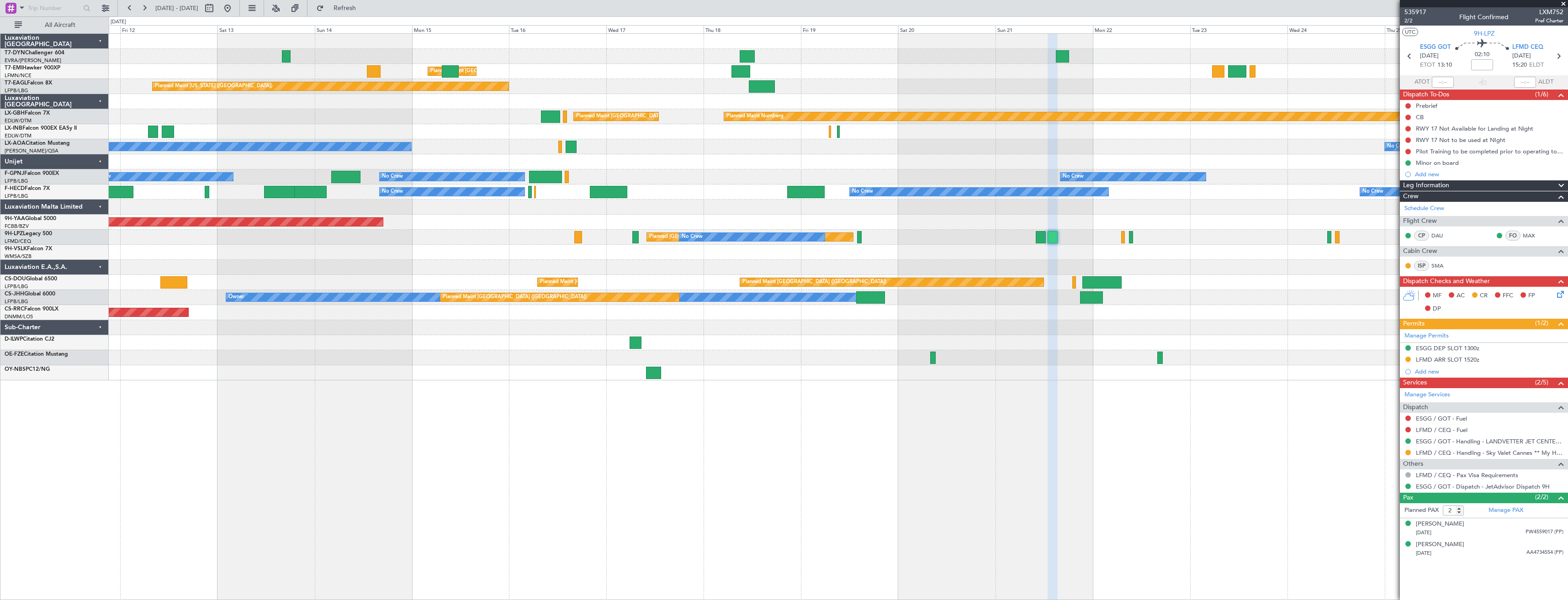
click at [556, 387] on div "Planned Maint [GEOGRAPHIC_DATA] Planned Maint [GEOGRAPHIC_DATA] Planned Maint […" at bounding box center [838, 316] width 1459 height 567
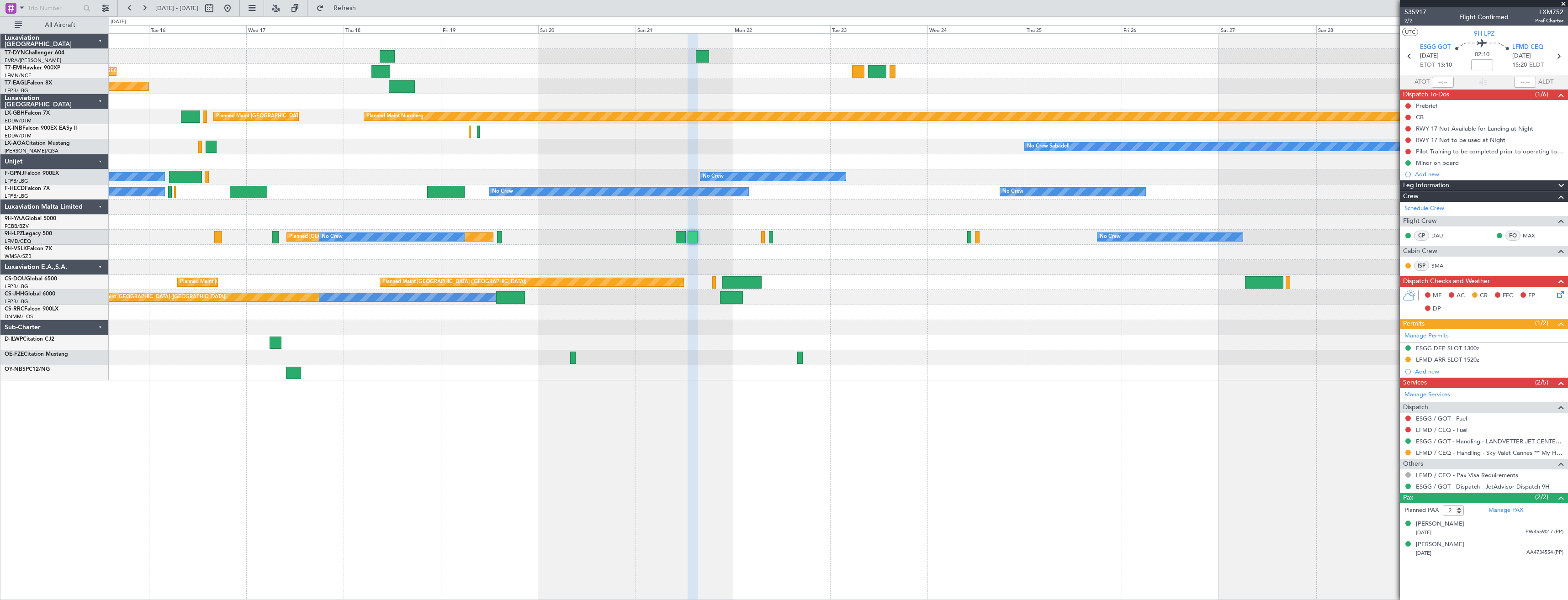
click at [217, 368] on div "Planned Maint [GEOGRAPHIC_DATA] Planned Maint [US_STATE] ([GEOGRAPHIC_DATA]) Pl…" at bounding box center [838, 316] width 1459 height 567
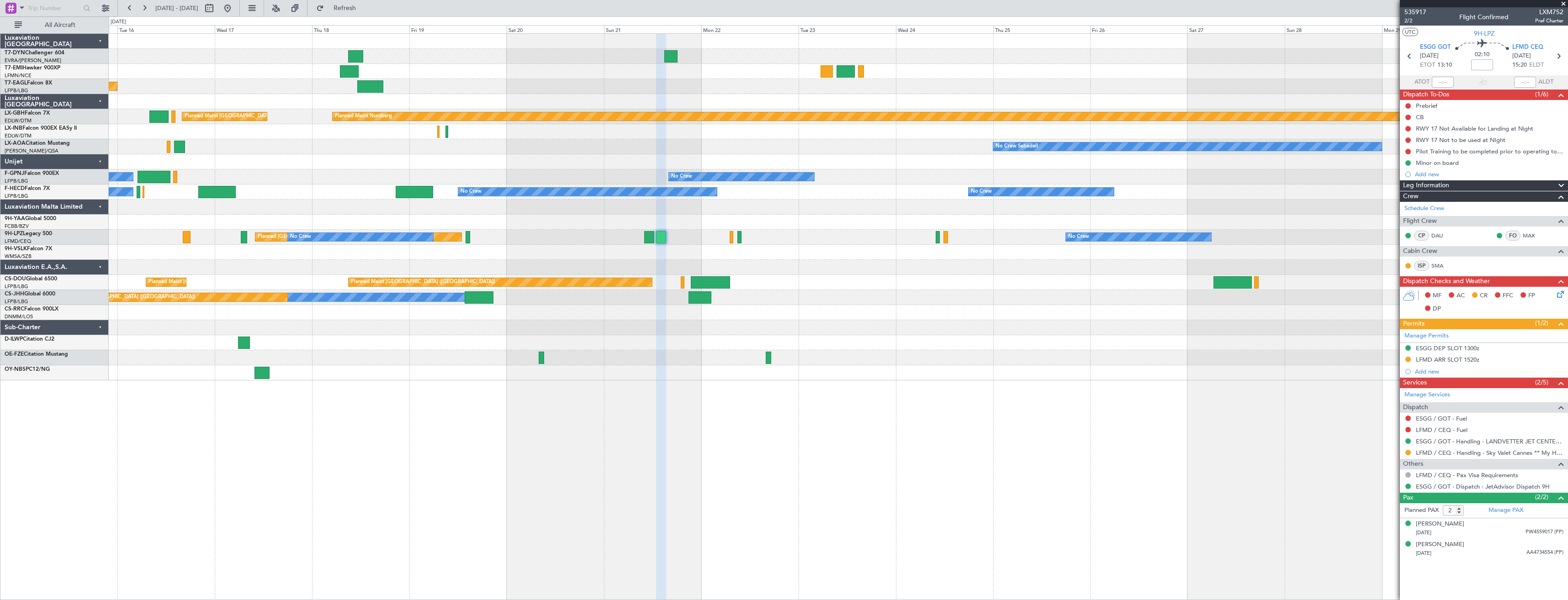
click at [639, 349] on div "Planned Maint [GEOGRAPHIC_DATA] Planned Maint [US_STATE] ([GEOGRAPHIC_DATA]) Pl…" at bounding box center [838, 208] width 1459 height 347
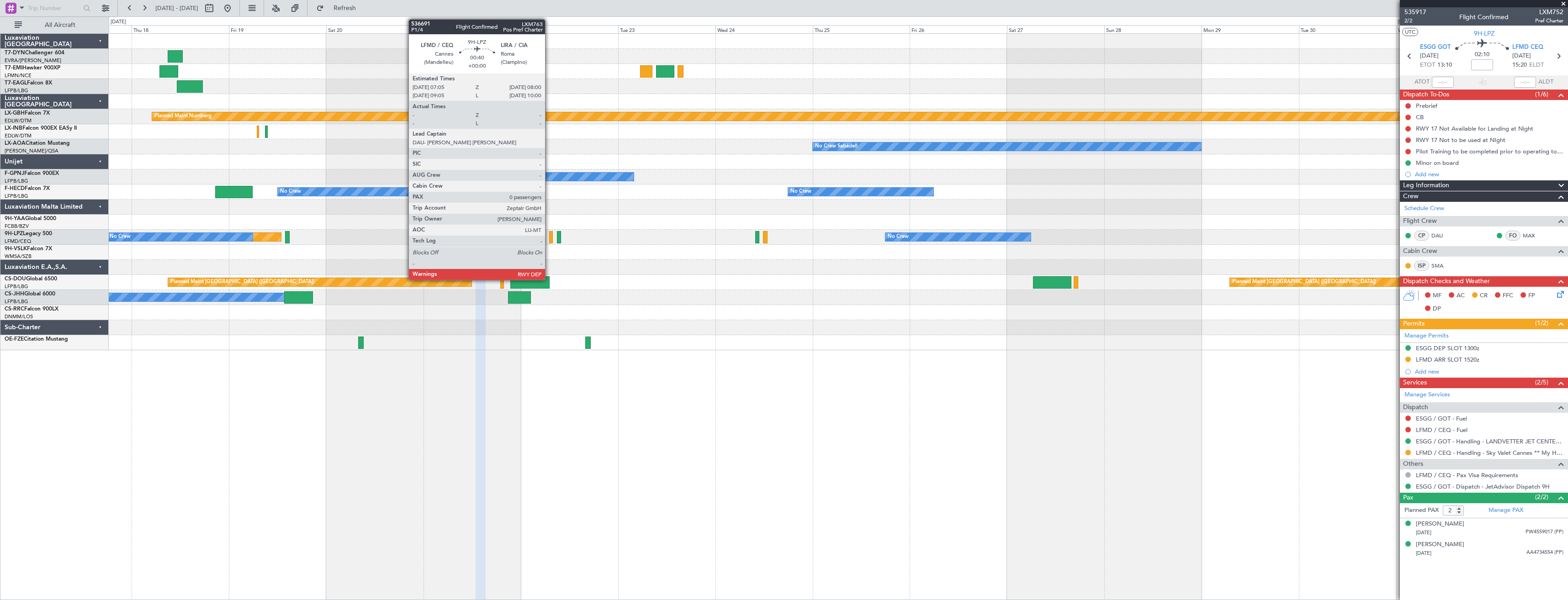
click at [549, 236] on div at bounding box center [551, 237] width 4 height 12
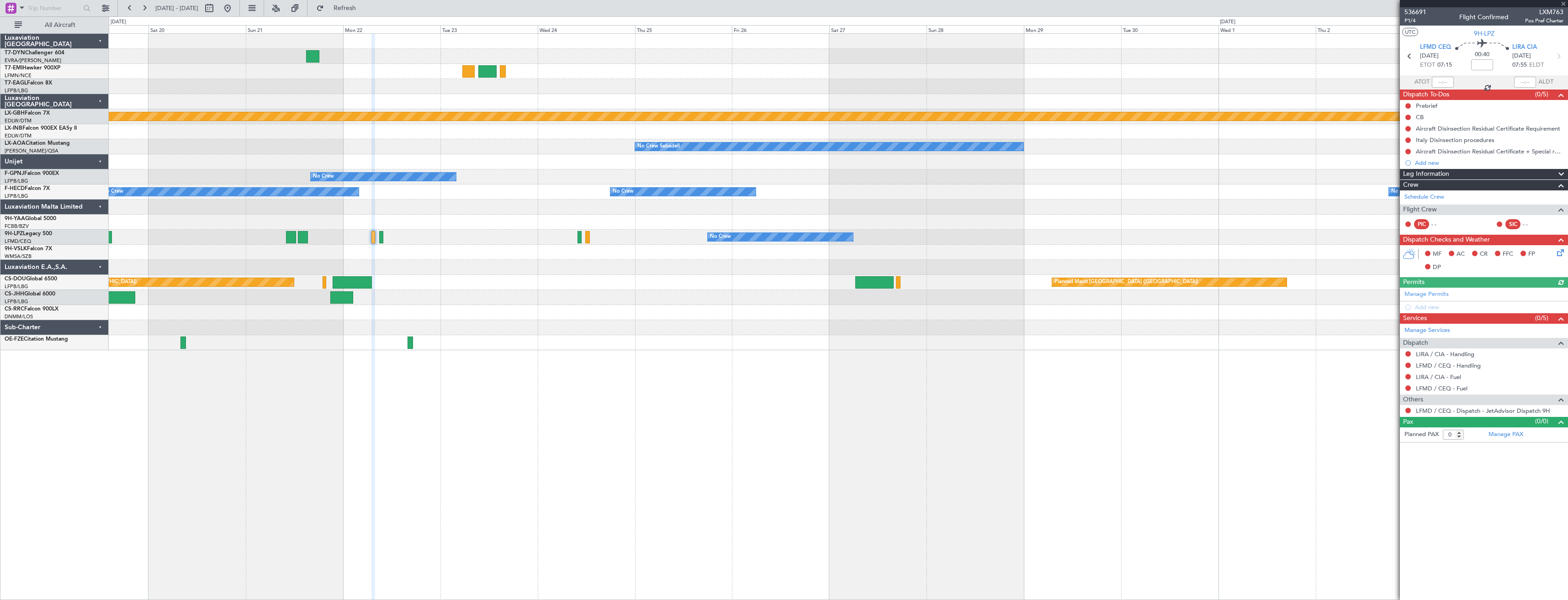
click at [659, 312] on div "Planned Maint [US_STATE] ([GEOGRAPHIC_DATA]) Planned Maint Nurnberg Planned Mai…" at bounding box center [838, 192] width 1459 height 316
click at [1444, 361] on link "LFMD / CEQ - Handling" at bounding box center [1448, 365] width 65 height 8
click at [1445, 355] on link "LIRA / CIA - Handling" at bounding box center [1445, 354] width 58 height 8
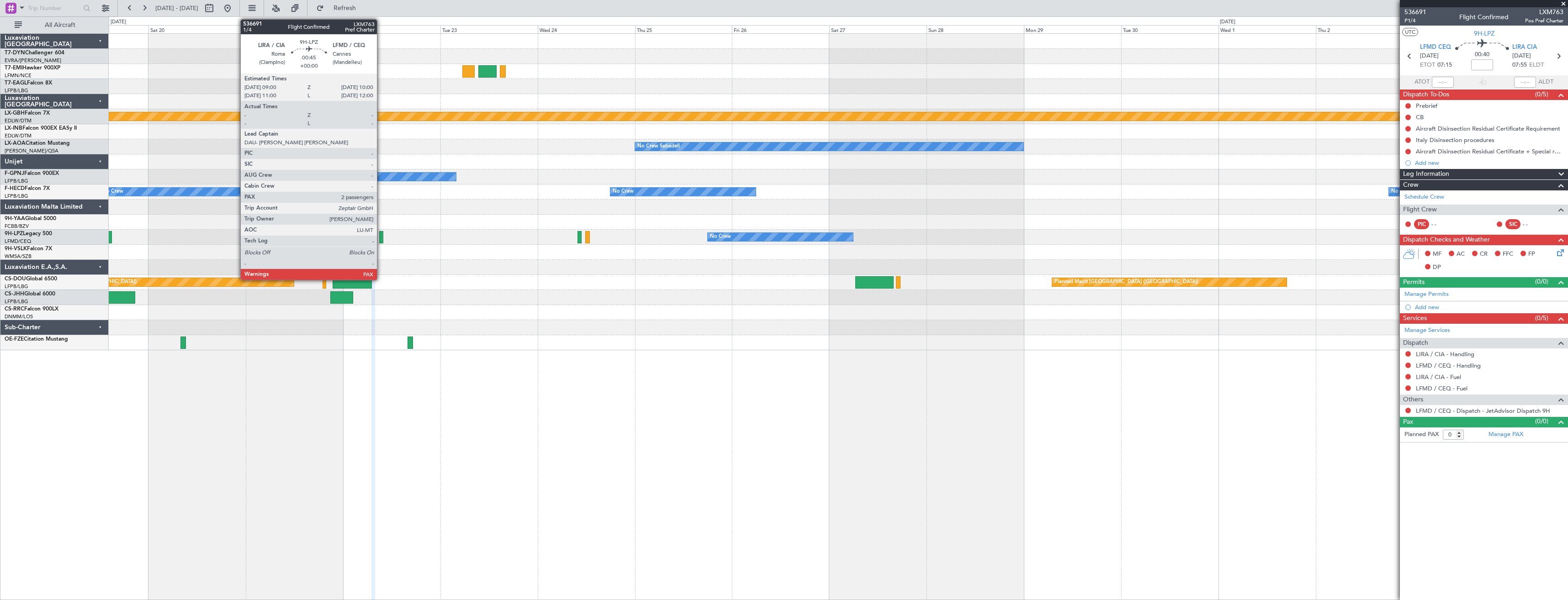
click at [381, 238] on div at bounding box center [381, 237] width 4 height 12
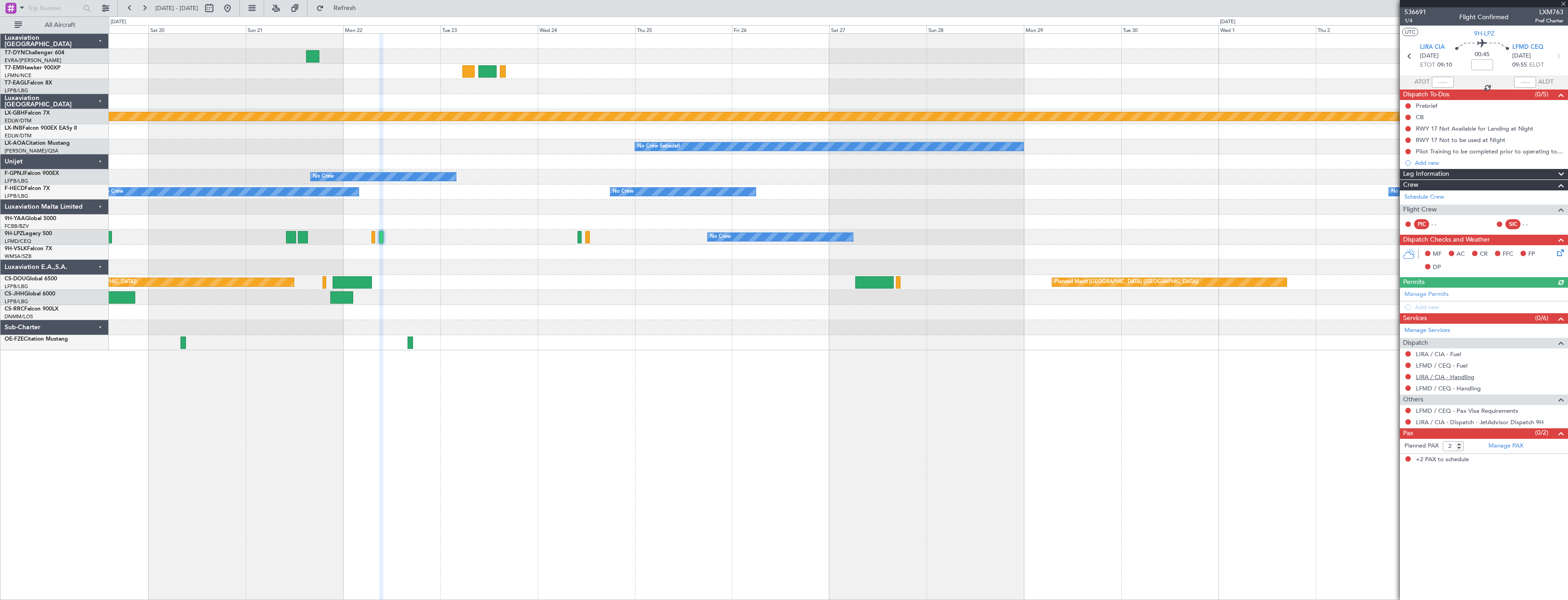
click at [1444, 376] on link "LIRA / CIA - Handling" at bounding box center [1445, 377] width 58 height 8
click at [1434, 389] on link "LFMD / CEQ - Handling" at bounding box center [1448, 388] width 65 height 8
click at [356, 9] on span "Refresh" at bounding box center [345, 8] width 38 height 7
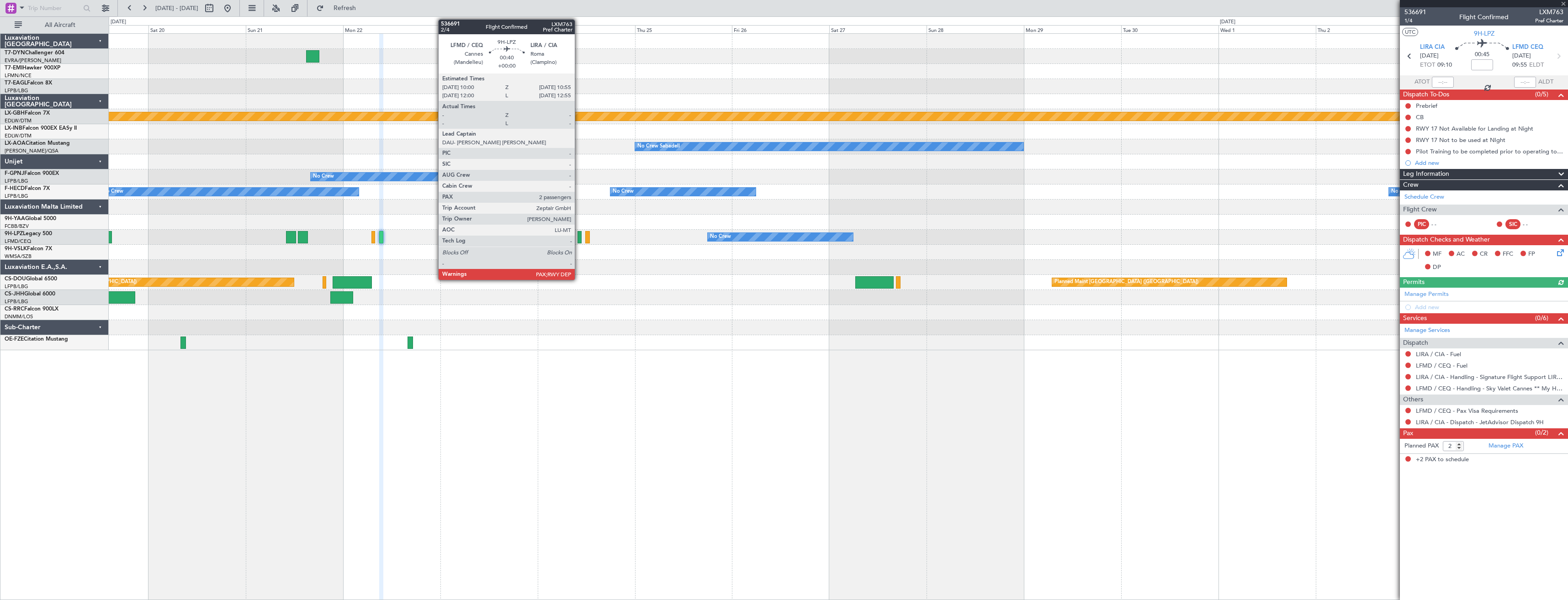
click at [579, 237] on div at bounding box center [579, 237] width 4 height 12
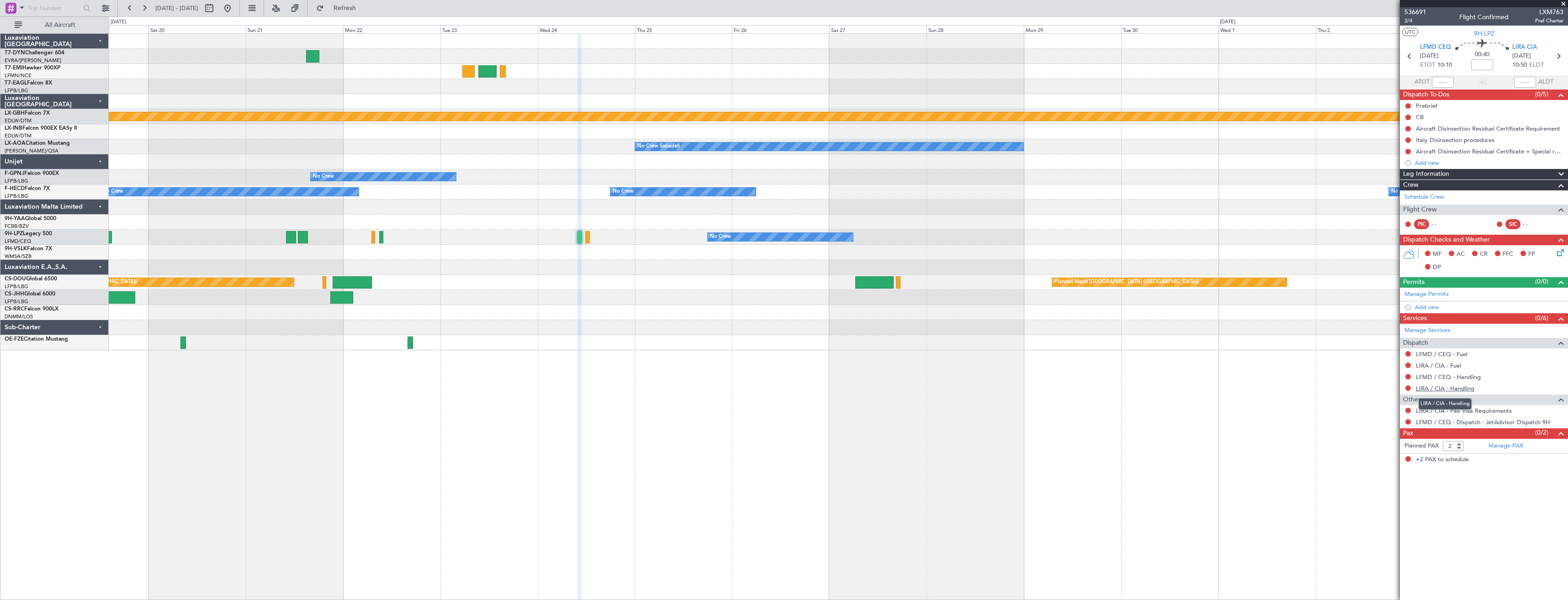
click at [1433, 389] on link "LIRA / CIA - Handling" at bounding box center [1445, 388] width 58 height 8
click at [1440, 378] on link "LFMD / CEQ - Handling" at bounding box center [1448, 377] width 65 height 8
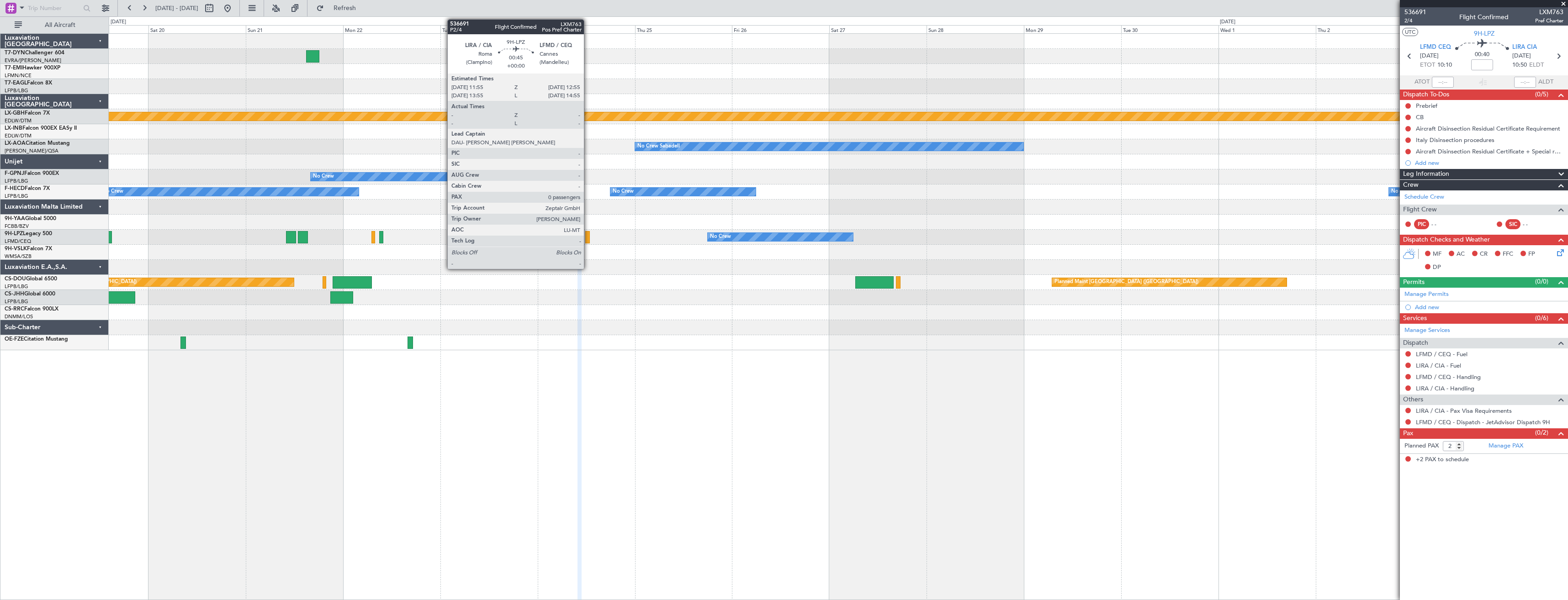
click at [588, 237] on div at bounding box center [587, 237] width 4 height 12
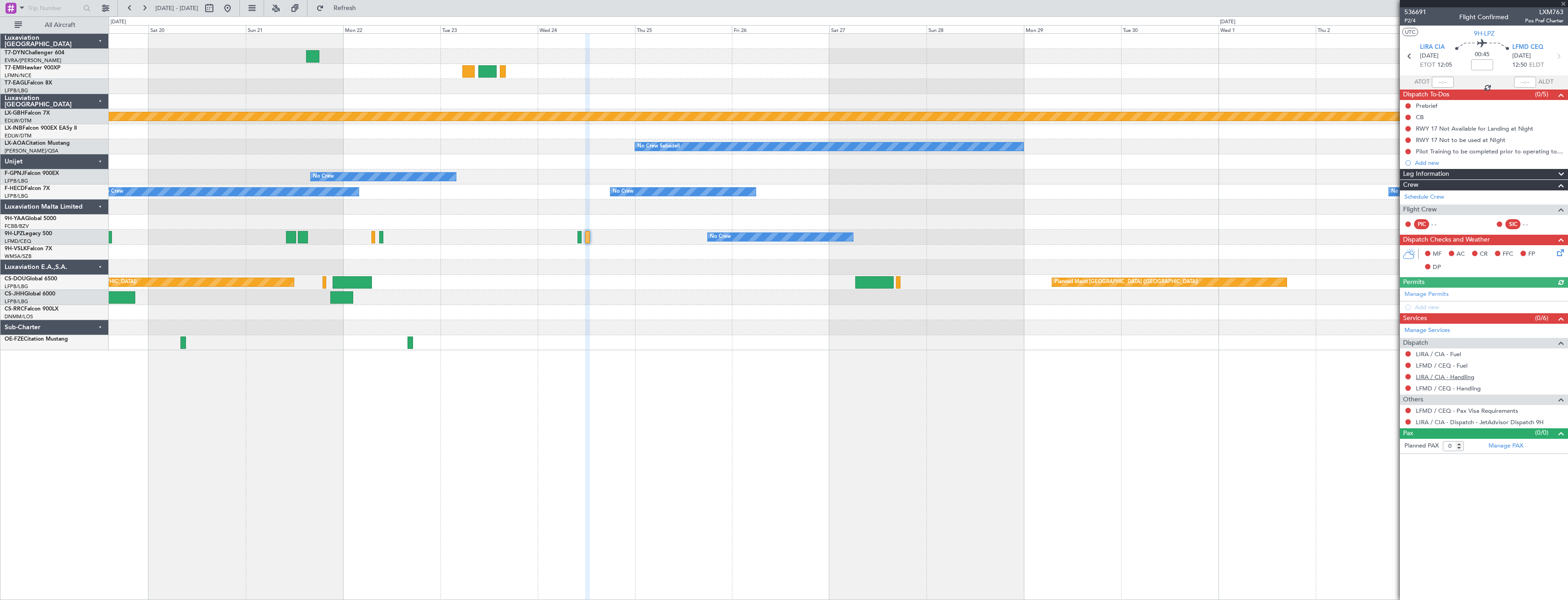
click at [1443, 376] on link "LIRA / CIA - Handling" at bounding box center [1445, 377] width 58 height 8
click at [1432, 386] on link "LFMD / CEQ - Handling" at bounding box center [1448, 388] width 65 height 8
click at [364, 9] on span "Refresh" at bounding box center [345, 8] width 38 height 7
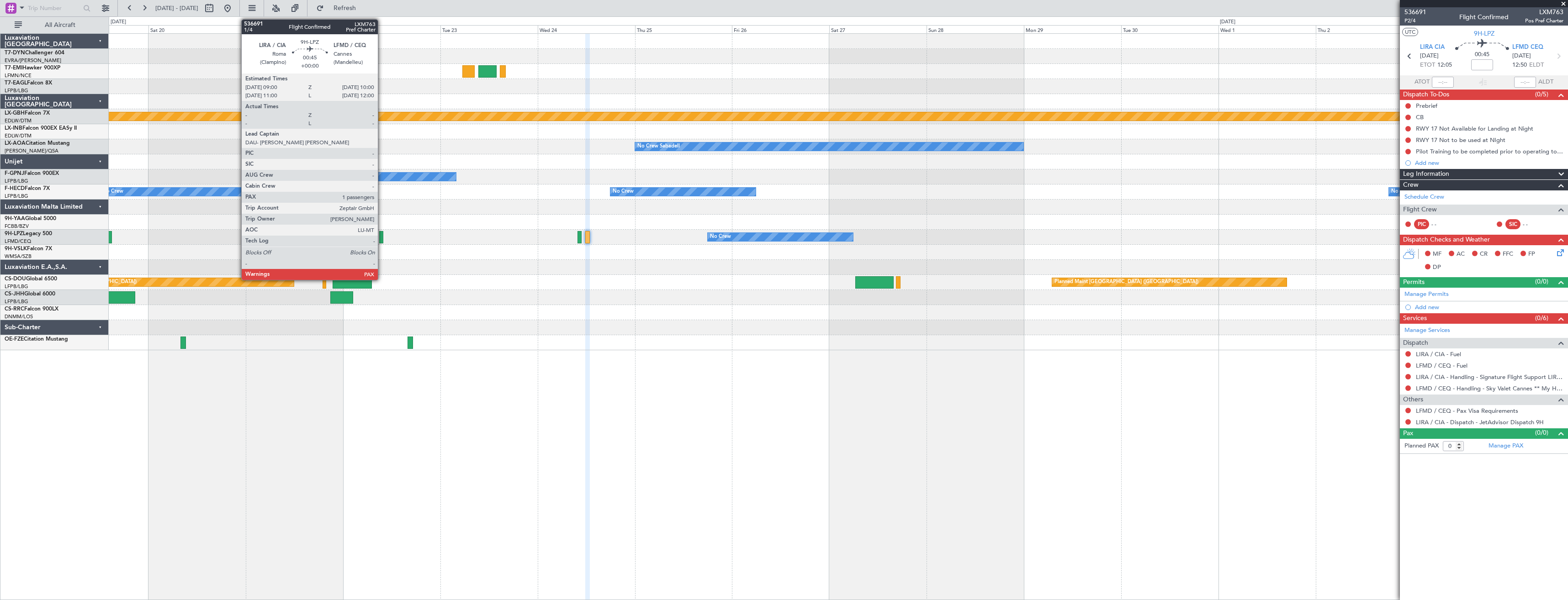
click at [382, 239] on div at bounding box center [381, 237] width 4 height 12
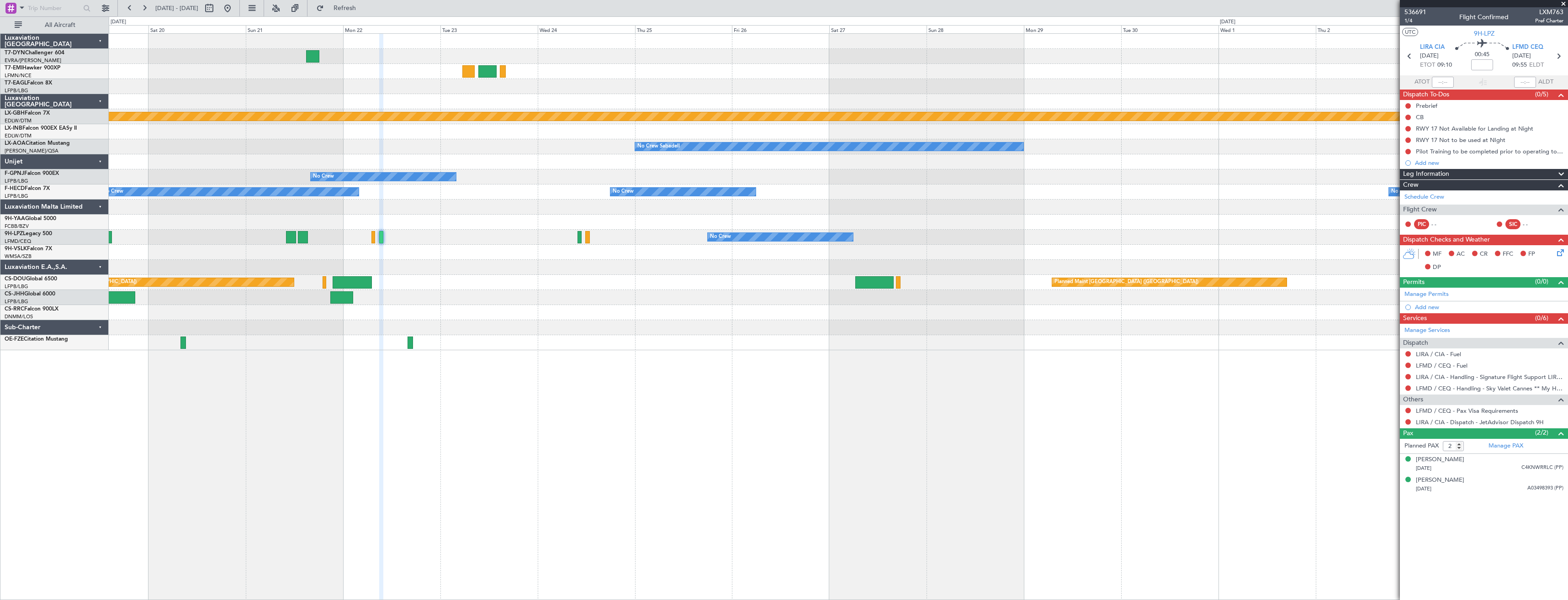
drag, startPoint x: 1566, startPoint y: 2, endPoint x: 1550, endPoint y: 15, distance: 20.6
click at [1566, 2] on span at bounding box center [1563, 4] width 9 height 9
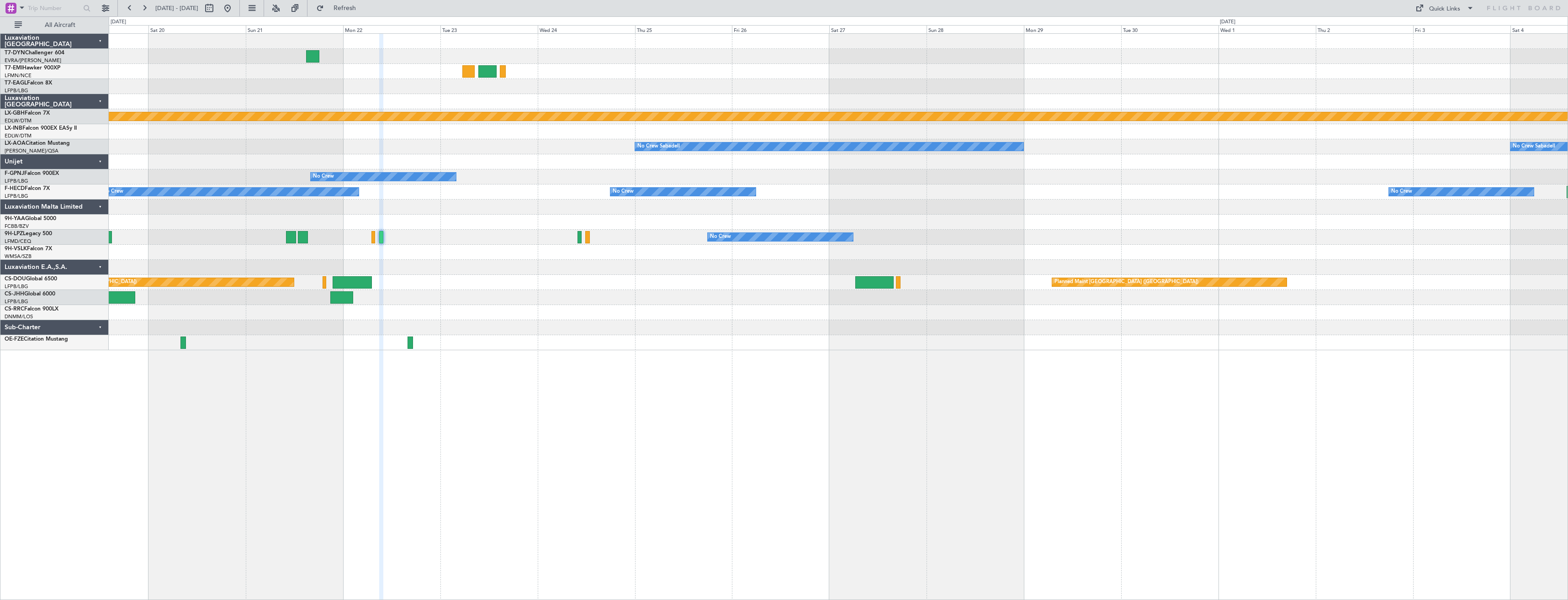
type input "0"
click at [1443, 9] on div "Quick Links" at bounding box center [1444, 9] width 31 height 9
click at [1428, 33] on button "Trip Builder" at bounding box center [1445, 30] width 69 height 22
click at [32, 232] on link "9H-LPZ Legacy 500" at bounding box center [29, 234] width 47 height 5
click at [1459, 7] on div "Quick Links" at bounding box center [1444, 9] width 31 height 9
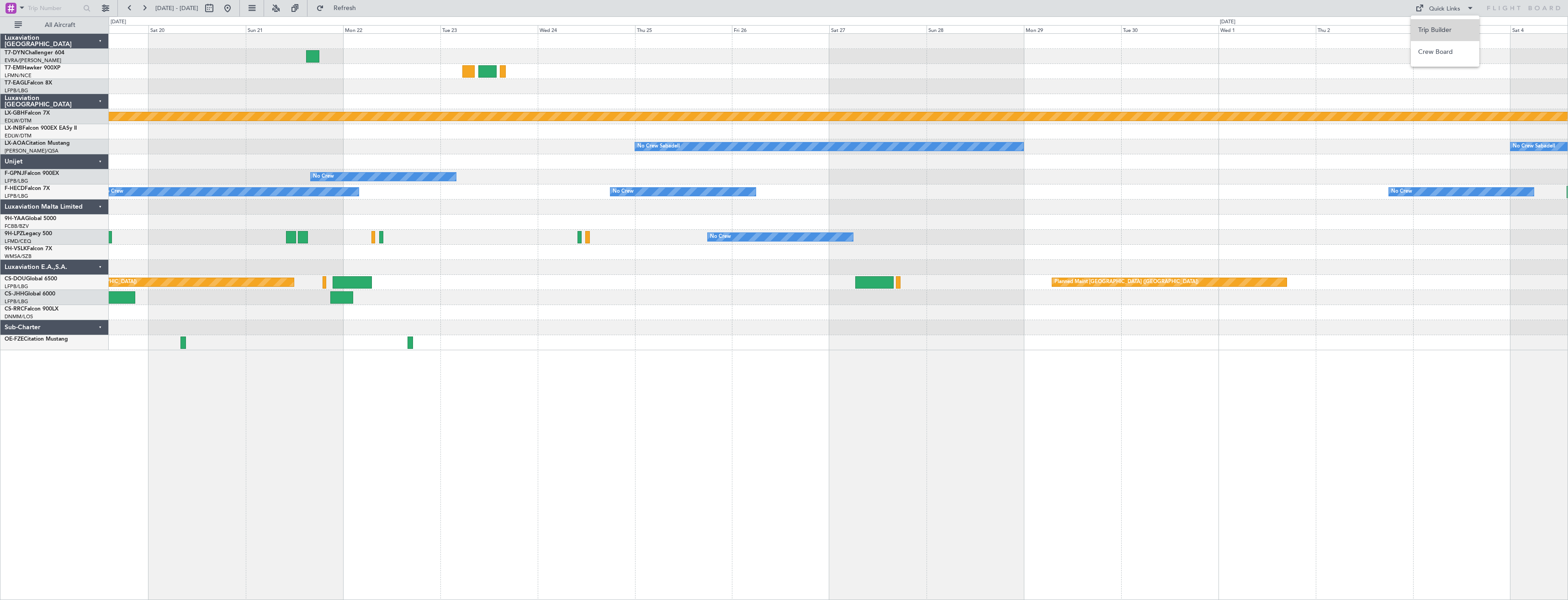
click at [1457, 23] on button "Trip Builder" at bounding box center [1445, 30] width 69 height 22
click at [362, 4] on button "Refresh" at bounding box center [340, 9] width 55 height 15
click at [198, 12] on span "[DATE] - [DATE]" at bounding box center [177, 9] width 43 height 9
click at [217, 7] on button at bounding box center [209, 9] width 15 height 15
select select "9"
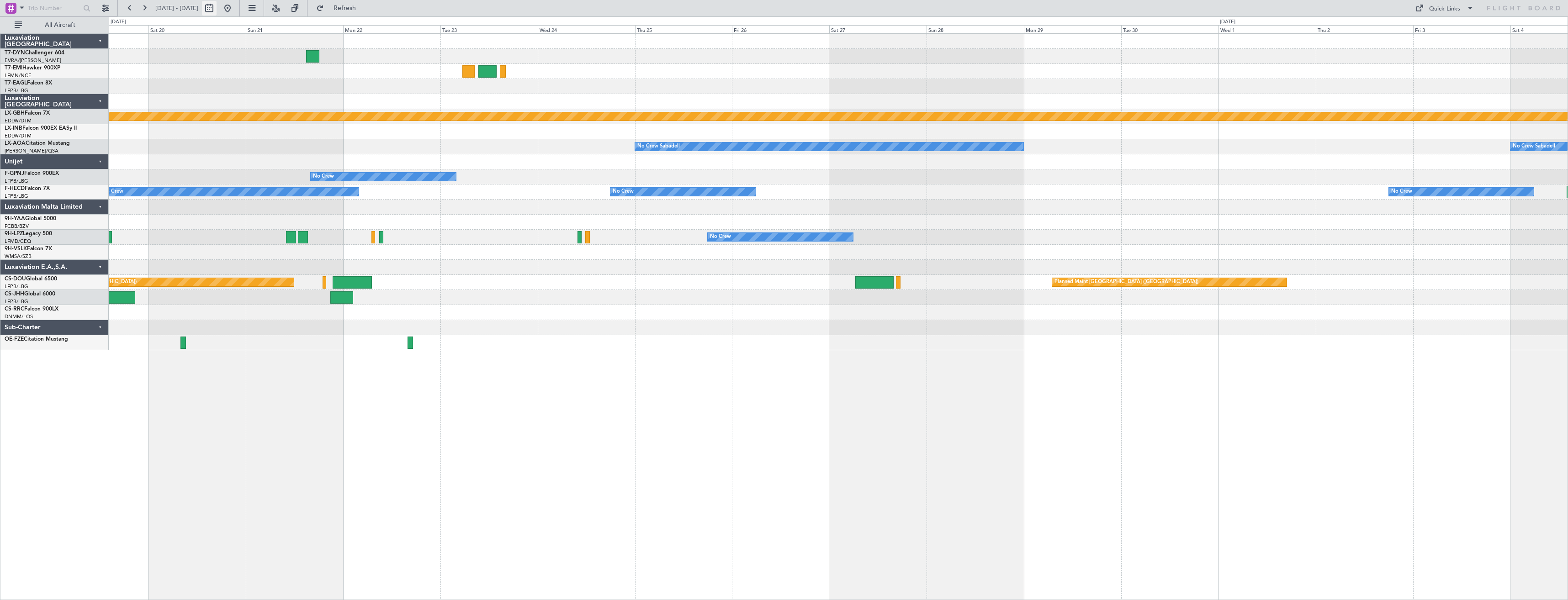
select select "2025"
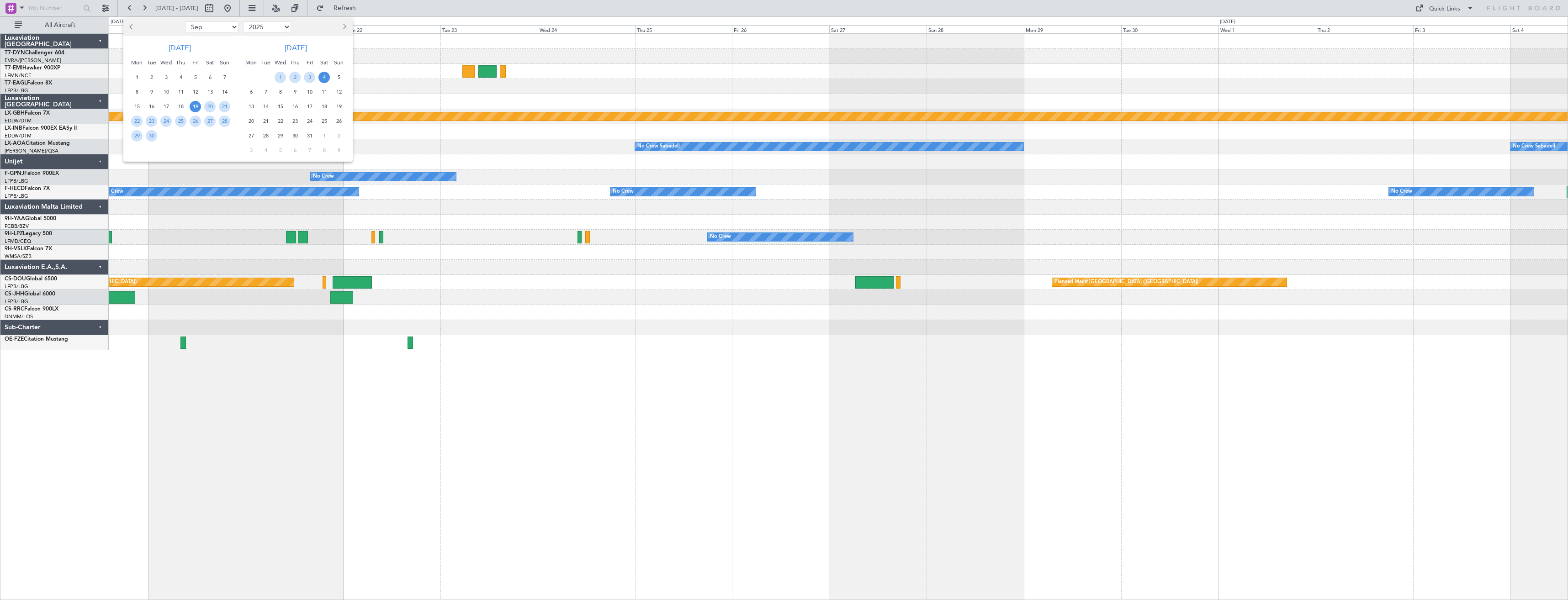
click at [220, 23] on select "Jan Feb Mar Apr May Jun [DATE] Aug Sep Oct Nov Dec" at bounding box center [212, 27] width 54 height 11
select select "10"
click at [185, 21] on select "Jan Feb Mar Apr May Jun [DATE] Aug Sep Oct Nov Dec" at bounding box center [212, 27] width 54 height 11
click at [167, 106] on span "15" at bounding box center [166, 106] width 12 height 12
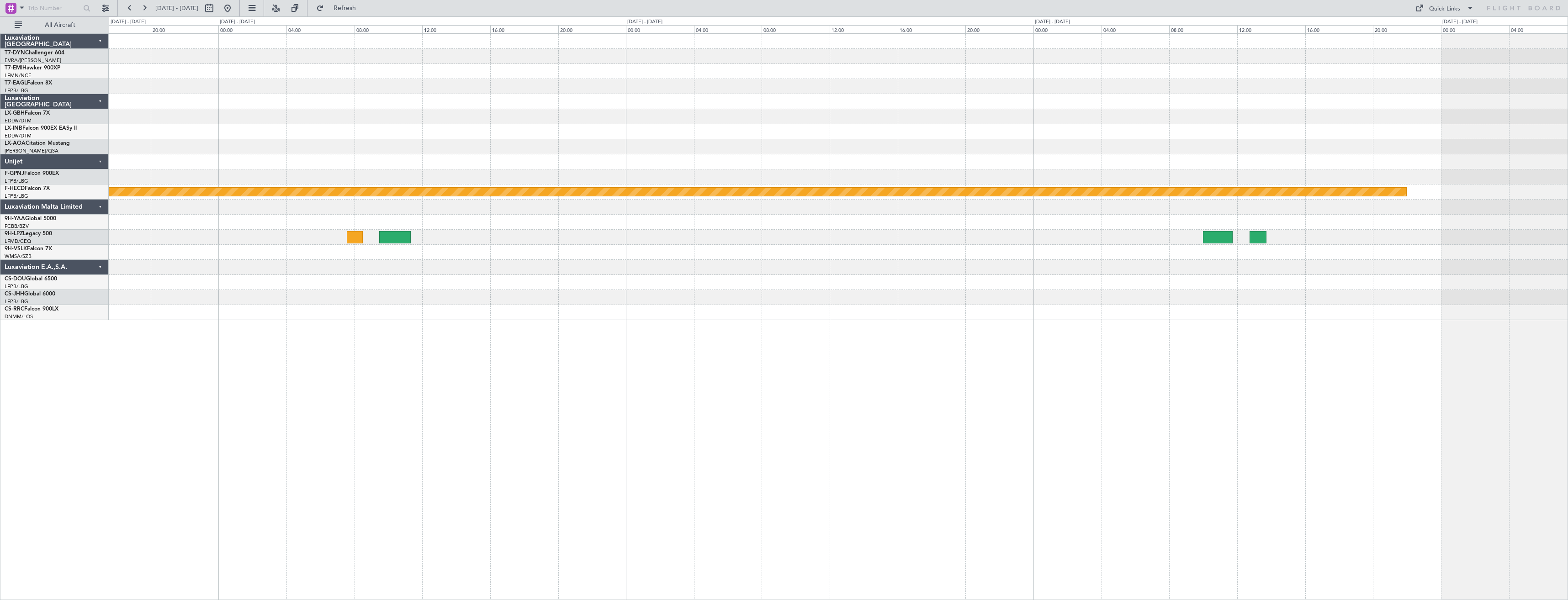
click at [521, 264] on div "Planned Maint Nurnberg Planned Maint [GEOGRAPHIC_DATA] ([GEOGRAPHIC_DATA])" at bounding box center [838, 177] width 1459 height 287
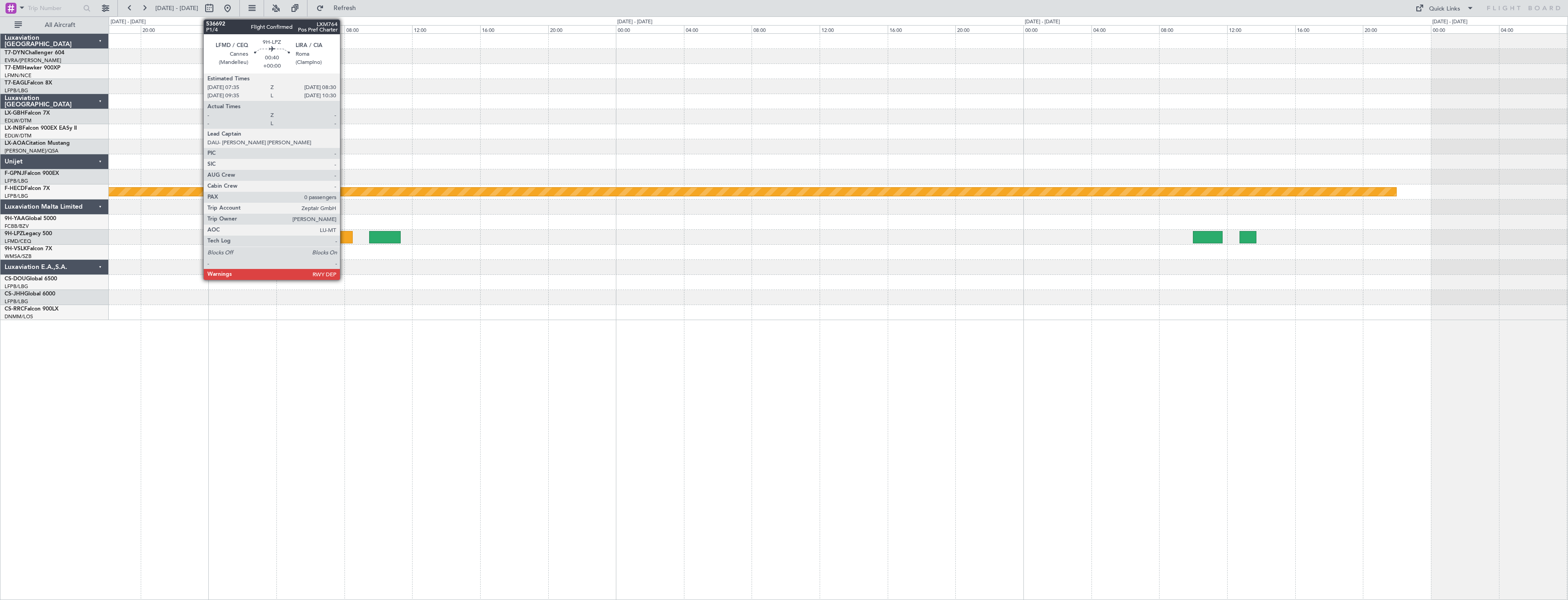
click at [343, 235] on div at bounding box center [345, 237] width 16 height 12
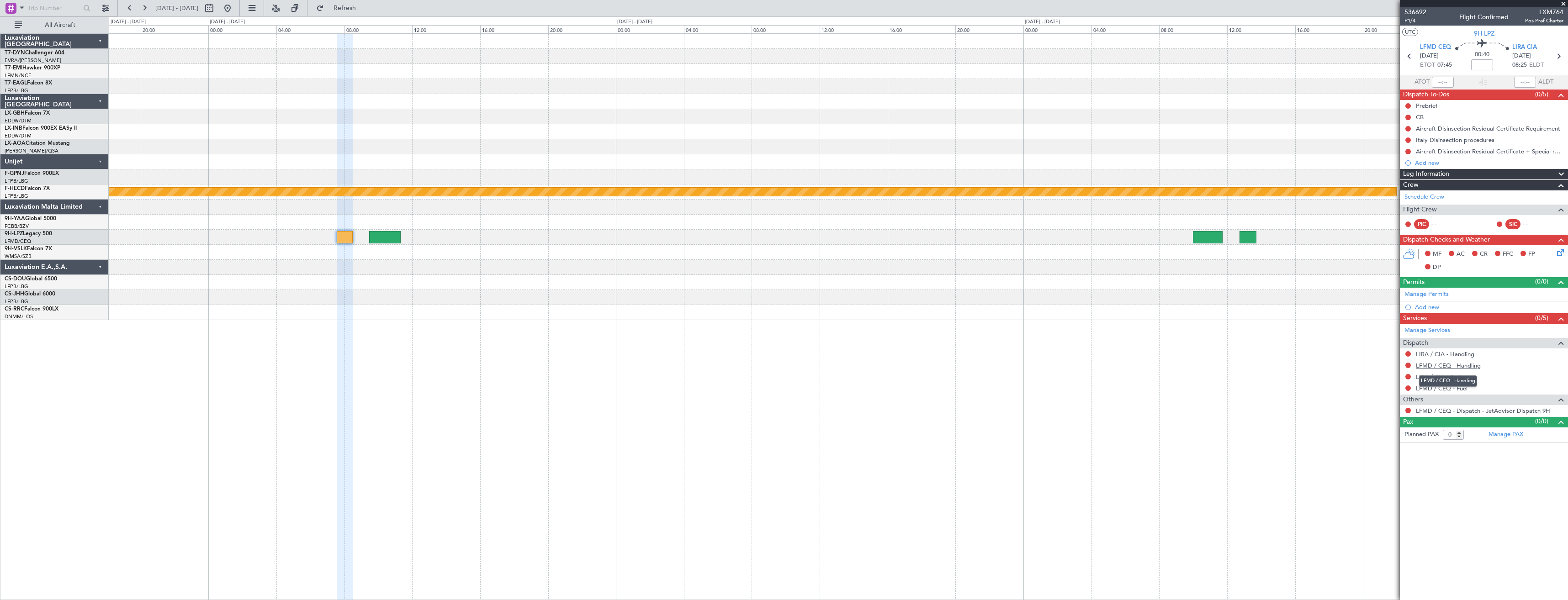
click at [1441, 365] on link "LFMD / CEQ - Handling" at bounding box center [1448, 365] width 65 height 8
click at [1439, 353] on link "LIRA / CIA - Handling" at bounding box center [1445, 354] width 58 height 8
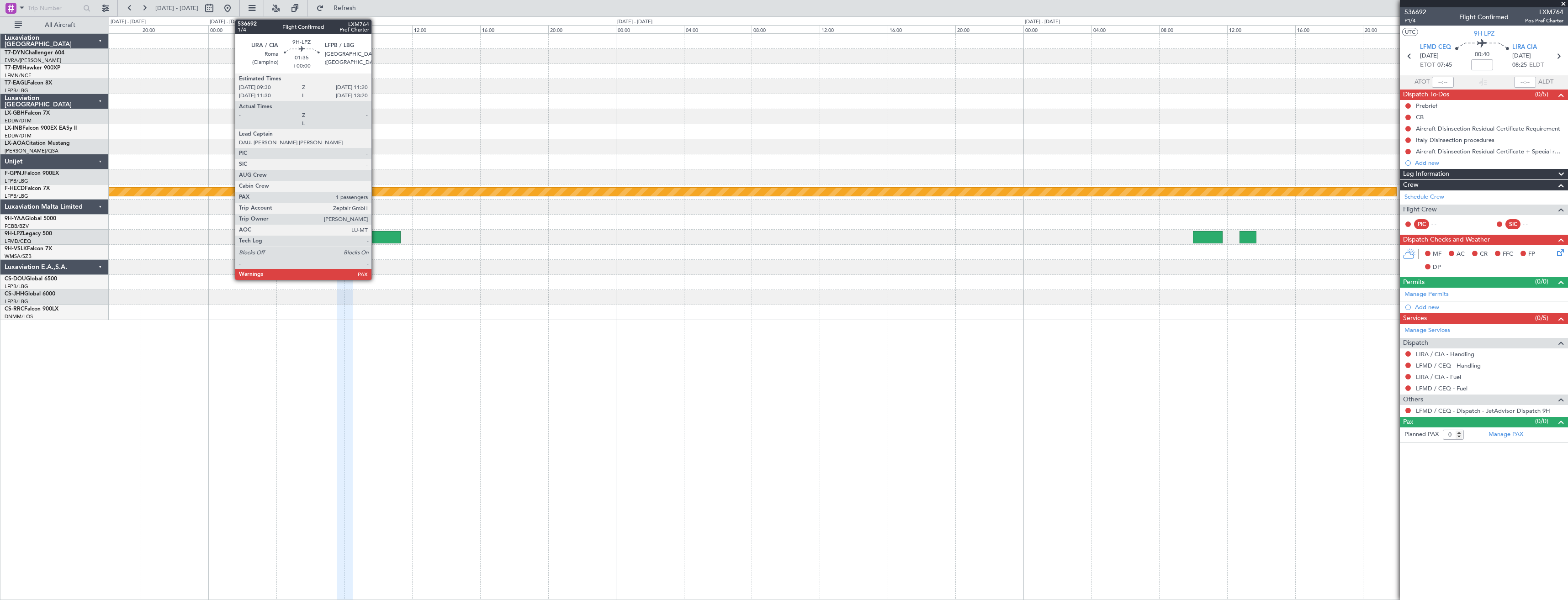
click at [376, 237] on div at bounding box center [385, 237] width 32 height 12
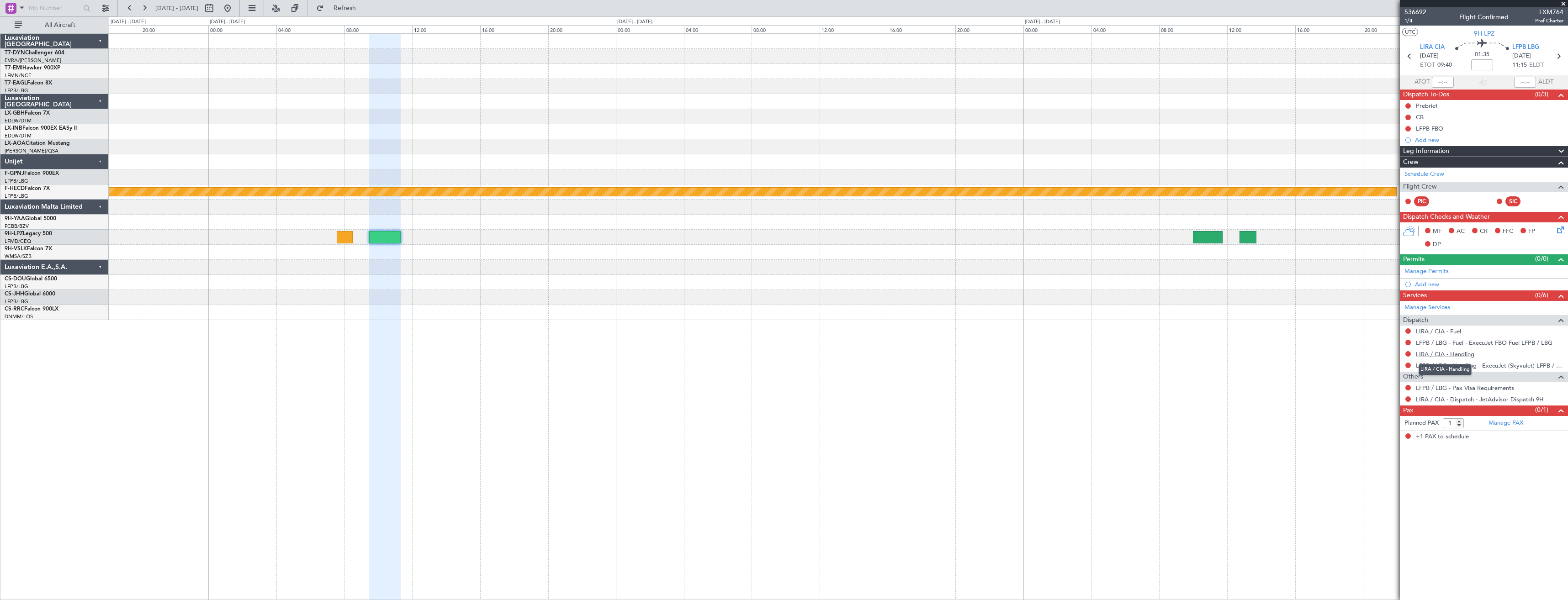
click at [1444, 352] on link "LIRA / CIA - Handling" at bounding box center [1445, 354] width 58 height 8
click at [727, 250] on div "Planned Maint Nurnberg Planned Maint [GEOGRAPHIC_DATA] ([GEOGRAPHIC_DATA])" at bounding box center [838, 177] width 1459 height 287
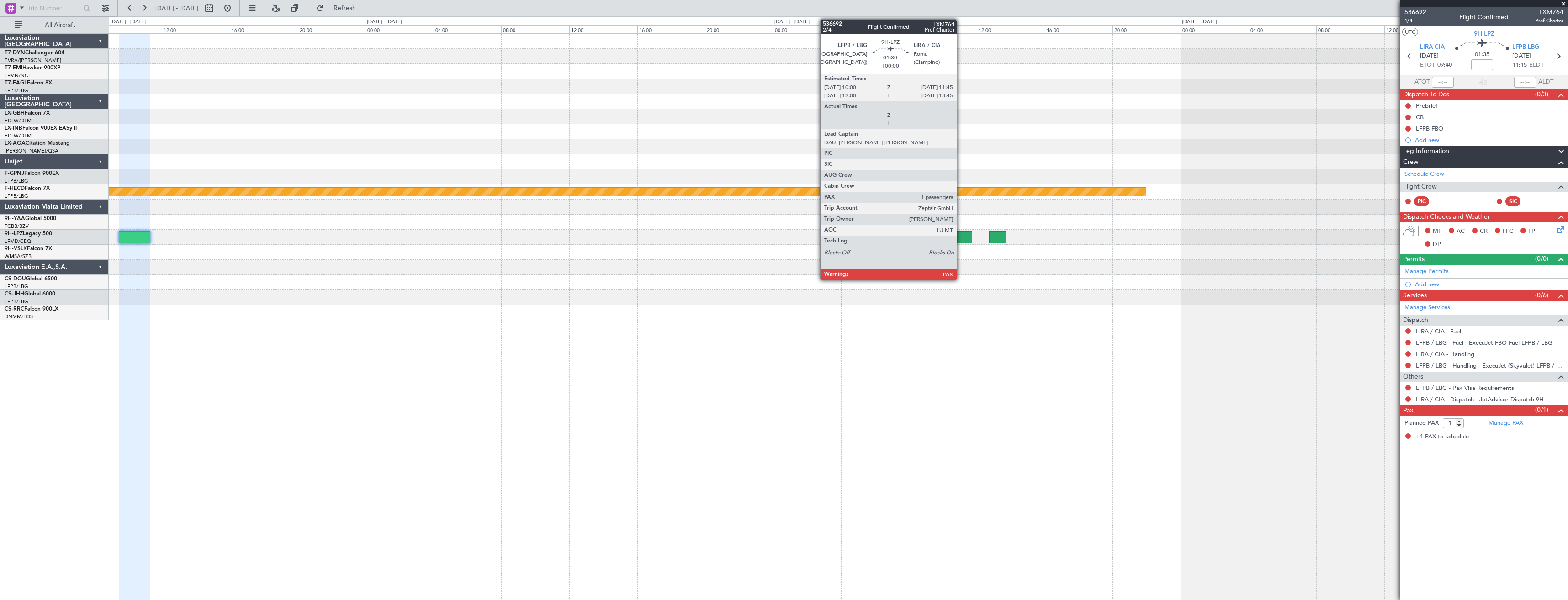
click at [958, 233] on div at bounding box center [957, 237] width 30 height 12
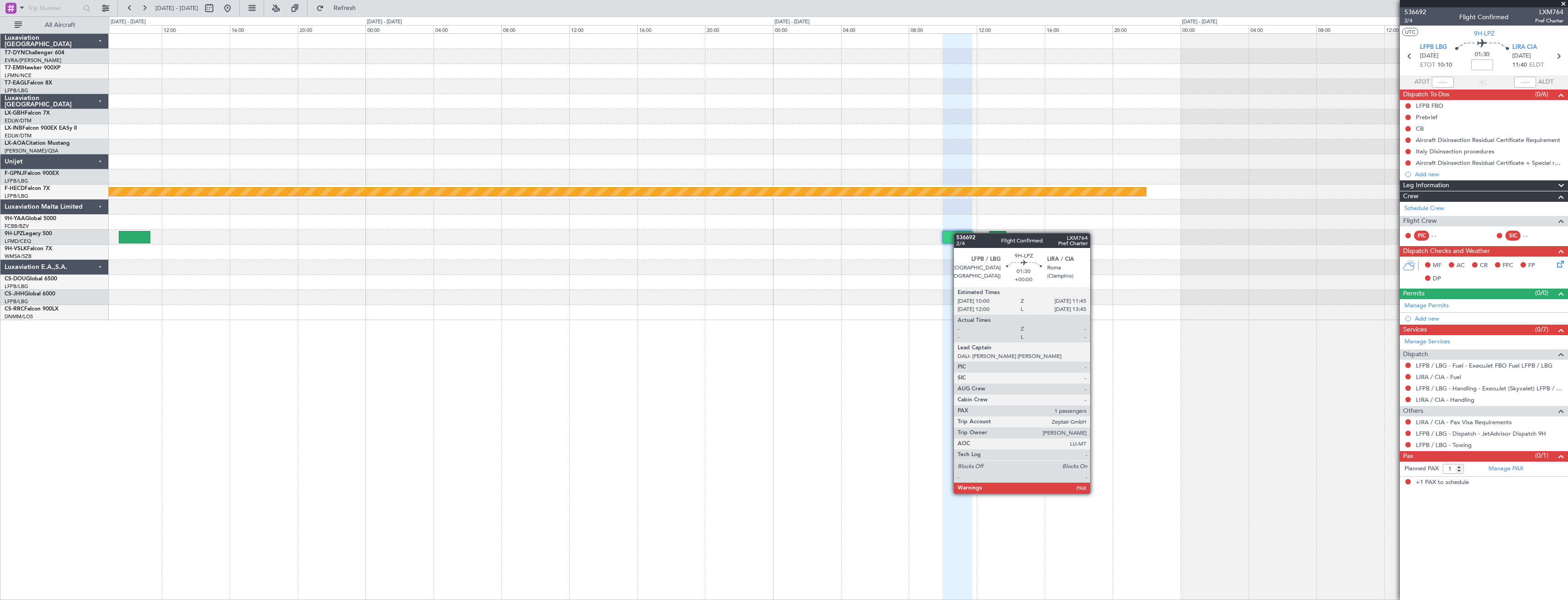
click at [958, 233] on div at bounding box center [957, 237] width 30 height 12
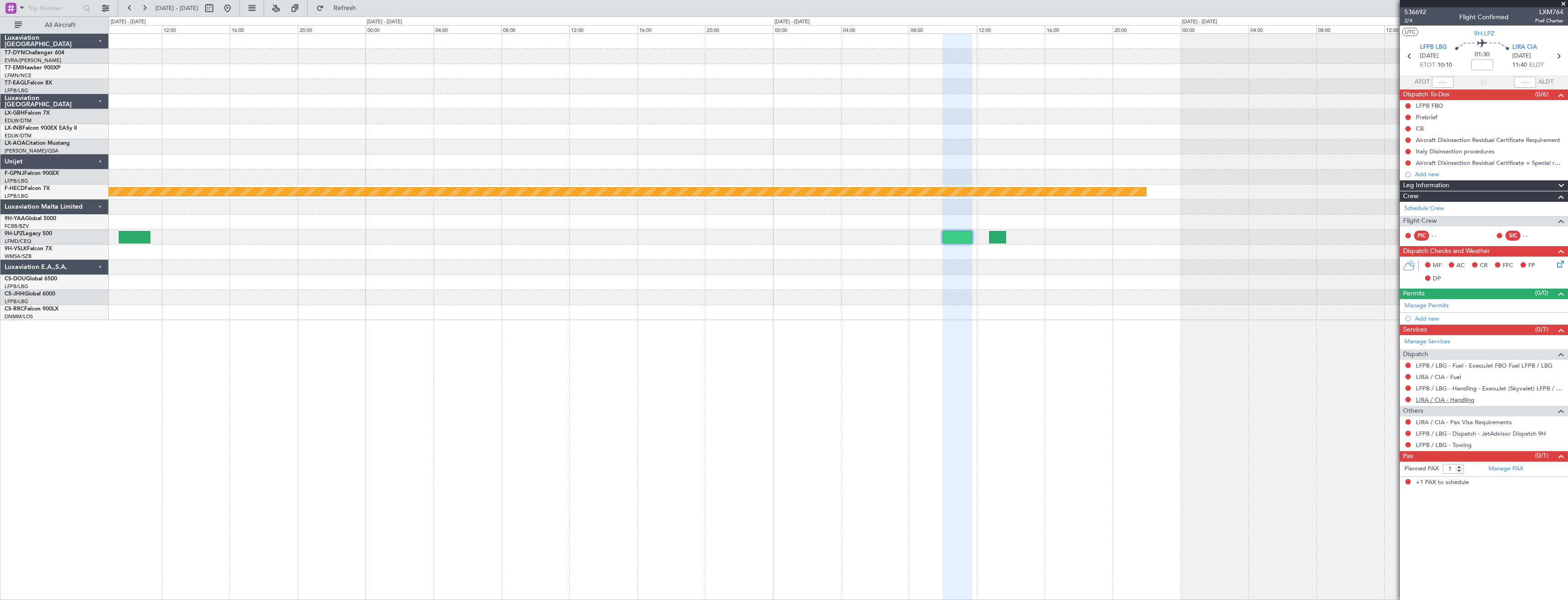
click at [1439, 399] on link "LIRA / CIA - Handling" at bounding box center [1445, 400] width 58 height 8
click at [364, 7] on span "Refresh" at bounding box center [345, 8] width 38 height 7
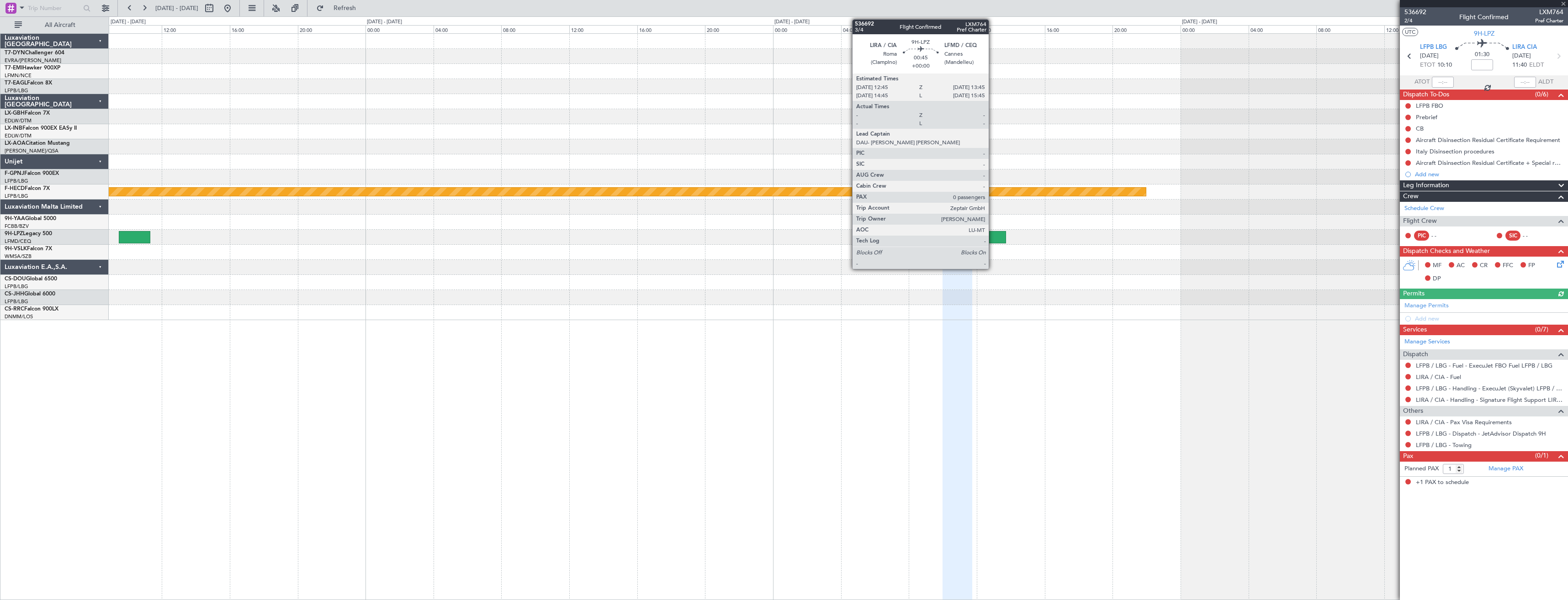
click at [993, 237] on div at bounding box center [998, 237] width 18 height 12
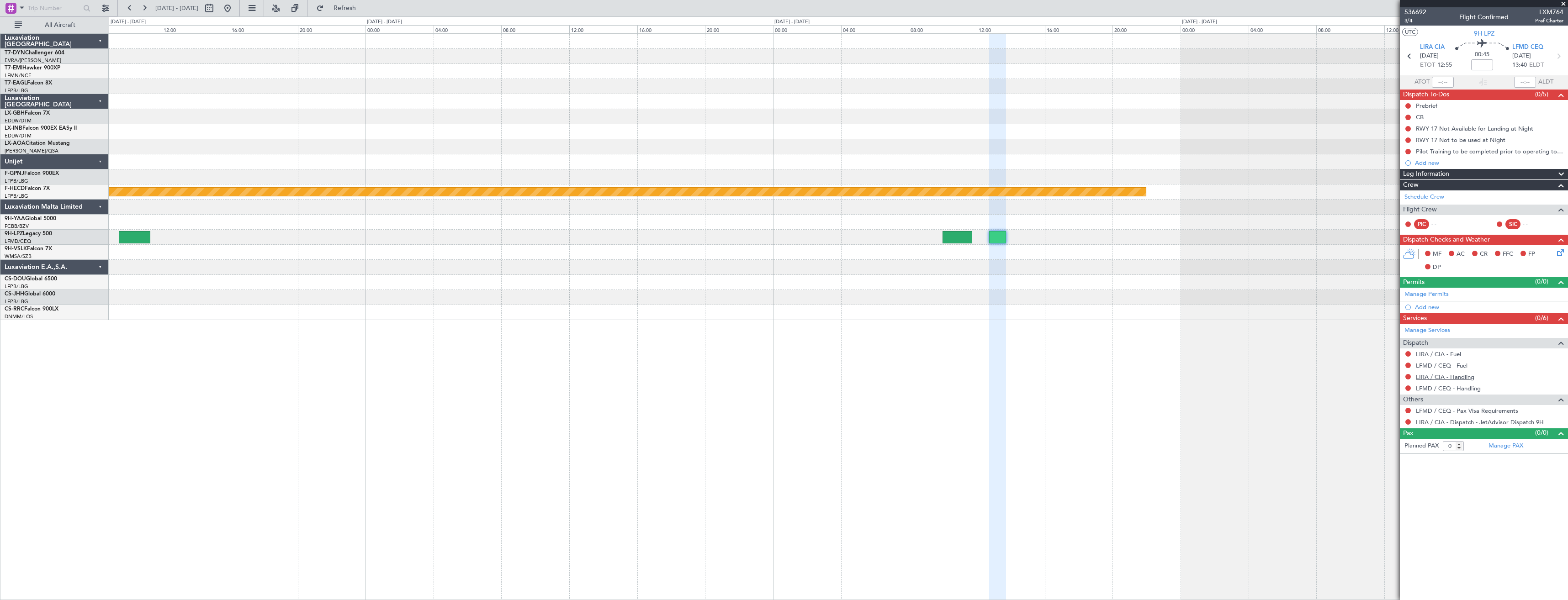
click at [1440, 378] on link "LIRA / CIA - Handling" at bounding box center [1445, 377] width 58 height 8
click at [1434, 387] on link "LFMD / CEQ - Handling" at bounding box center [1448, 388] width 65 height 8
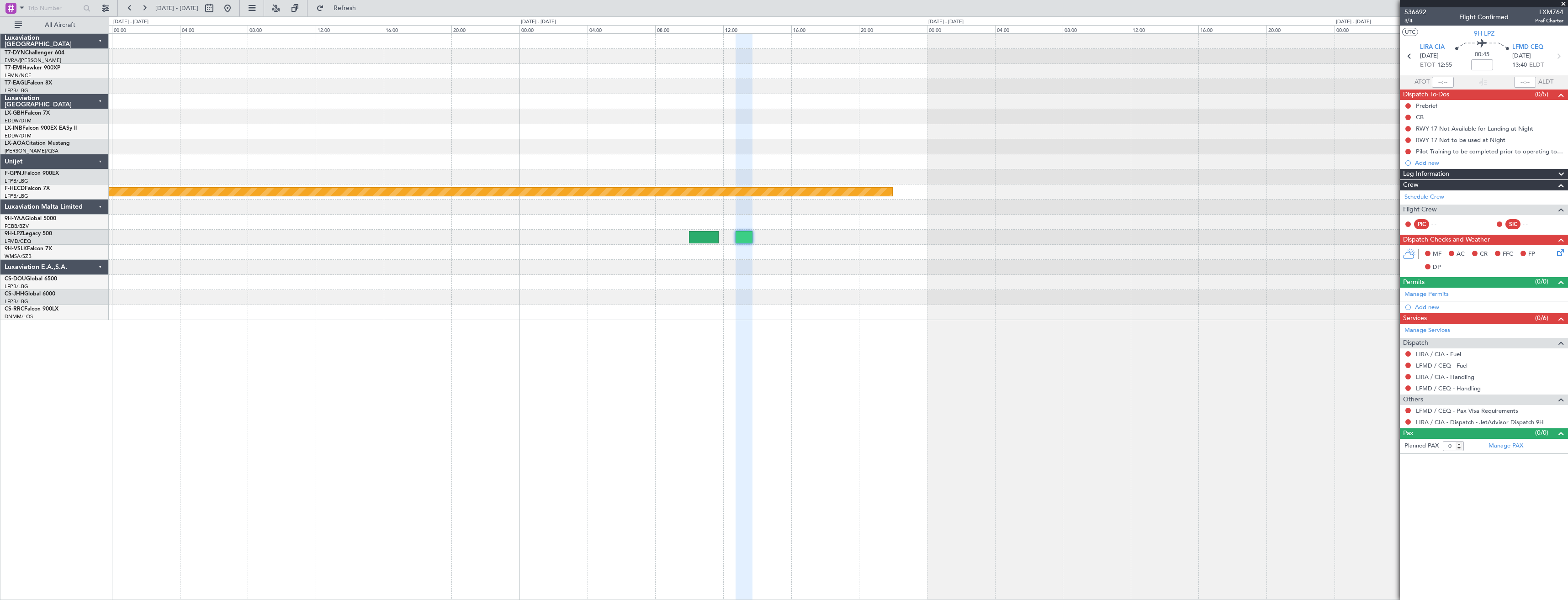
click at [844, 291] on div "LEZG 15:00 Z KNUQ 02:35 Z" at bounding box center [838, 298] width 1459 height 15
click at [364, 10] on span "Refresh" at bounding box center [345, 8] width 38 height 7
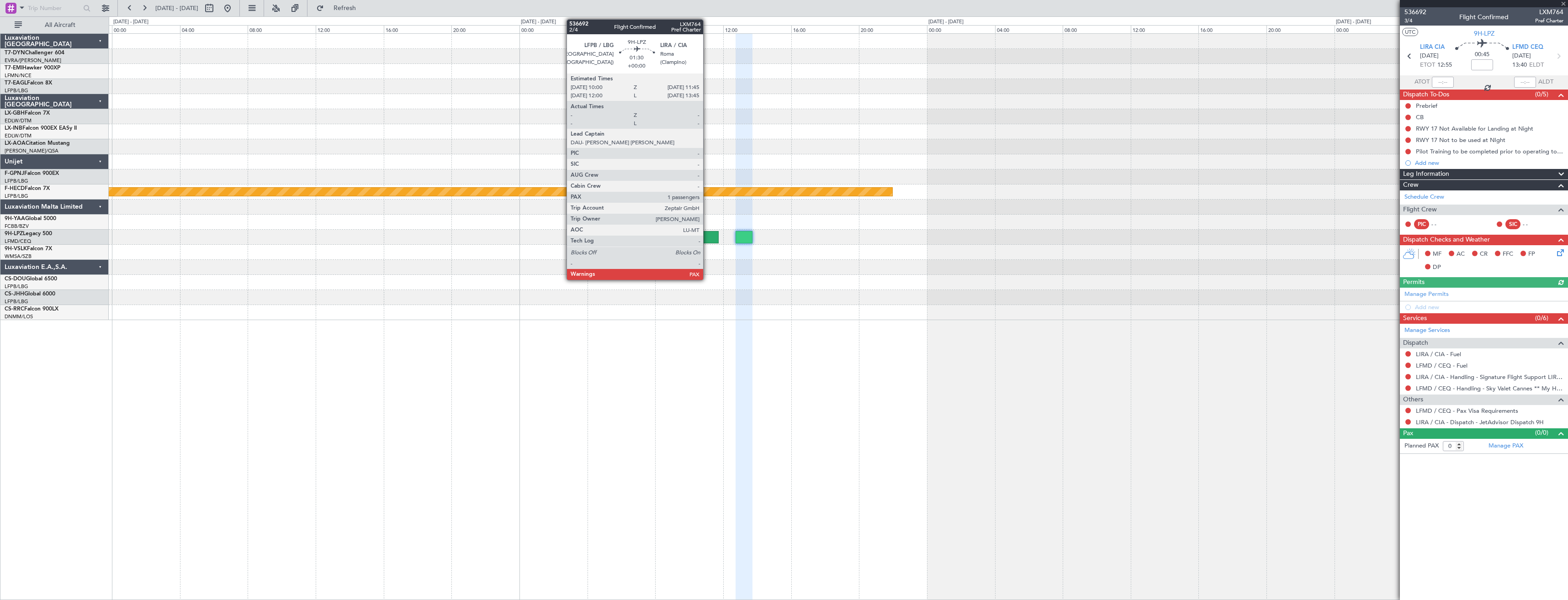
click at [707, 235] on div at bounding box center [704, 237] width 30 height 12
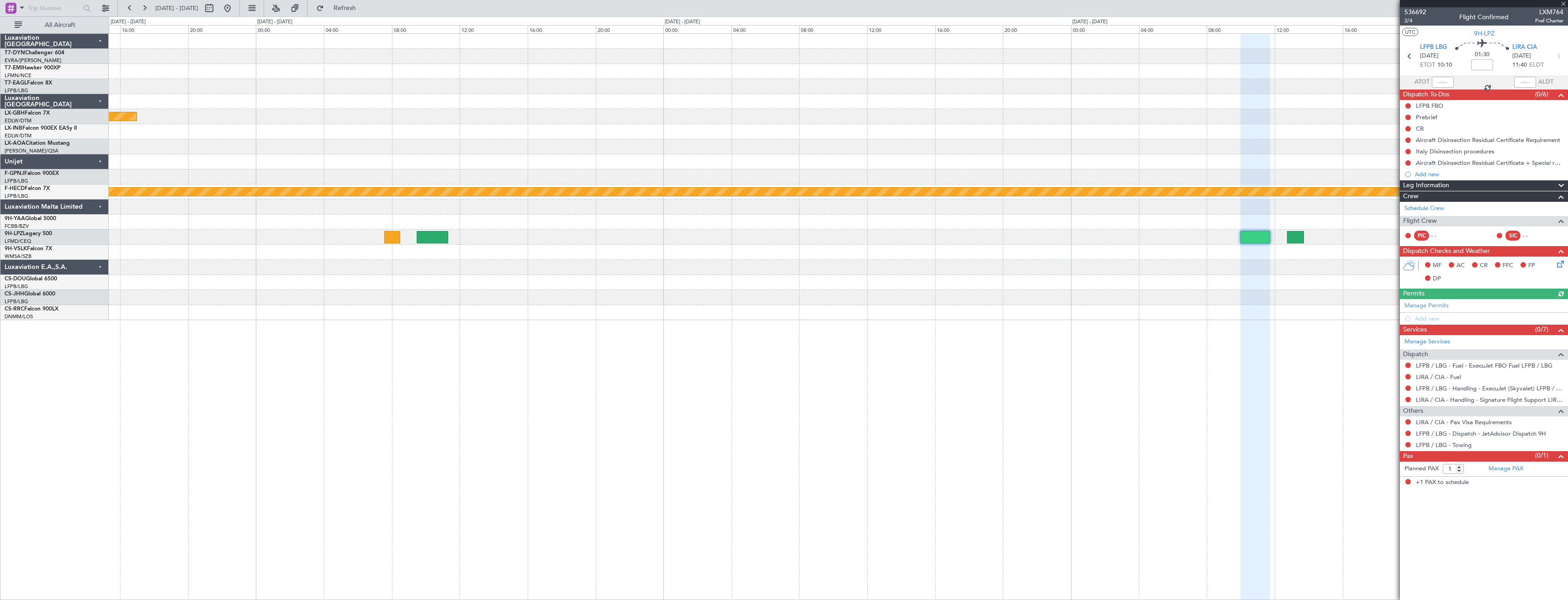
click at [1085, 218] on div at bounding box center [838, 222] width 1459 height 15
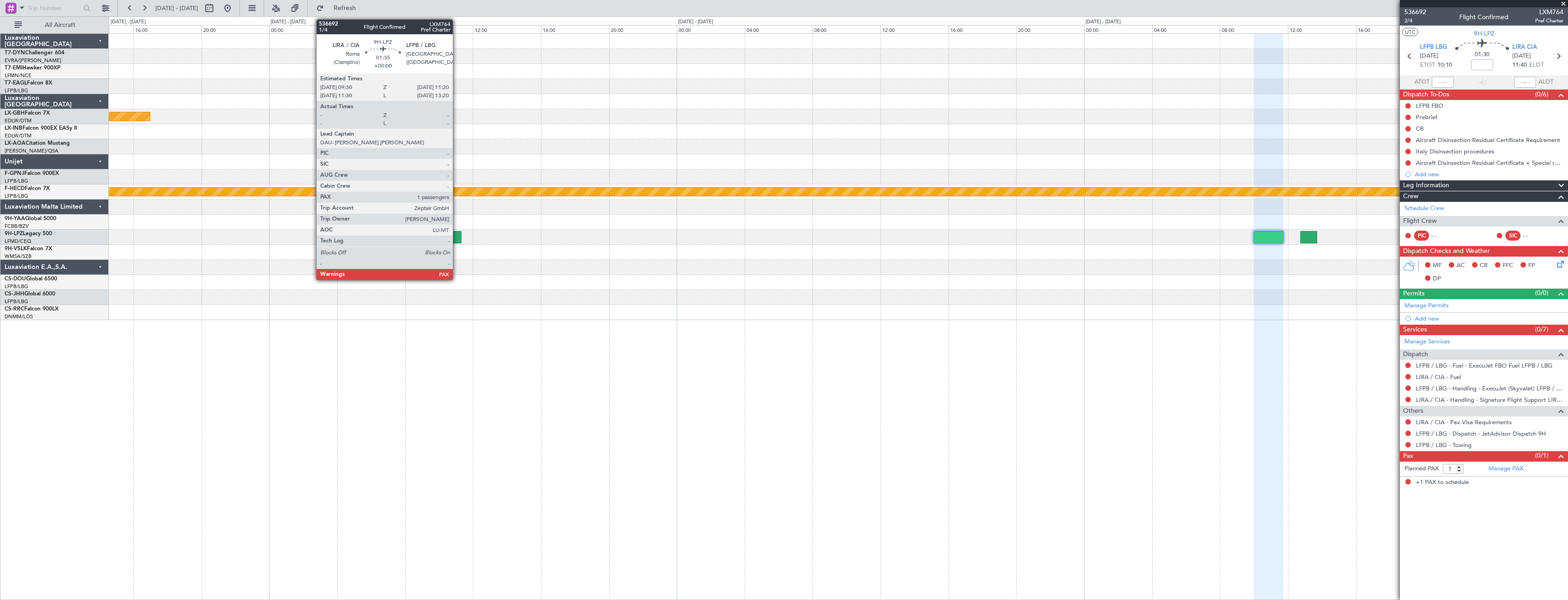
click at [457, 234] on div at bounding box center [446, 237] width 32 height 12
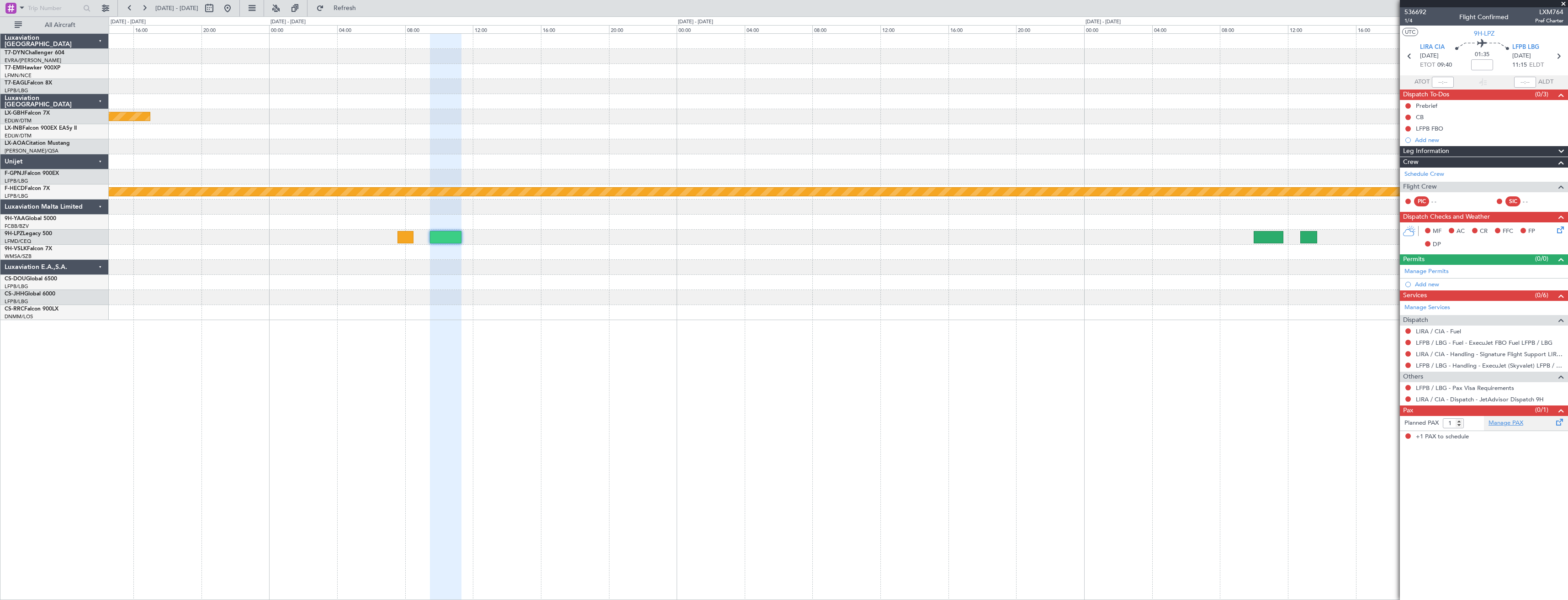
click at [1516, 420] on link "Manage PAX" at bounding box center [1505, 423] width 35 height 9
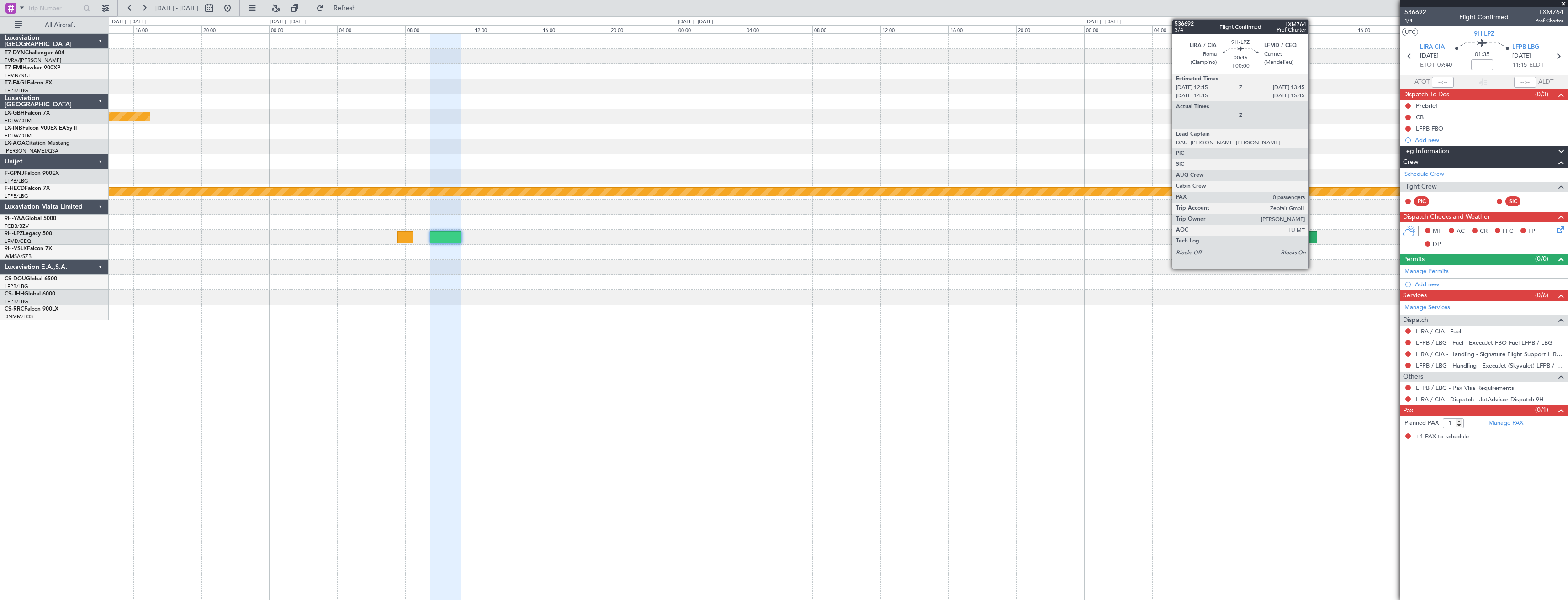
click at [1312, 235] on div at bounding box center [1309, 237] width 18 height 12
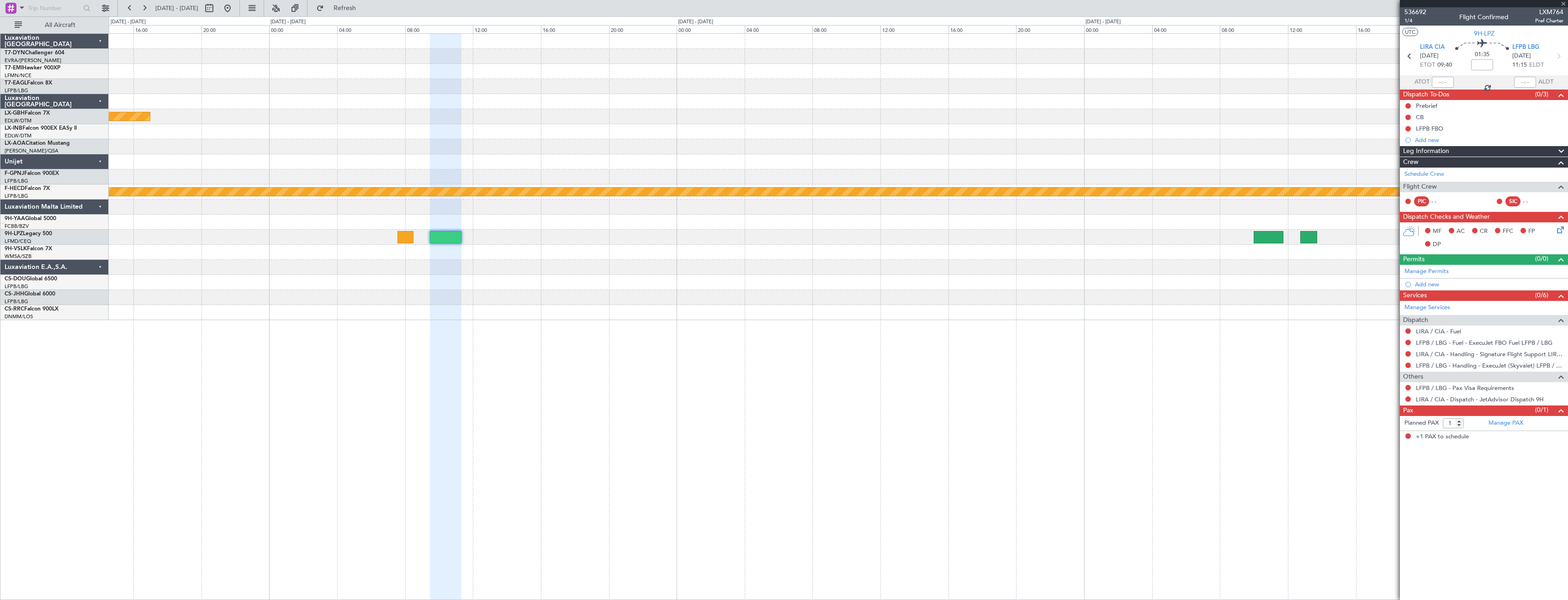
type input "0"
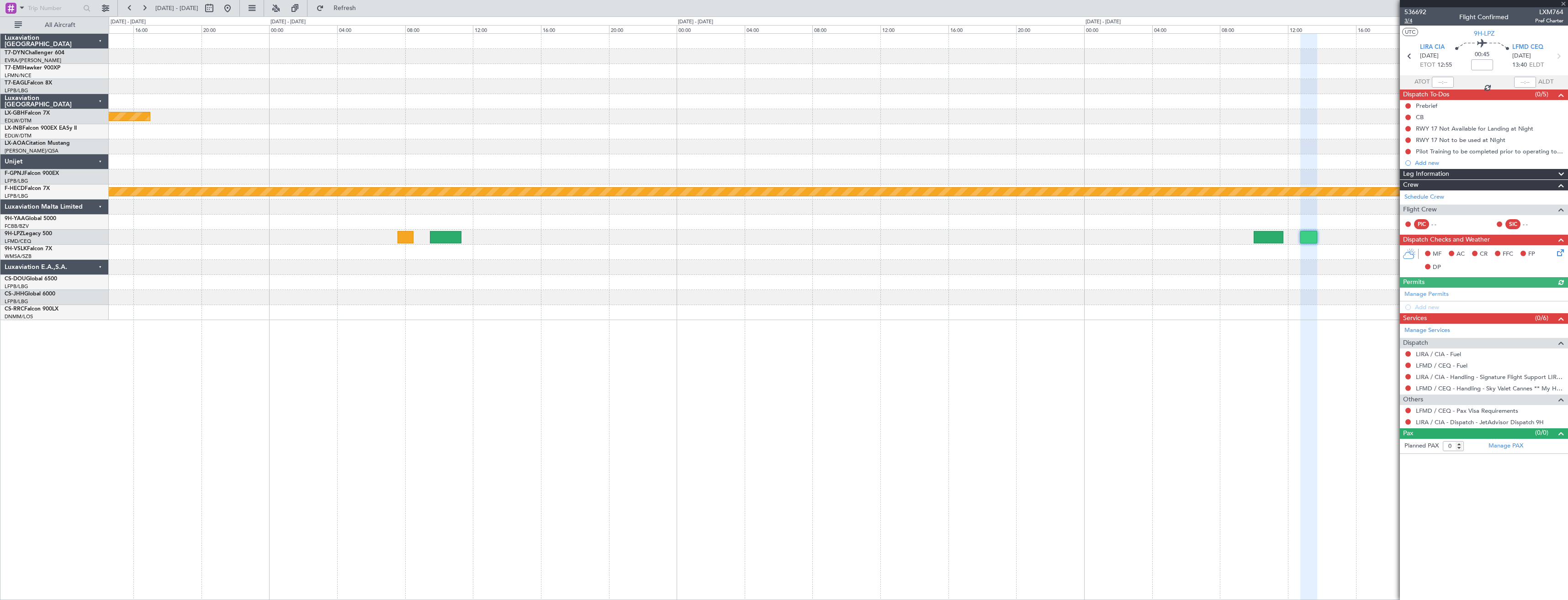
click at [1410, 24] on span "3/4" at bounding box center [1415, 21] width 22 height 8
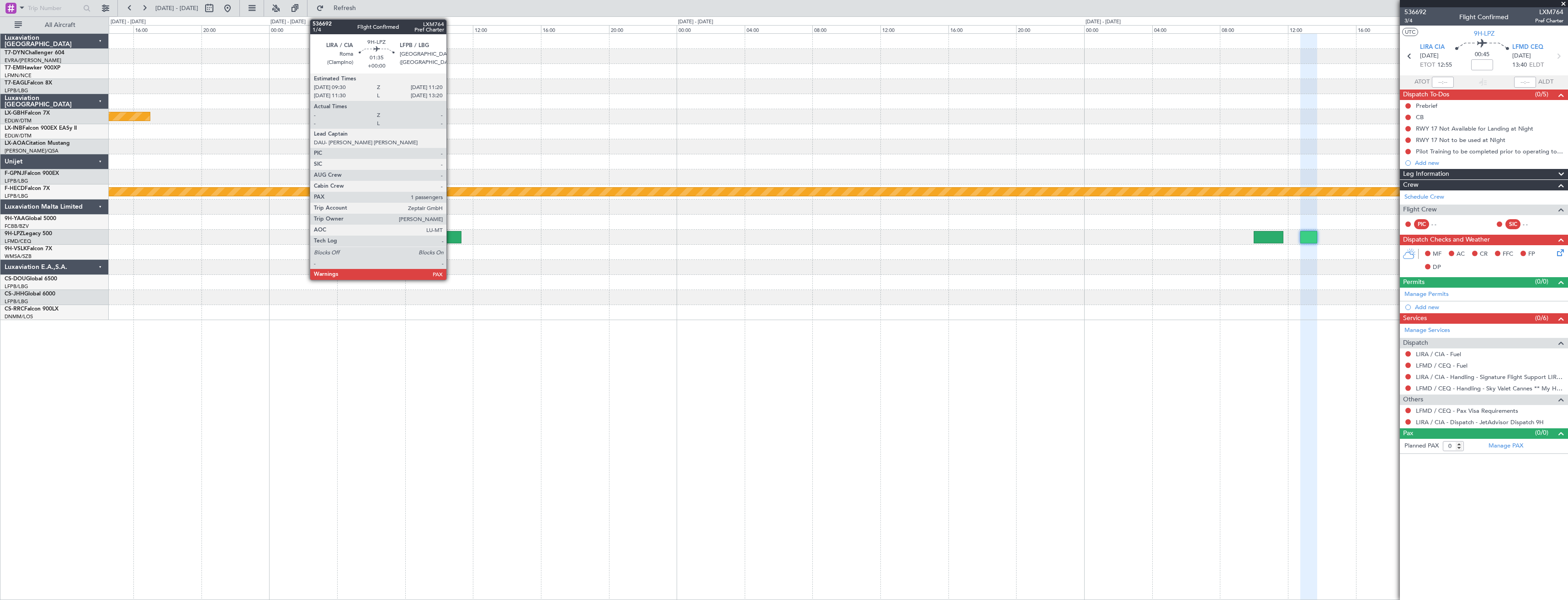
click at [450, 234] on div at bounding box center [446, 237] width 32 height 12
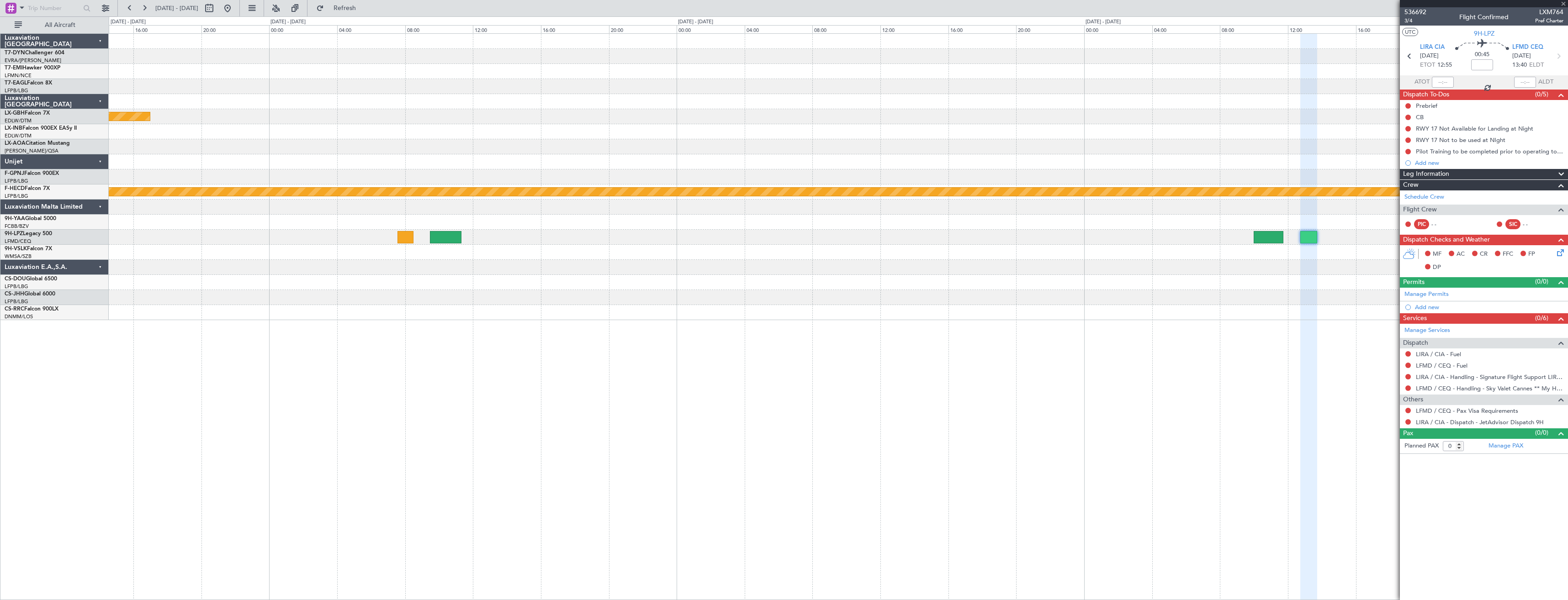
type input "1"
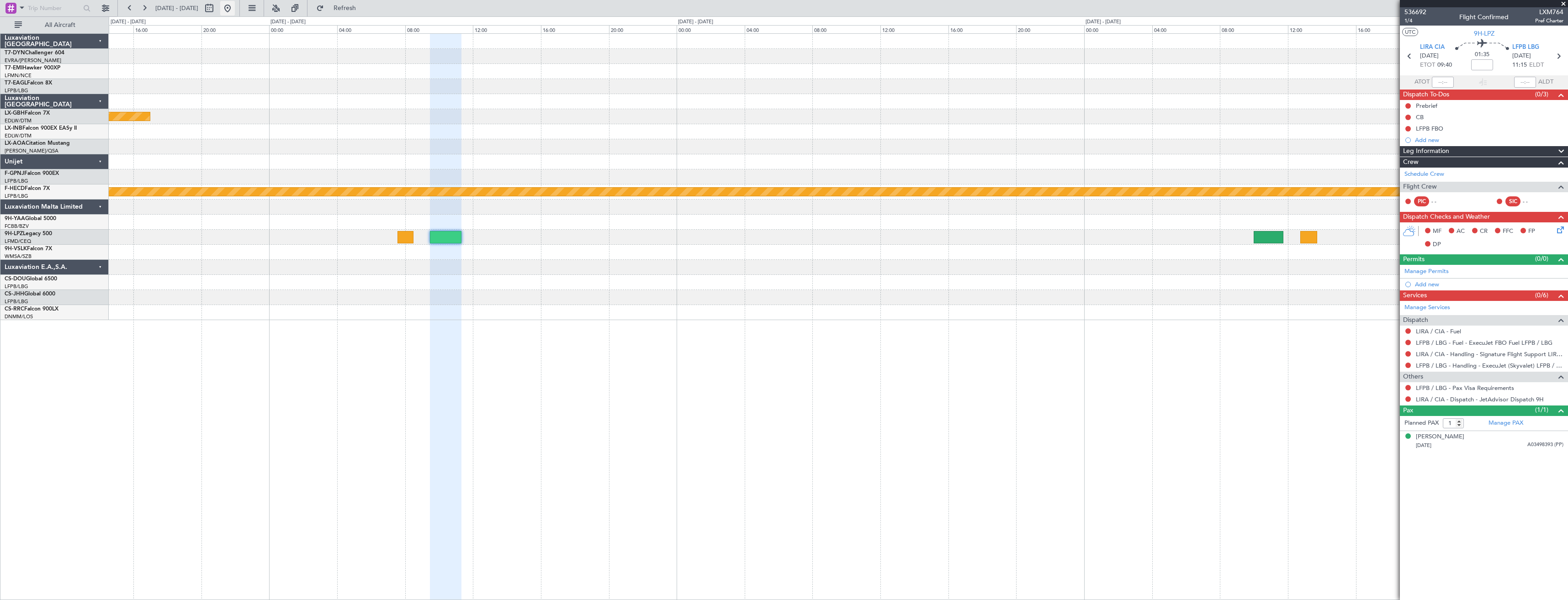
click at [235, 10] on button at bounding box center [228, 9] width 15 height 15
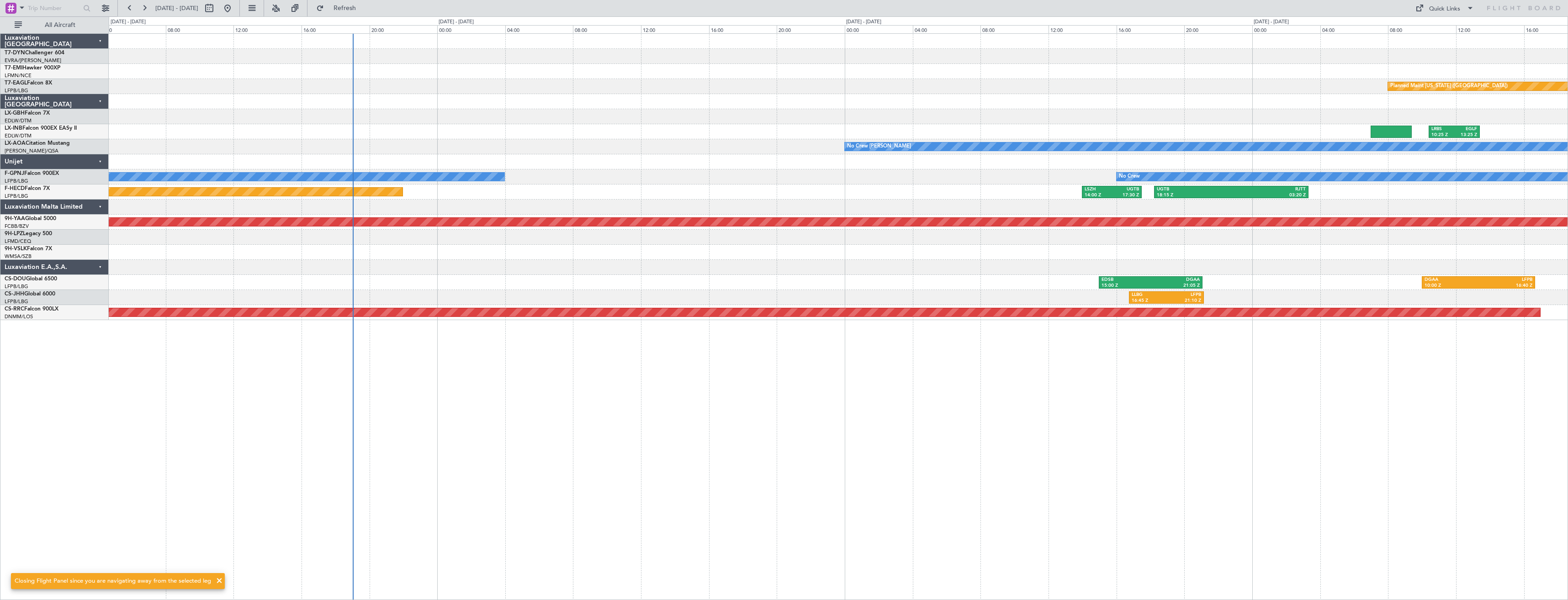
click at [495, 363] on div "Planned Maint [US_STATE] ([GEOGRAPHIC_DATA]) LRBS 10:25 Z EGLF 13:25 Z No Crew …" at bounding box center [838, 316] width 1459 height 567
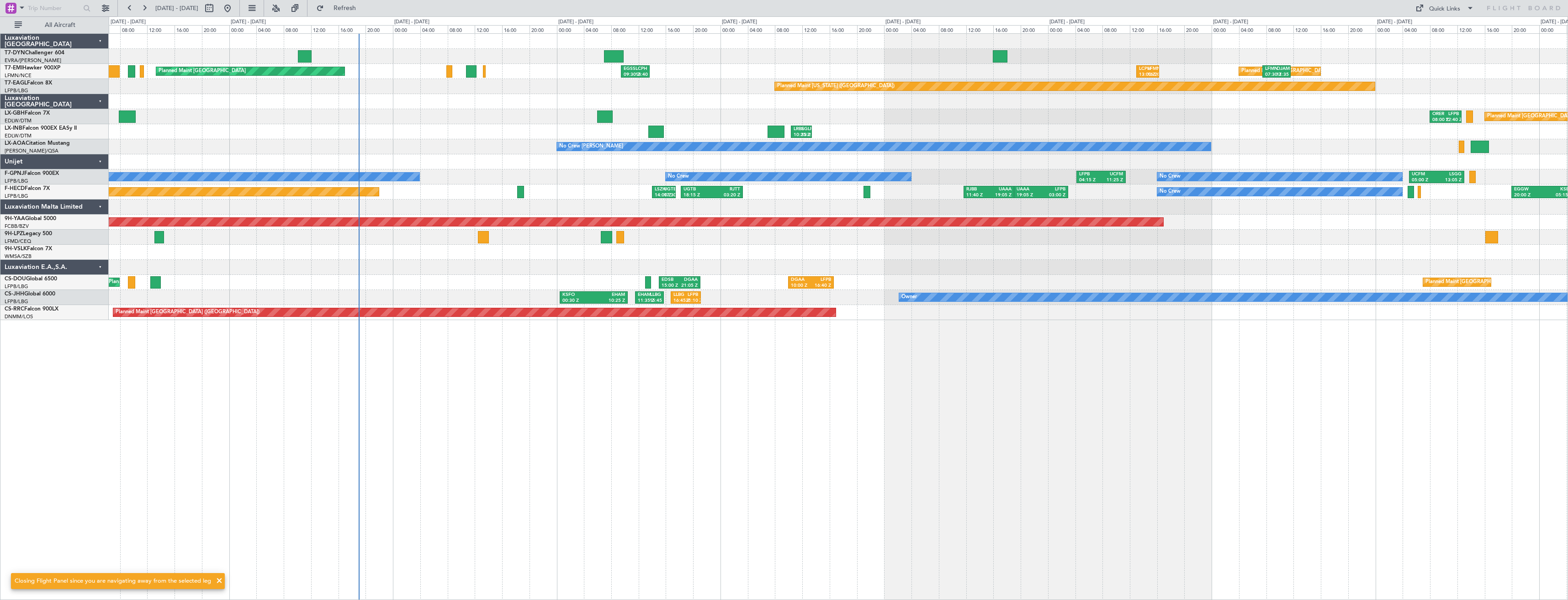
click at [475, 357] on div "EVRA 09:00 Z LEMD 12:40 Z Planned Maint [GEOGRAPHIC_DATA] Planned Maint [GEOGRA…" at bounding box center [838, 316] width 1459 height 567
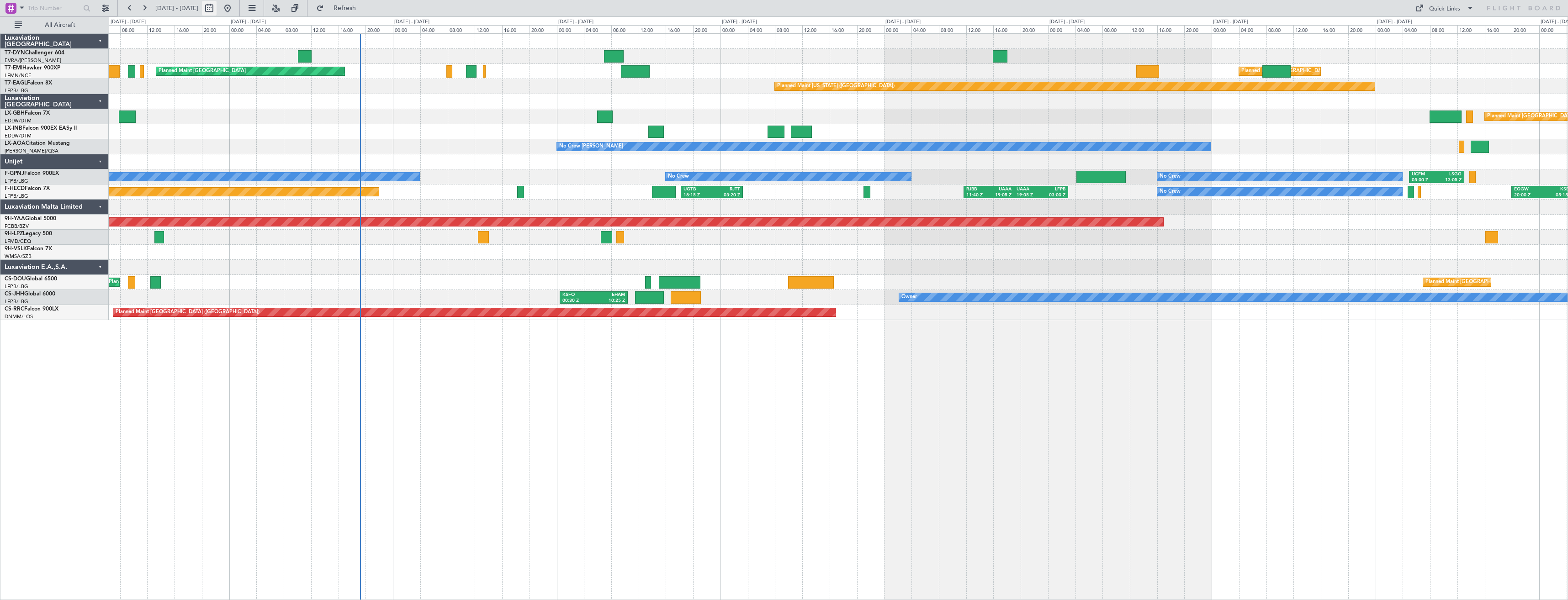
click at [217, 11] on button at bounding box center [209, 9] width 15 height 15
select select "9"
select select "2025"
click at [212, 27] on select "Jan Feb Mar Apr May Jun [DATE] Aug Sep Oct Nov Dec" at bounding box center [212, 27] width 54 height 11
select select "10"
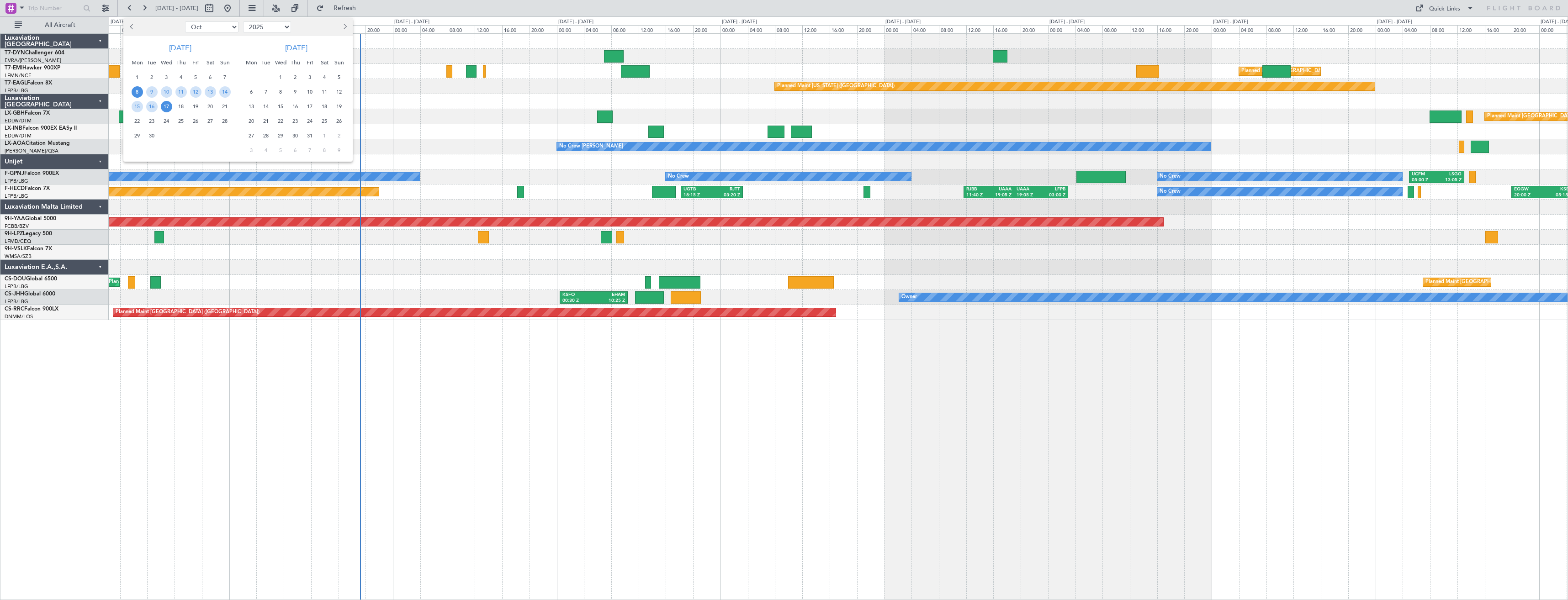
click at [185, 21] on select "Jan Feb Mar Apr May Jun [DATE] Aug Sep Oct Nov Dec" at bounding box center [212, 27] width 54 height 11
click at [167, 110] on span "15" at bounding box center [166, 106] width 12 height 12
click at [167, 104] on span "15" at bounding box center [166, 106] width 12 height 12
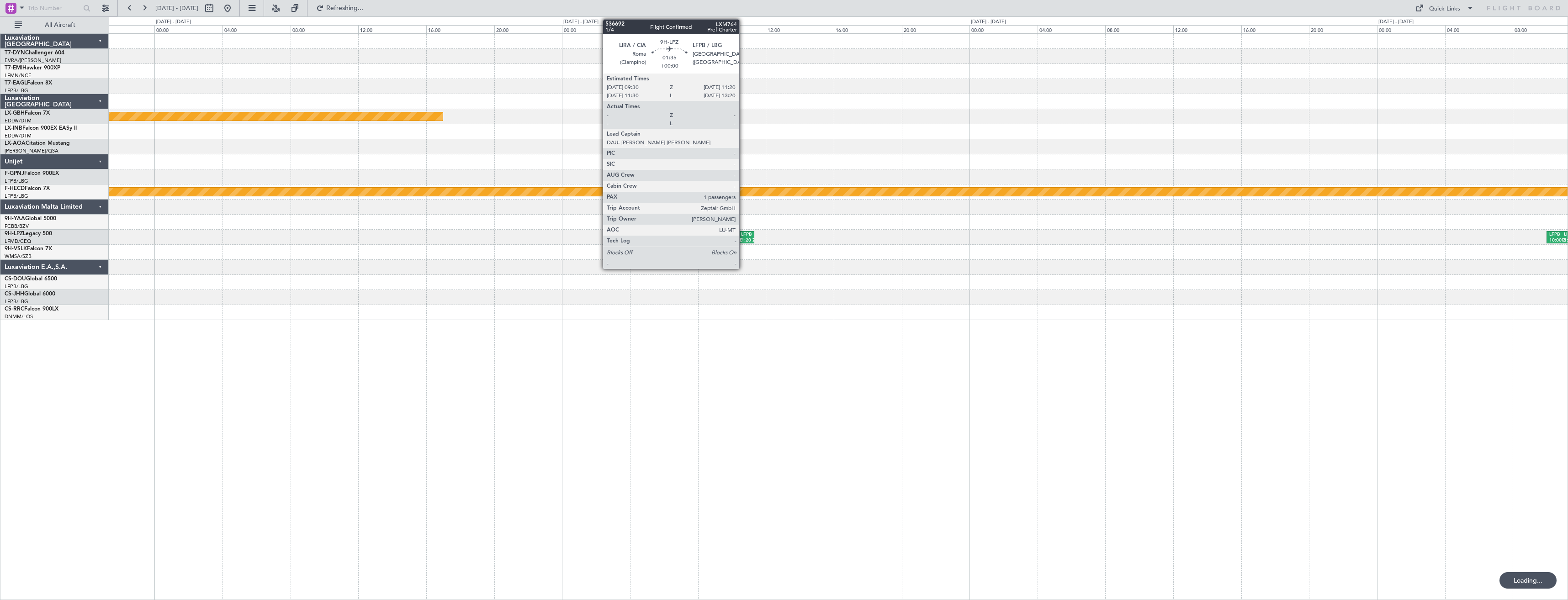
click at [743, 234] on div "LFPB" at bounding box center [745, 235] width 13 height 7
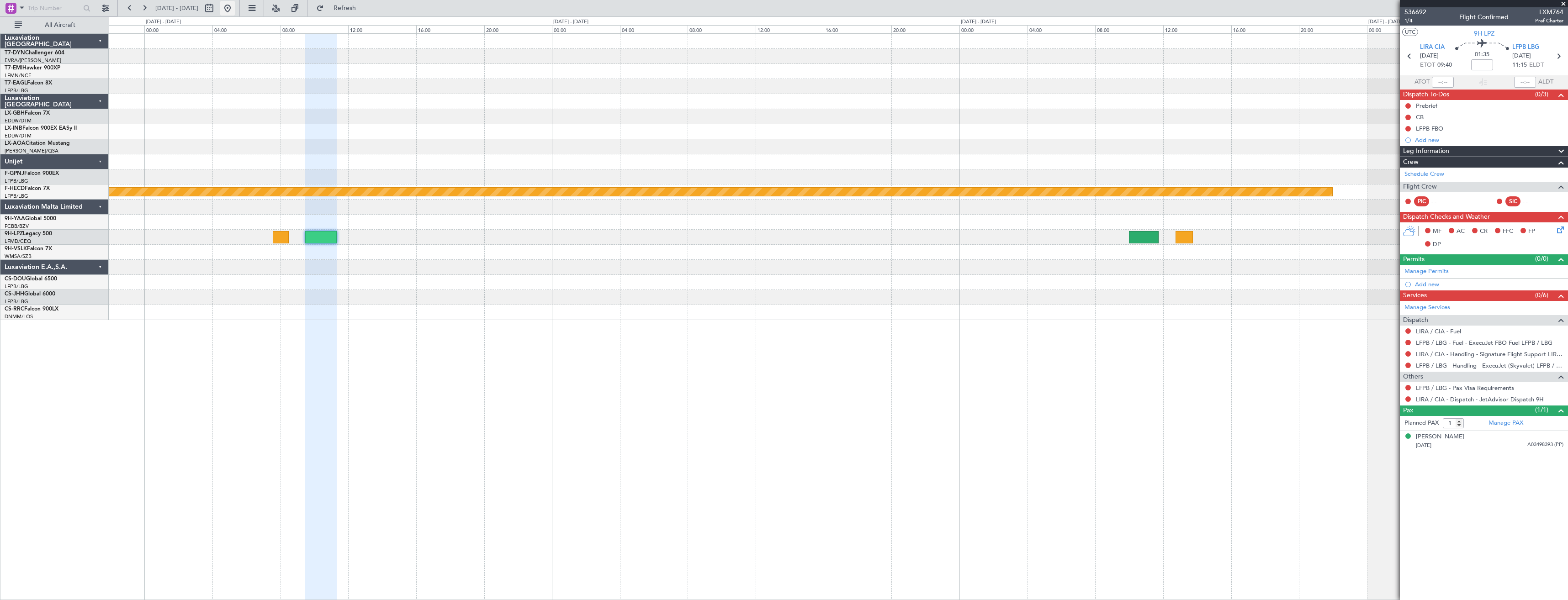
click at [235, 12] on button at bounding box center [228, 9] width 15 height 15
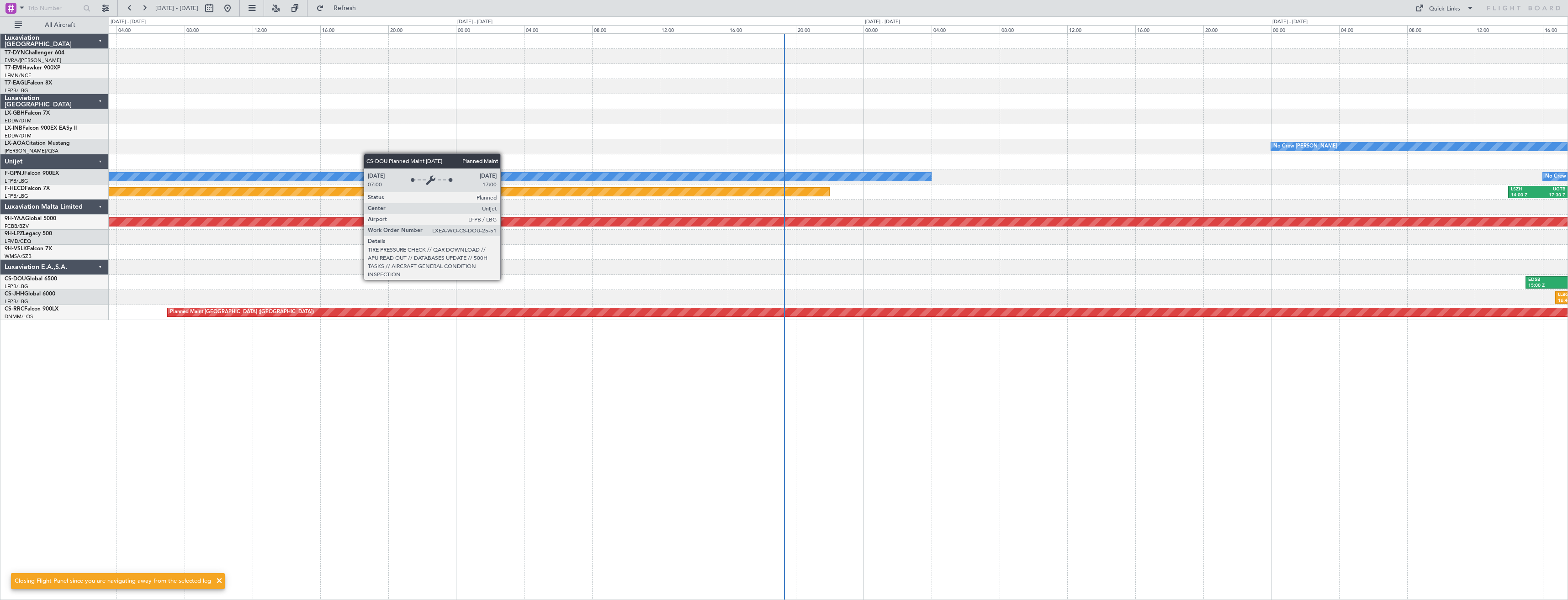
click at [405, 330] on div "Planned Maint New York (Teterboro) LRBS 10:25 Z EGLF 13:25 Z No Crew Chester No…" at bounding box center [838, 316] width 1459 height 567
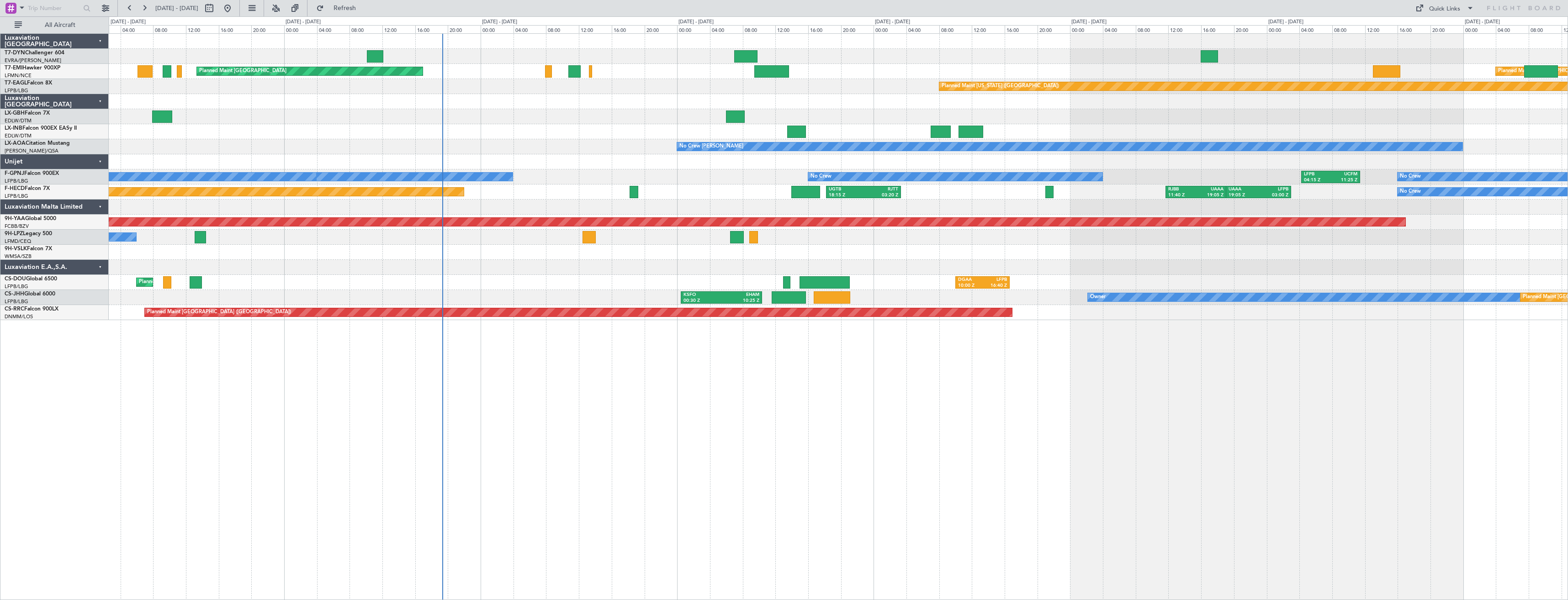
click at [741, 257] on div at bounding box center [838, 252] width 1459 height 15
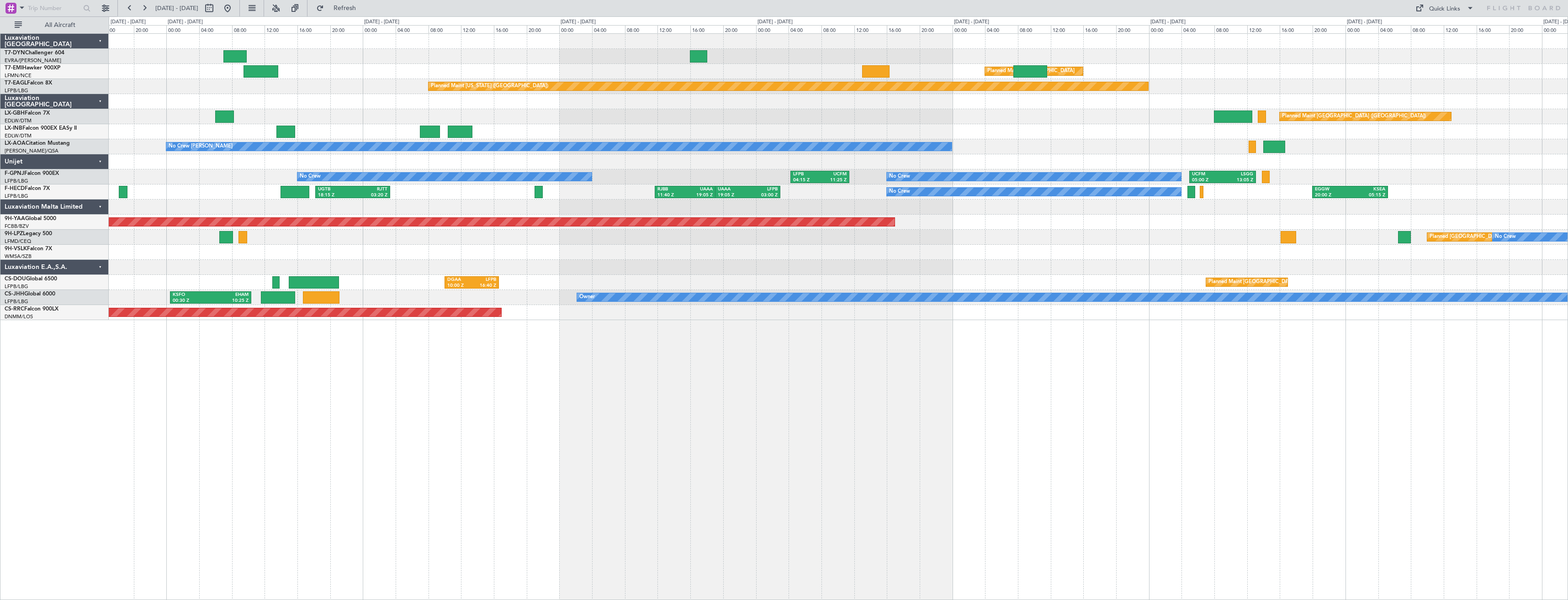
click at [175, 223] on div "Planned Maint Zurich Planned Maint Zurich Planned Maint New York (Teterboro) KT…" at bounding box center [838, 177] width 1459 height 287
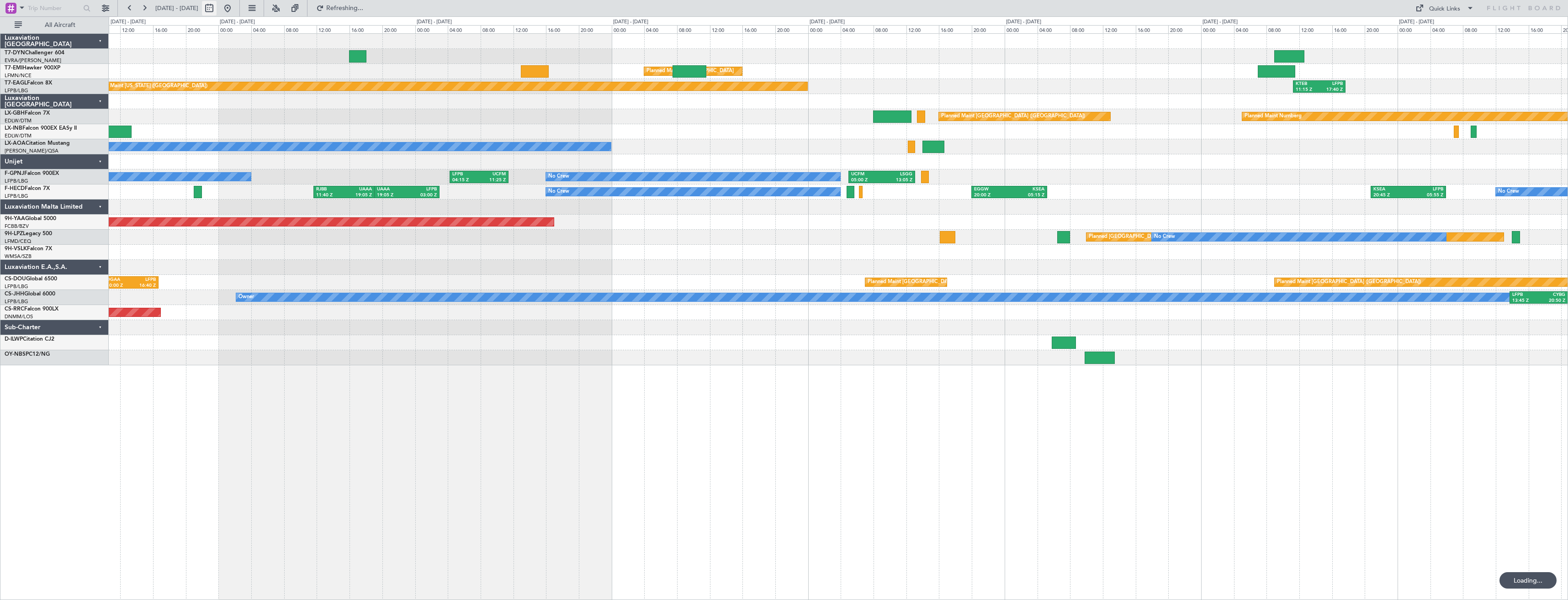
click at [217, 10] on button at bounding box center [209, 9] width 15 height 15
select select "9"
select select "2025"
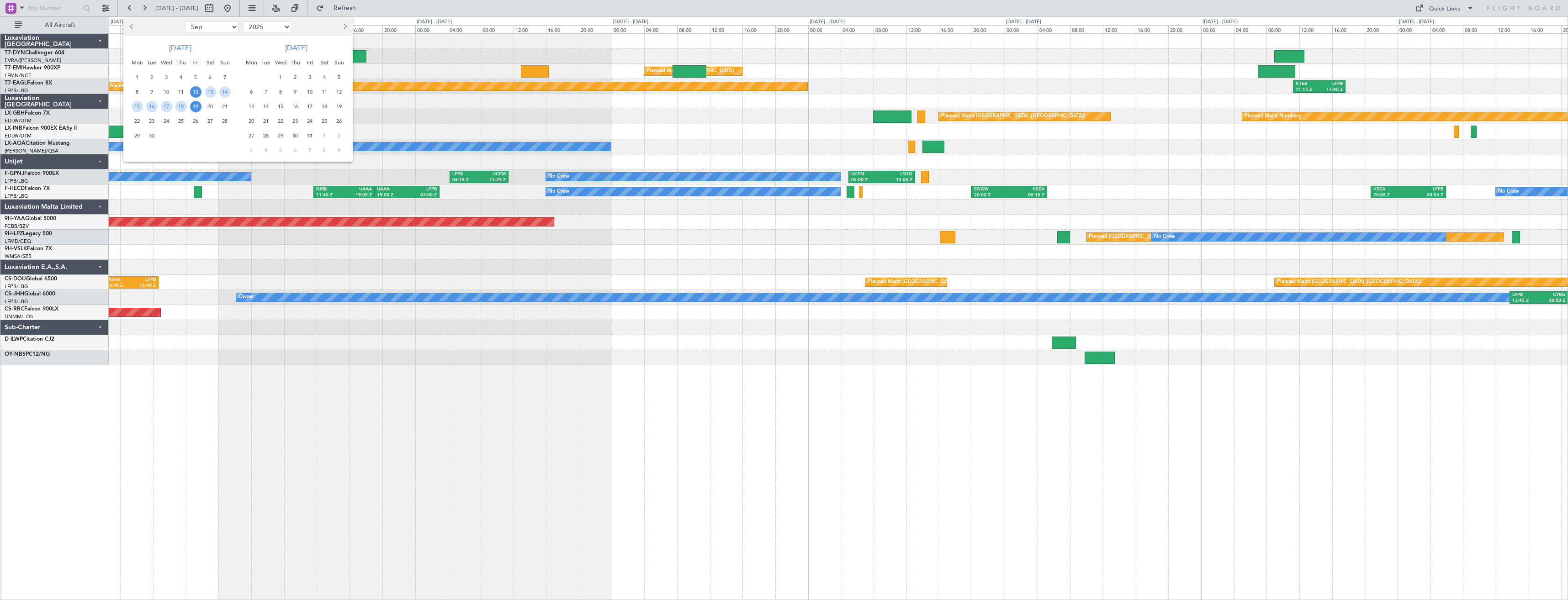
click at [215, 29] on select "Jan Feb Mar Apr May Jun [DATE] Aug Sep Oct Nov Dec" at bounding box center [212, 27] width 54 height 11
select select "10"
click at [185, 21] on select "Jan Feb Mar Apr May Jun [DATE] Aug Sep Oct Nov Dec" at bounding box center [212, 27] width 54 height 11
click at [167, 105] on span "15" at bounding box center [166, 106] width 12 height 12
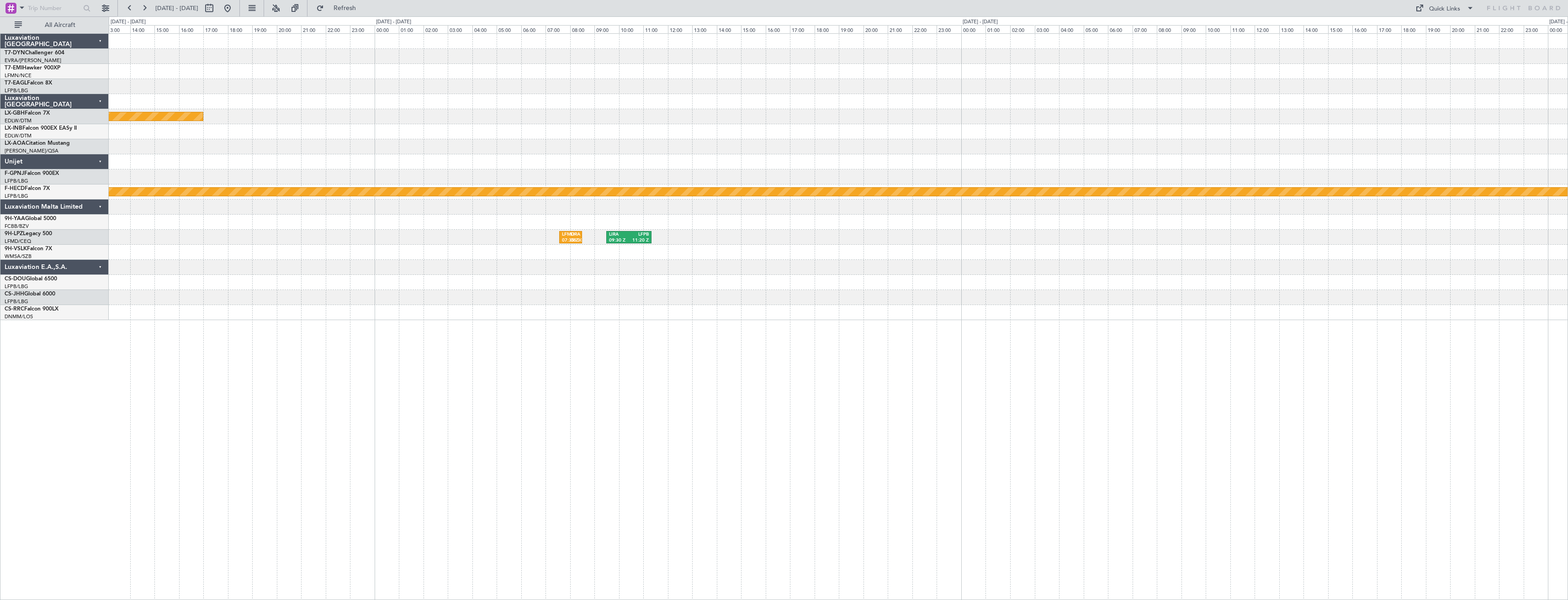
click at [550, 246] on div "Planned Maint Nurnberg Planned Maint Paris (Le Bourget) LFMD 07:35 Z LIRA 08:30…" at bounding box center [838, 177] width 1459 height 287
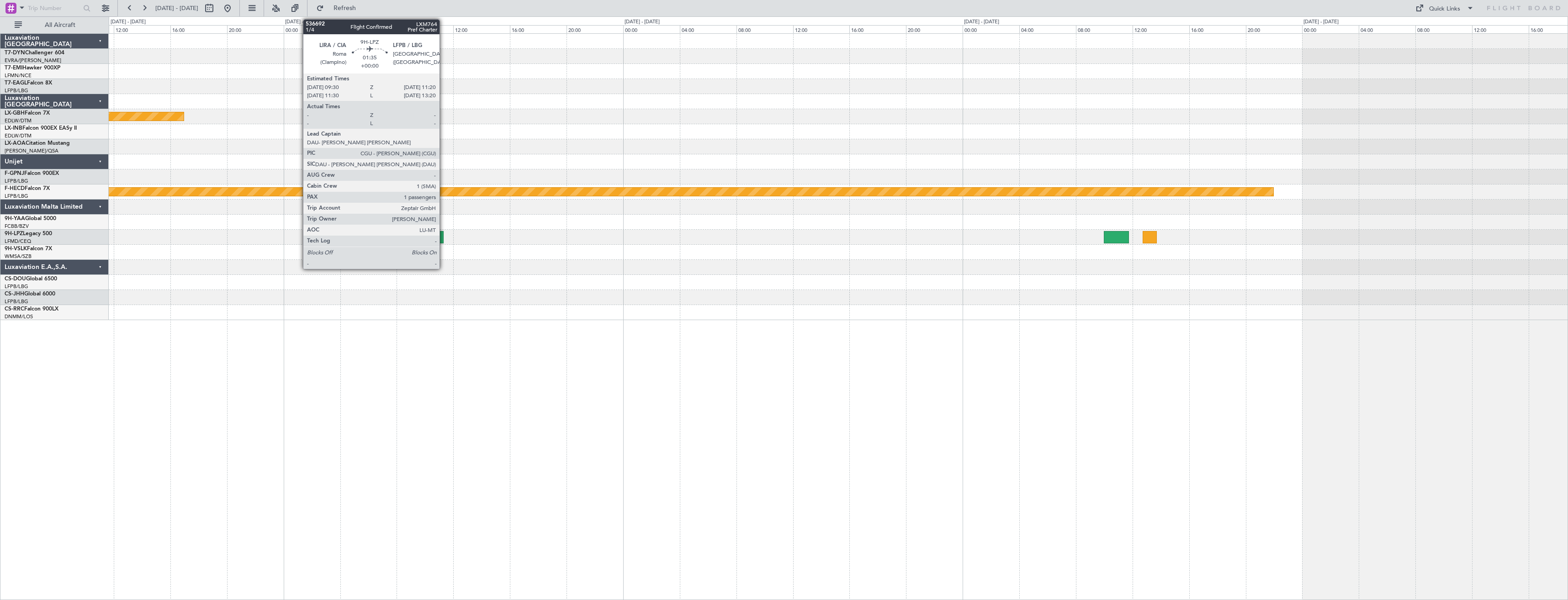
click at [444, 237] on div at bounding box center [430, 237] width 26 height 12
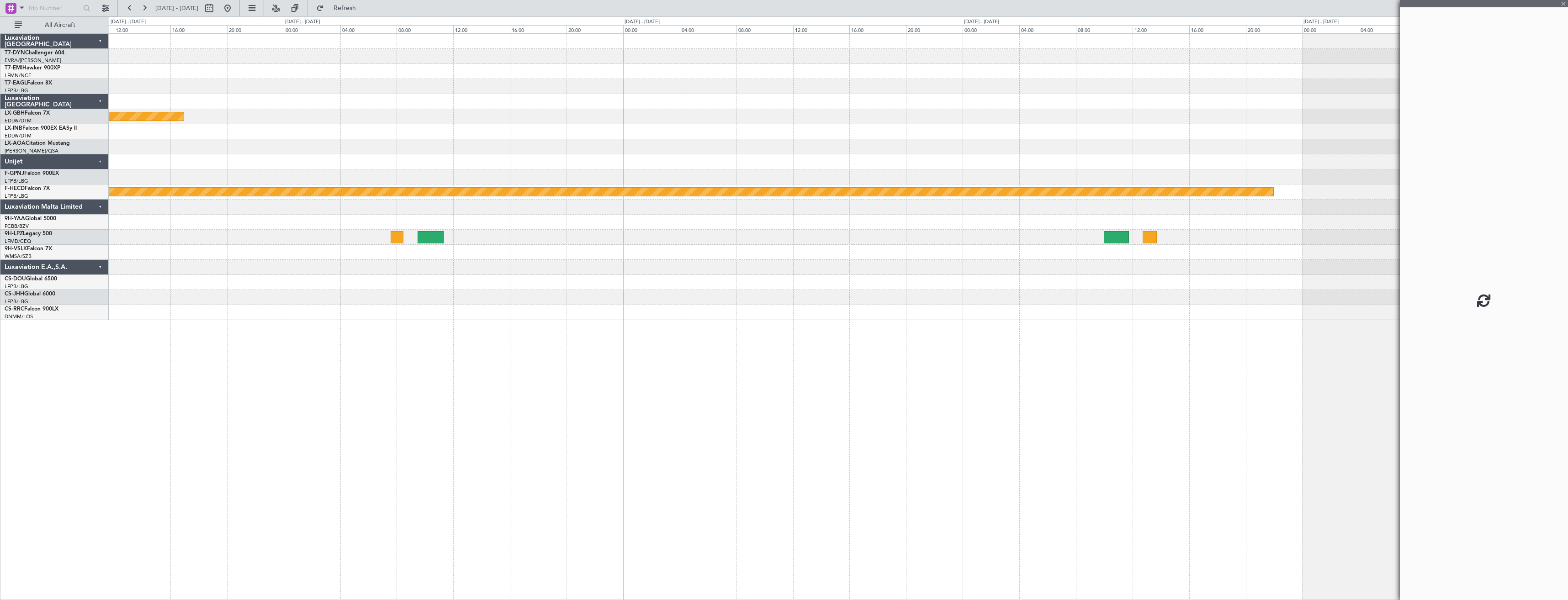
click at [439, 235] on div at bounding box center [430, 237] width 26 height 12
